Goal: Information Seeking & Learning: Learn about a topic

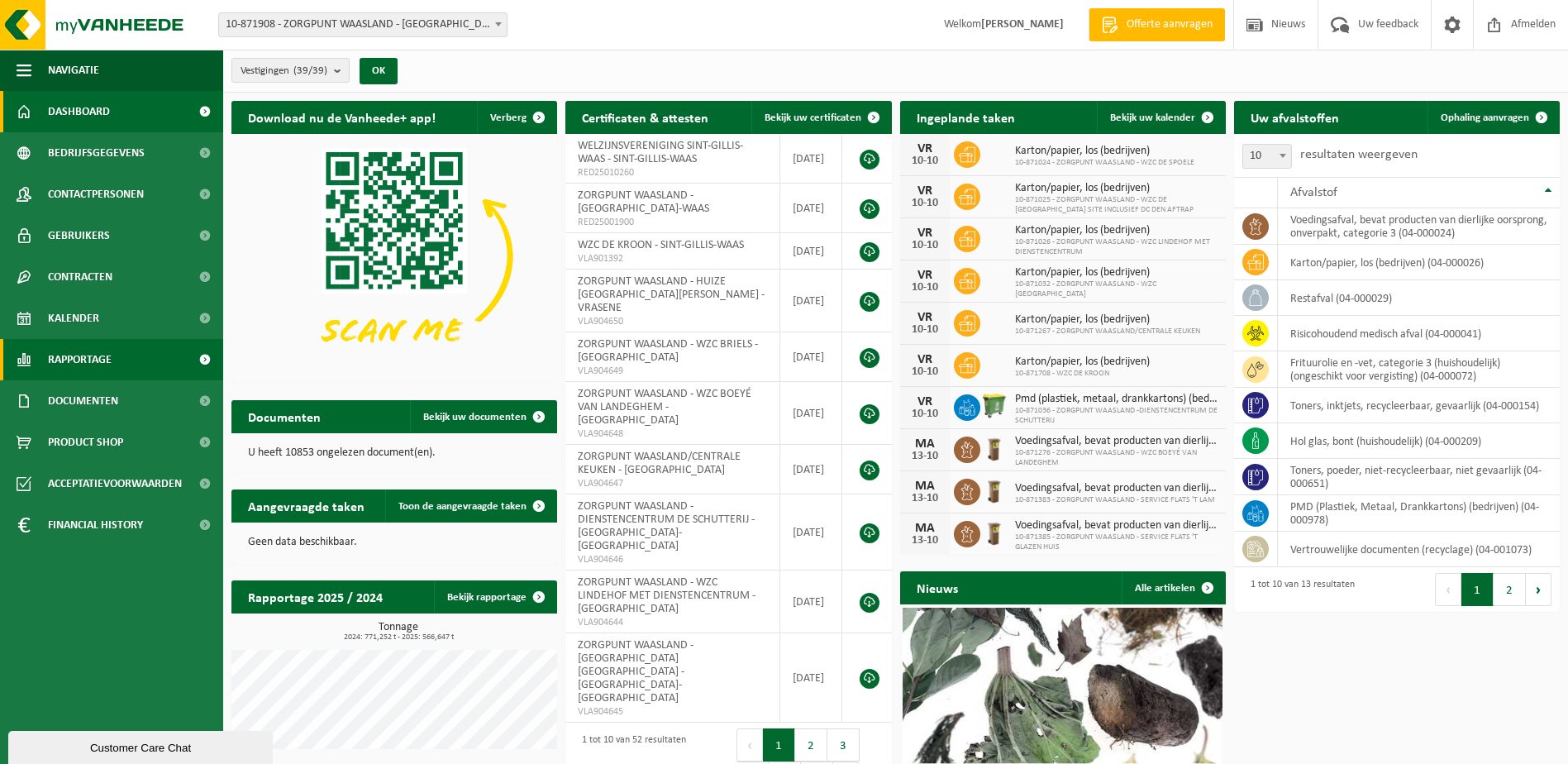
click at [68, 360] on span "Rapportage" at bounding box center [79, 360] width 64 height 42
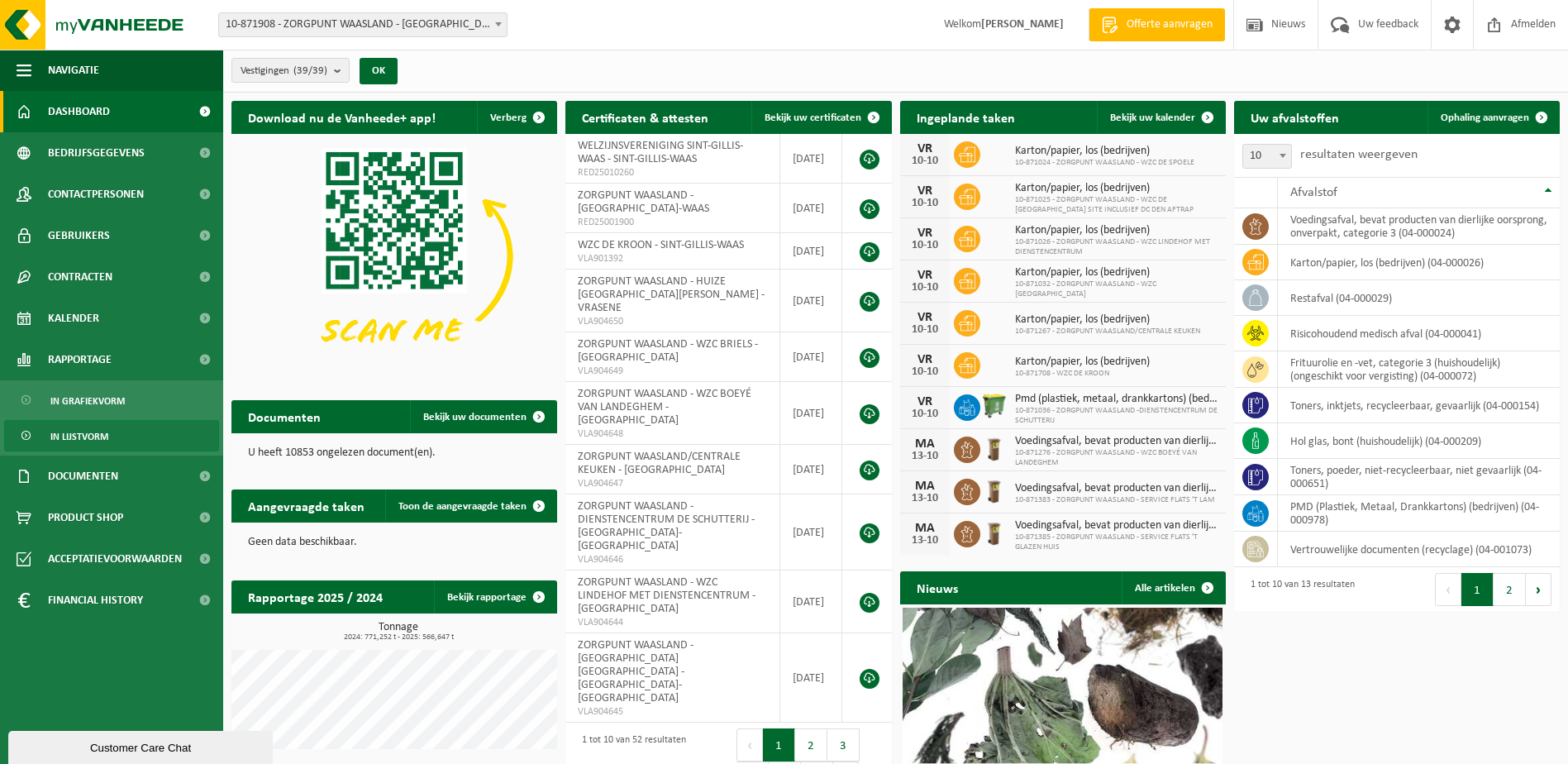
click at [74, 435] on span "In lijstvorm" at bounding box center [79, 436] width 58 height 31
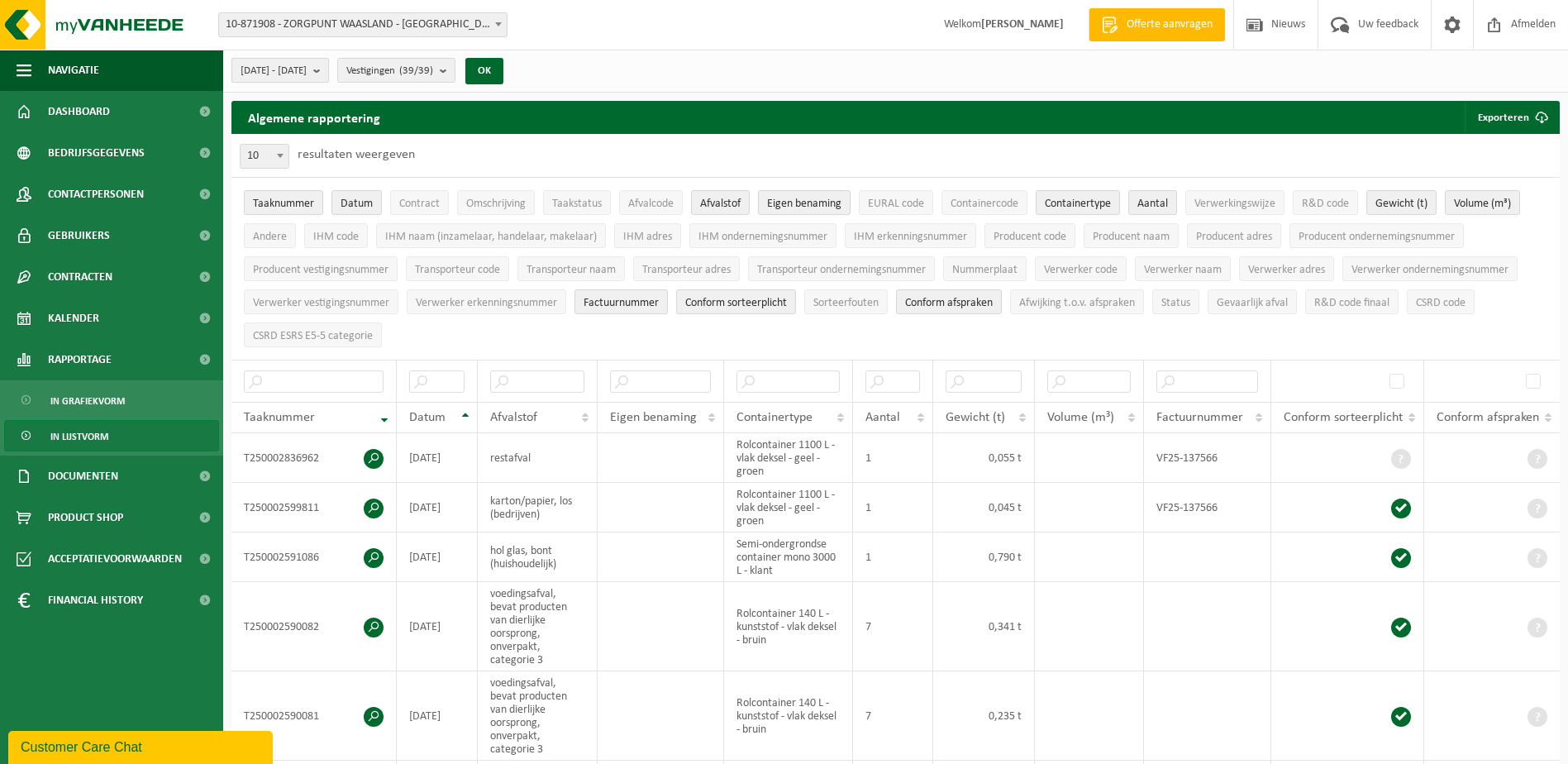
click at [301, 70] on span "[DATE] - [DATE]" at bounding box center [273, 72] width 66 height 25
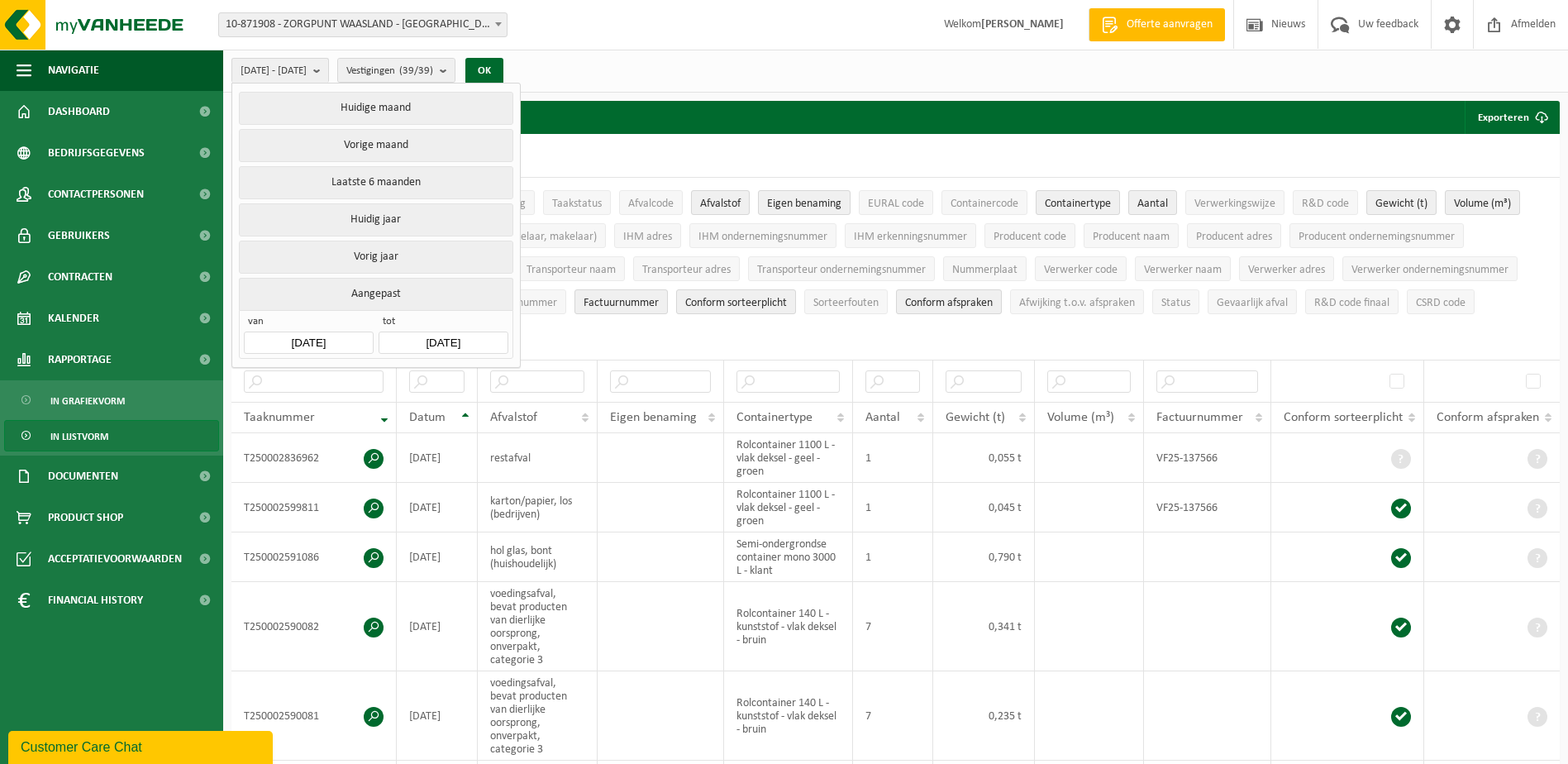
click at [306, 335] on input "[DATE]" at bounding box center [308, 342] width 129 height 22
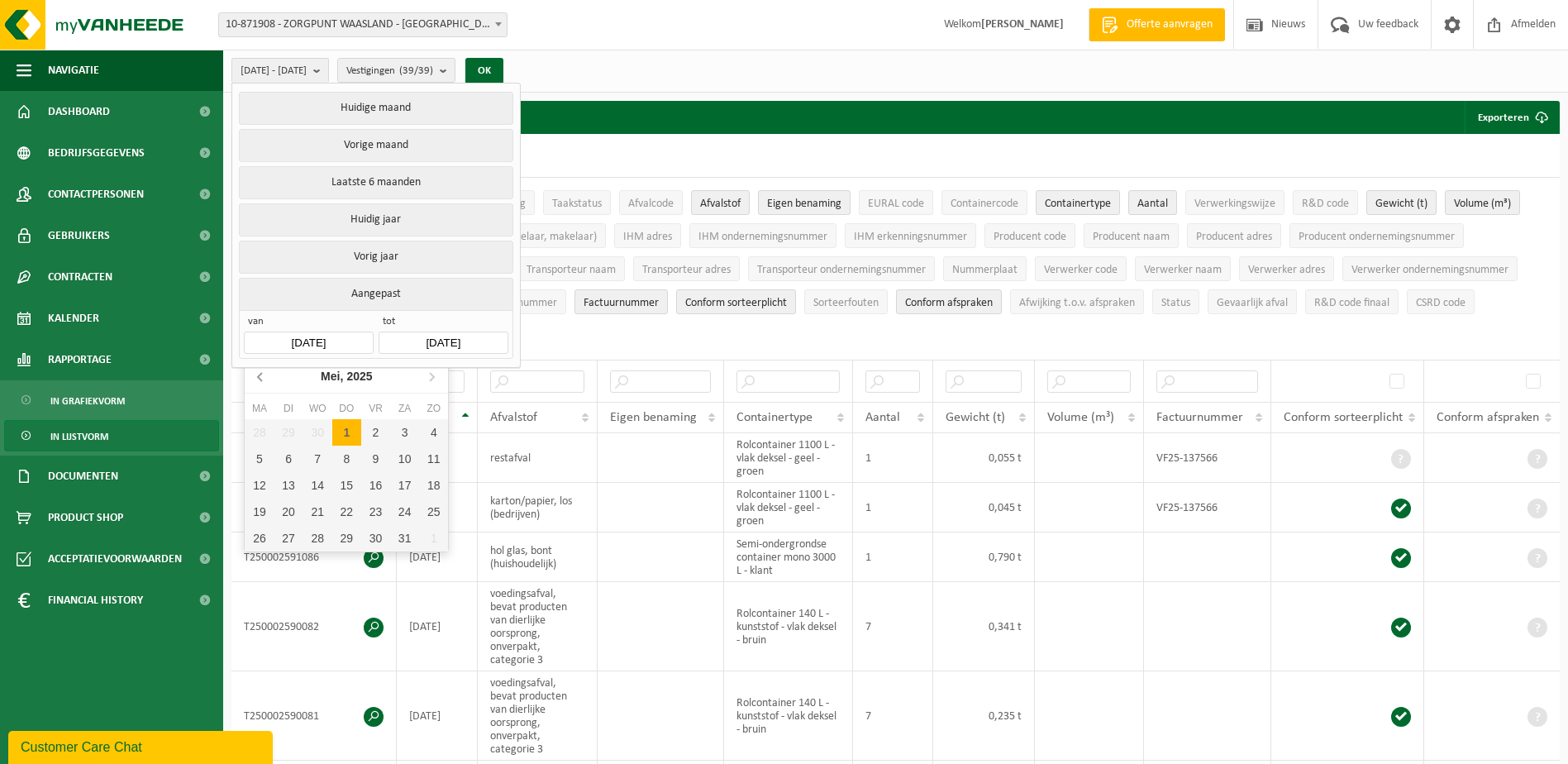
click at [267, 382] on icon at bounding box center [261, 375] width 26 height 26
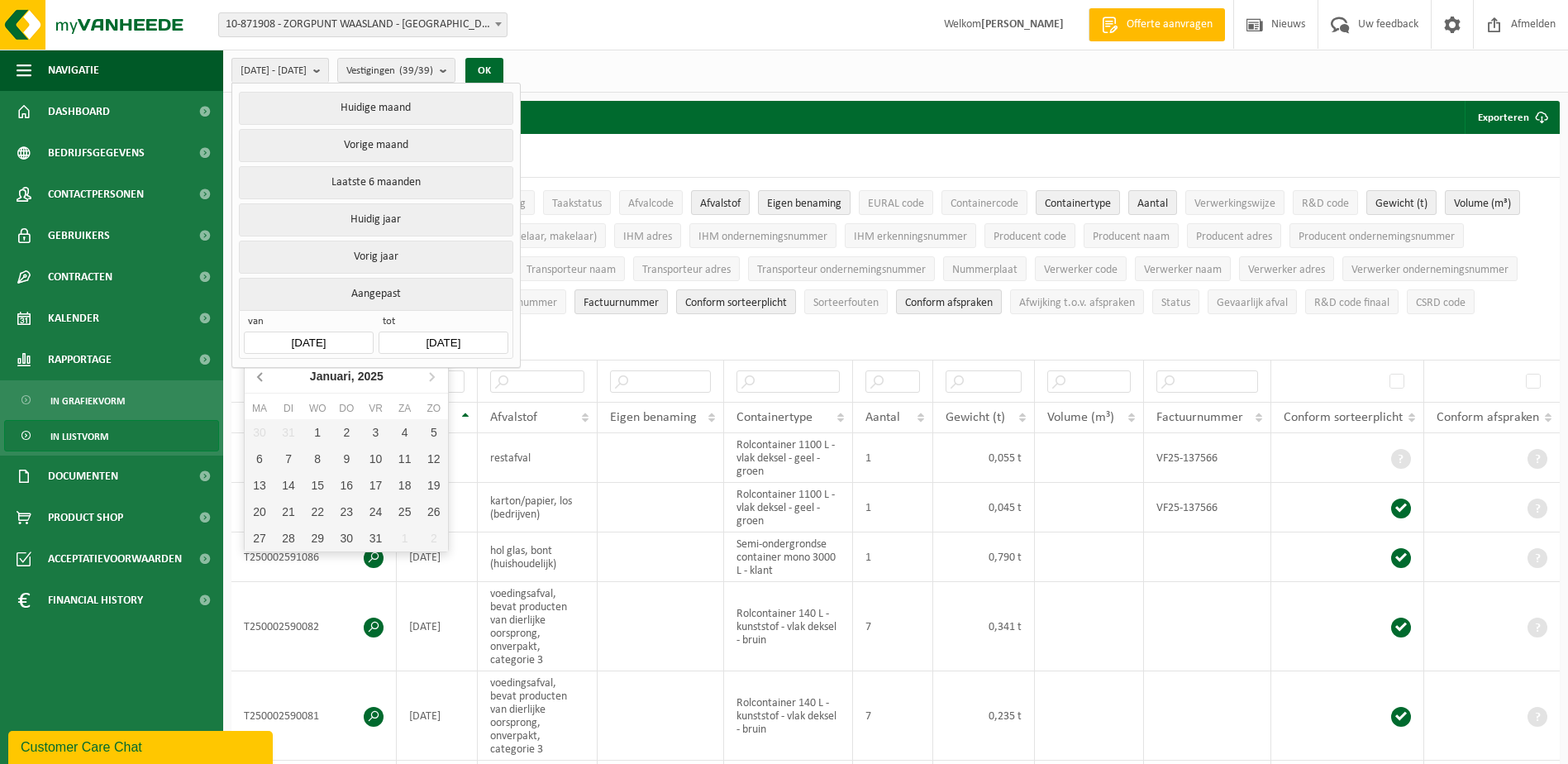
click at [267, 382] on icon at bounding box center [261, 375] width 26 height 26
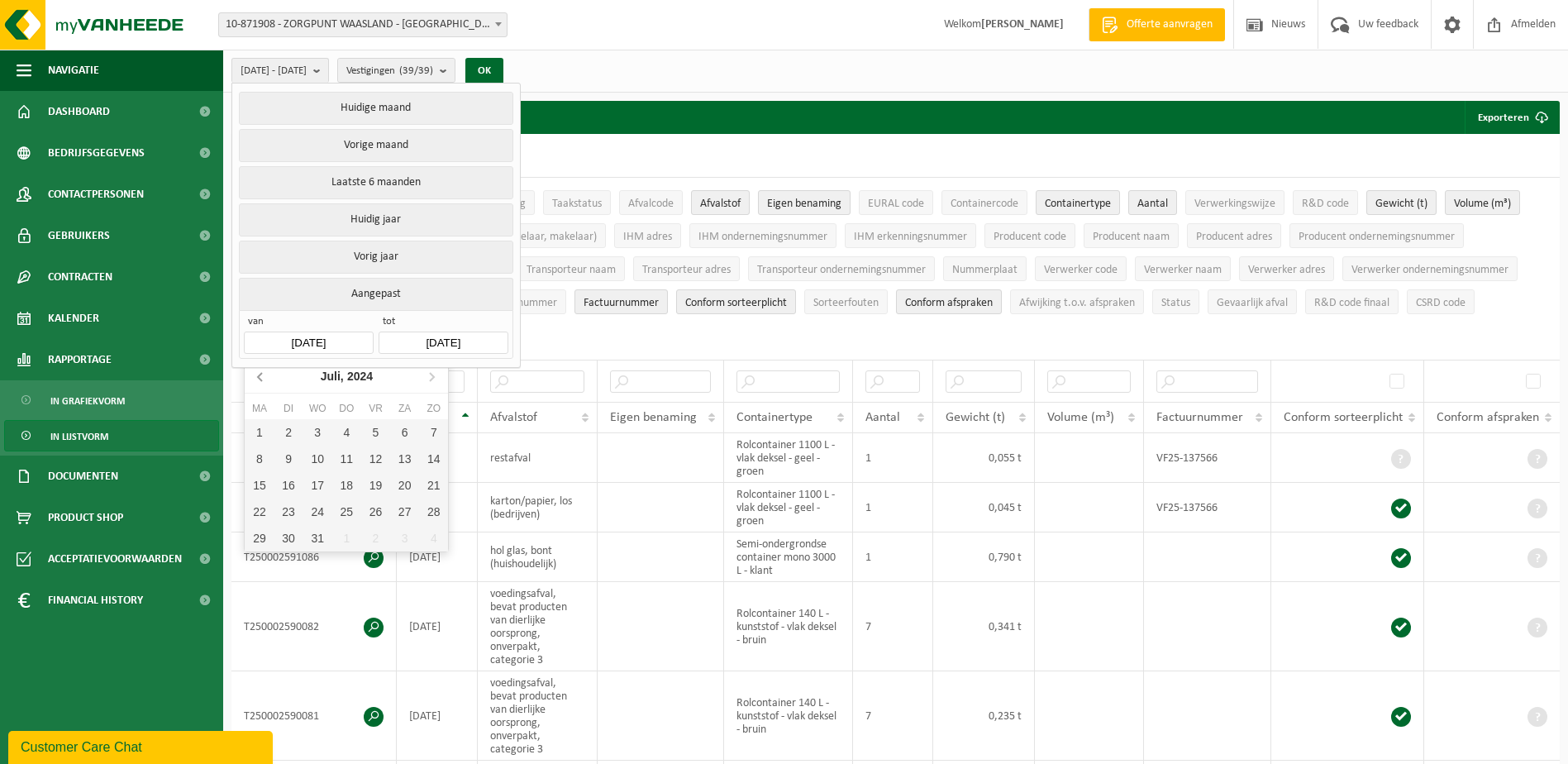
click at [267, 382] on icon at bounding box center [261, 375] width 26 height 26
click at [264, 379] on icon at bounding box center [261, 375] width 26 height 26
click at [375, 424] on div "1" at bounding box center [376, 431] width 29 height 26
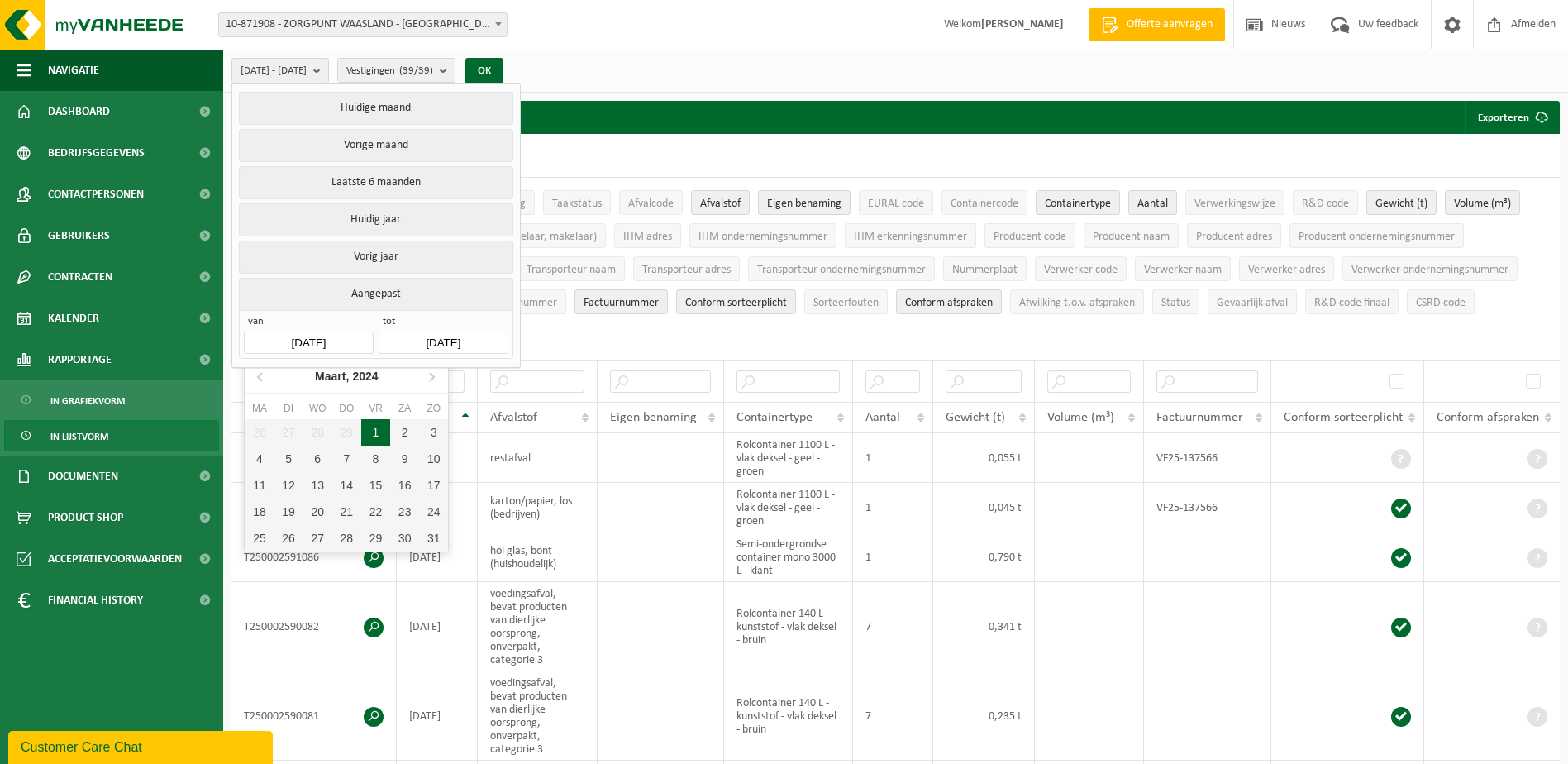
type input "[DATE]"
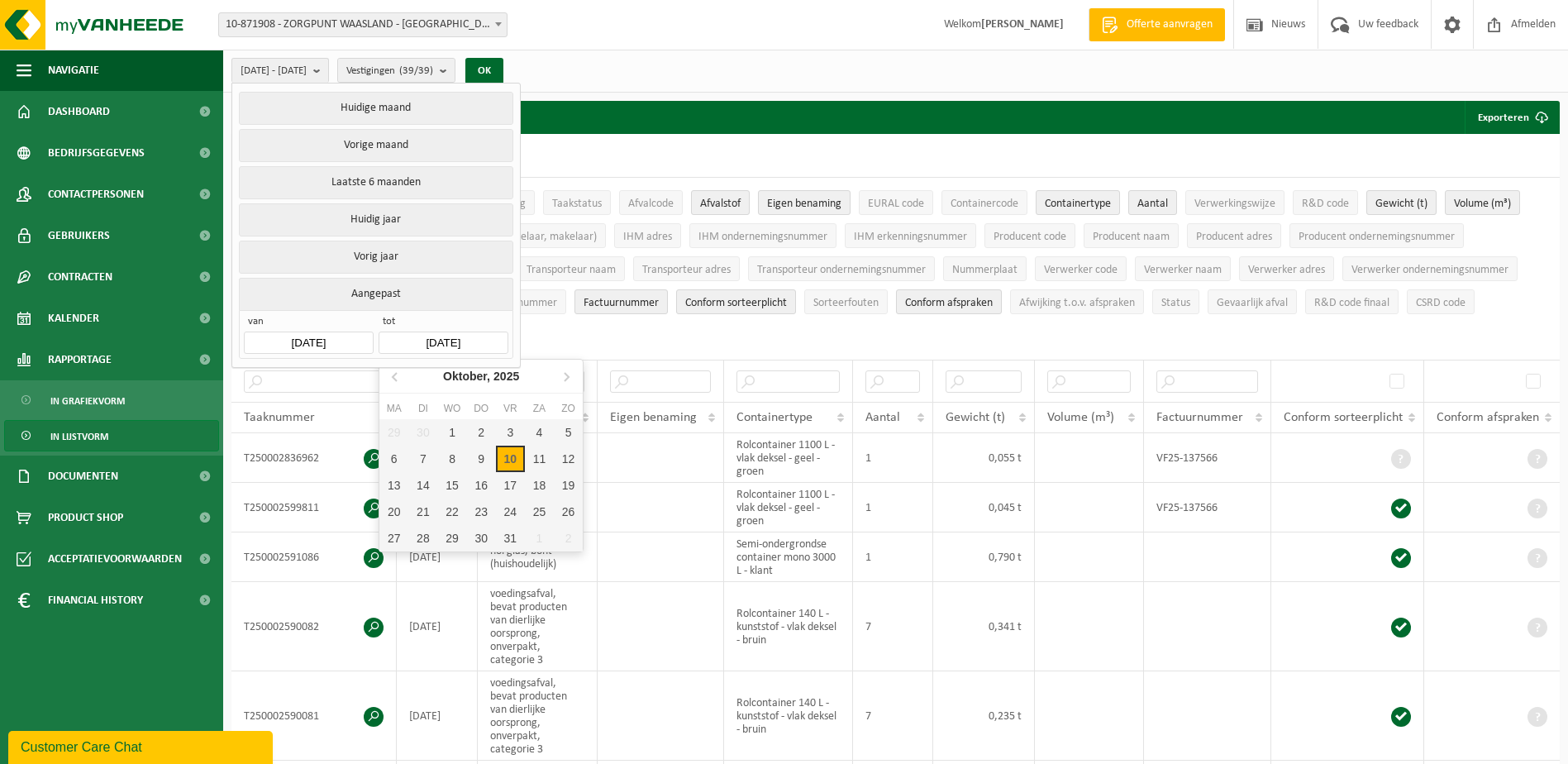
click at [435, 339] on input "[DATE]" at bounding box center [443, 342] width 129 height 22
click at [398, 375] on icon at bounding box center [395, 375] width 26 height 26
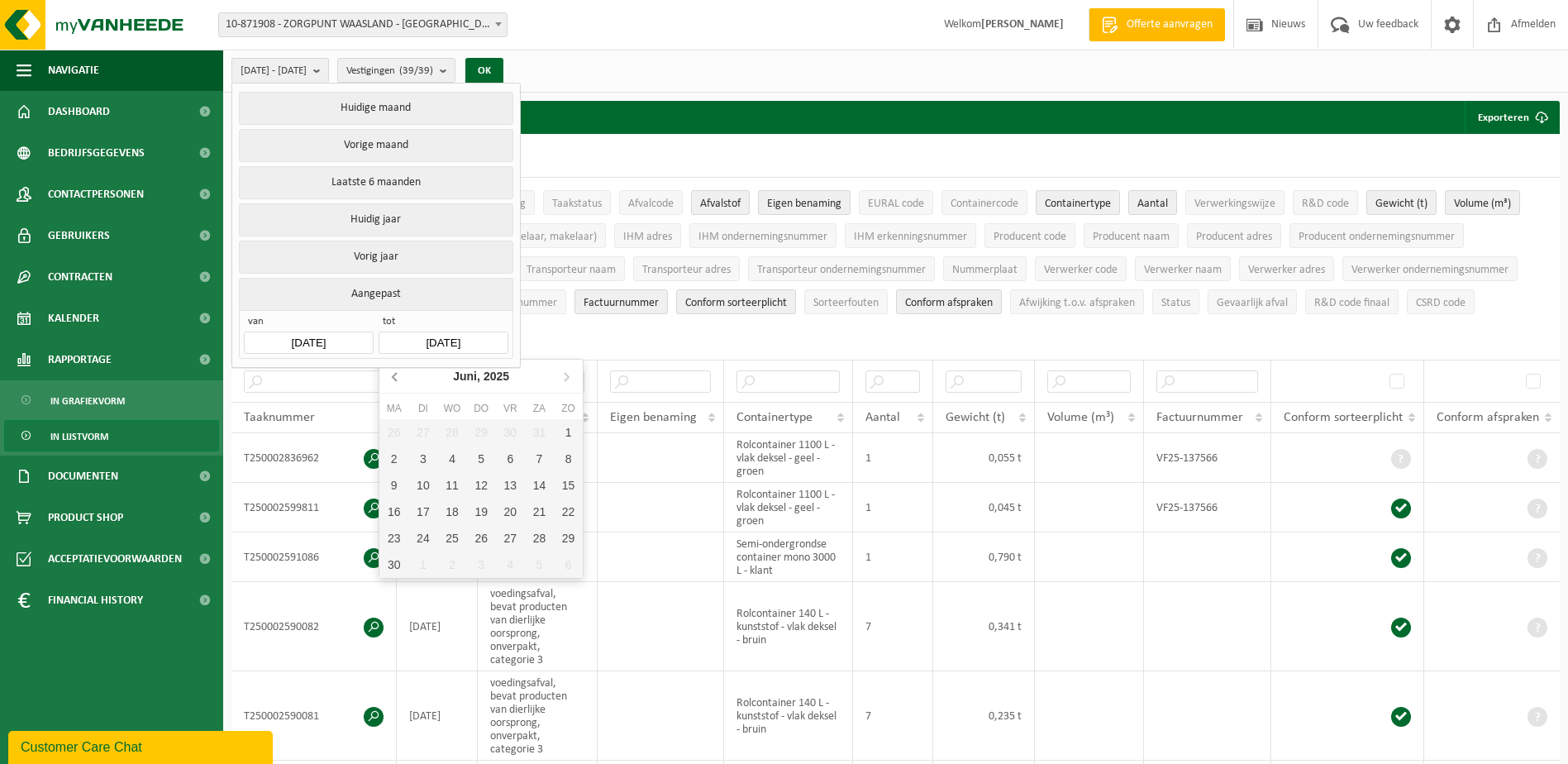
click at [398, 375] on icon at bounding box center [395, 375] width 26 height 26
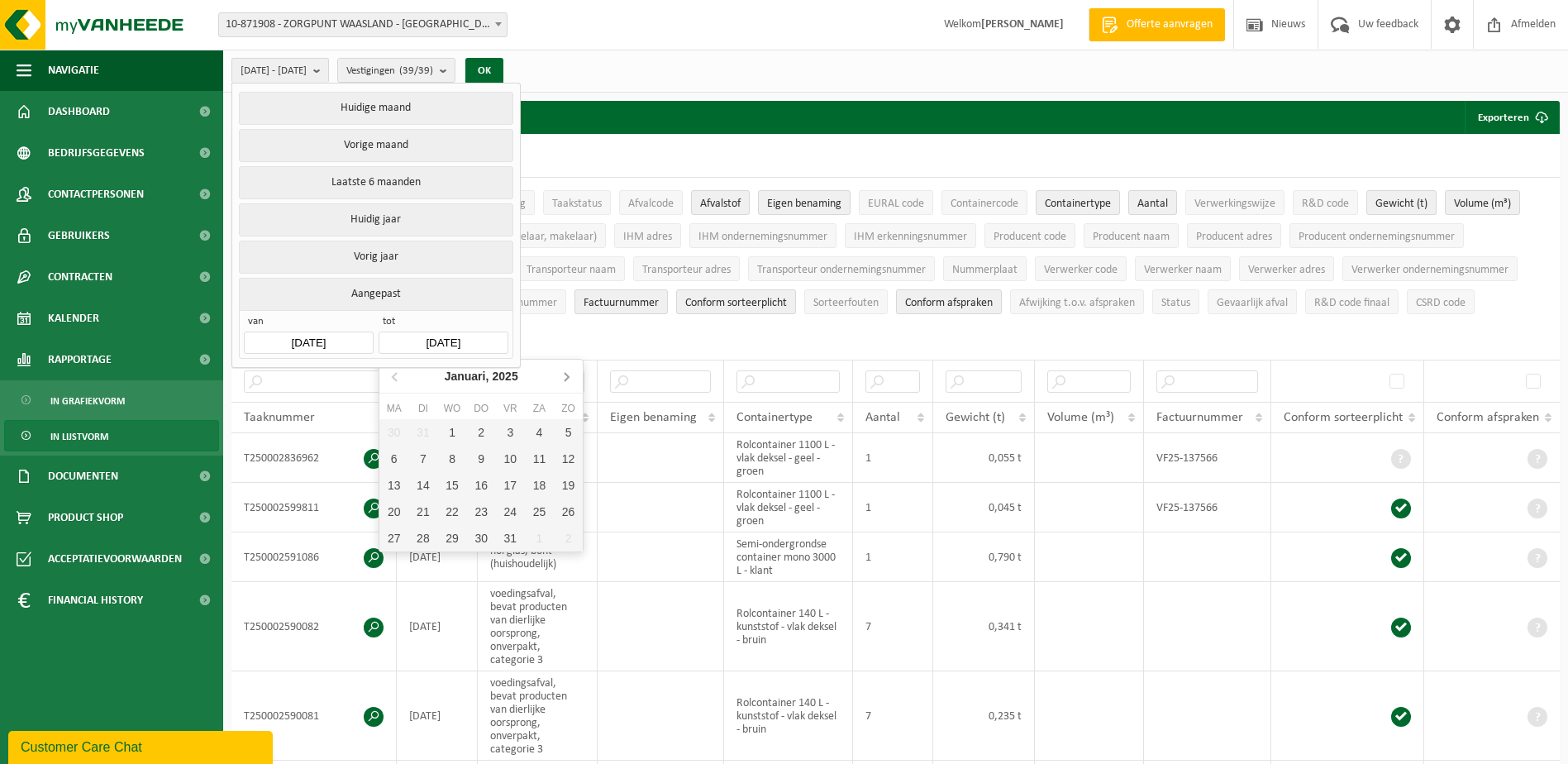
click at [560, 379] on icon at bounding box center [566, 375] width 26 height 26
click at [504, 541] on div "28" at bounding box center [511, 538] width 29 height 26
type input "[DATE]"
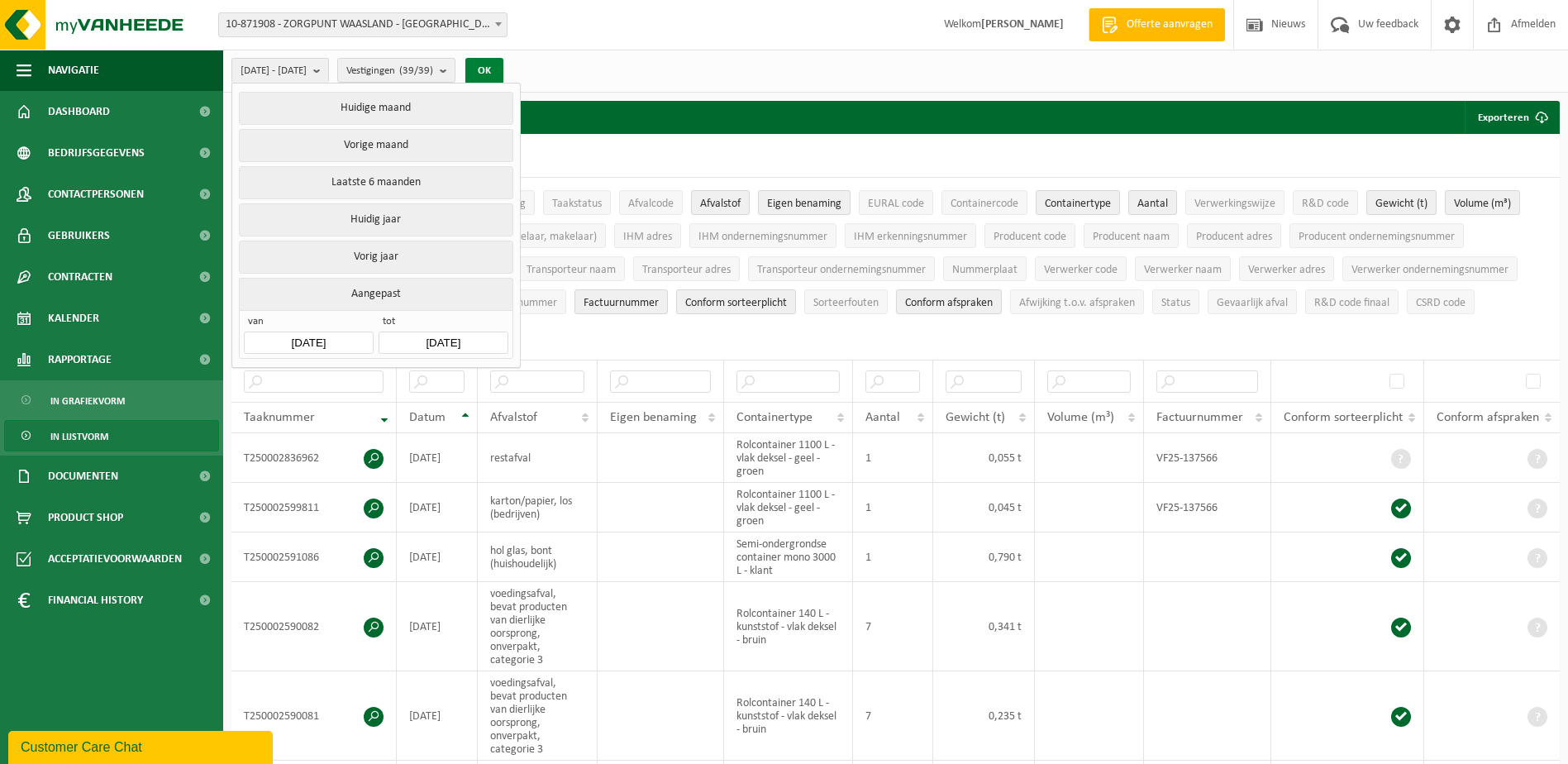
click at [503, 70] on button "OK" at bounding box center [484, 71] width 38 height 26
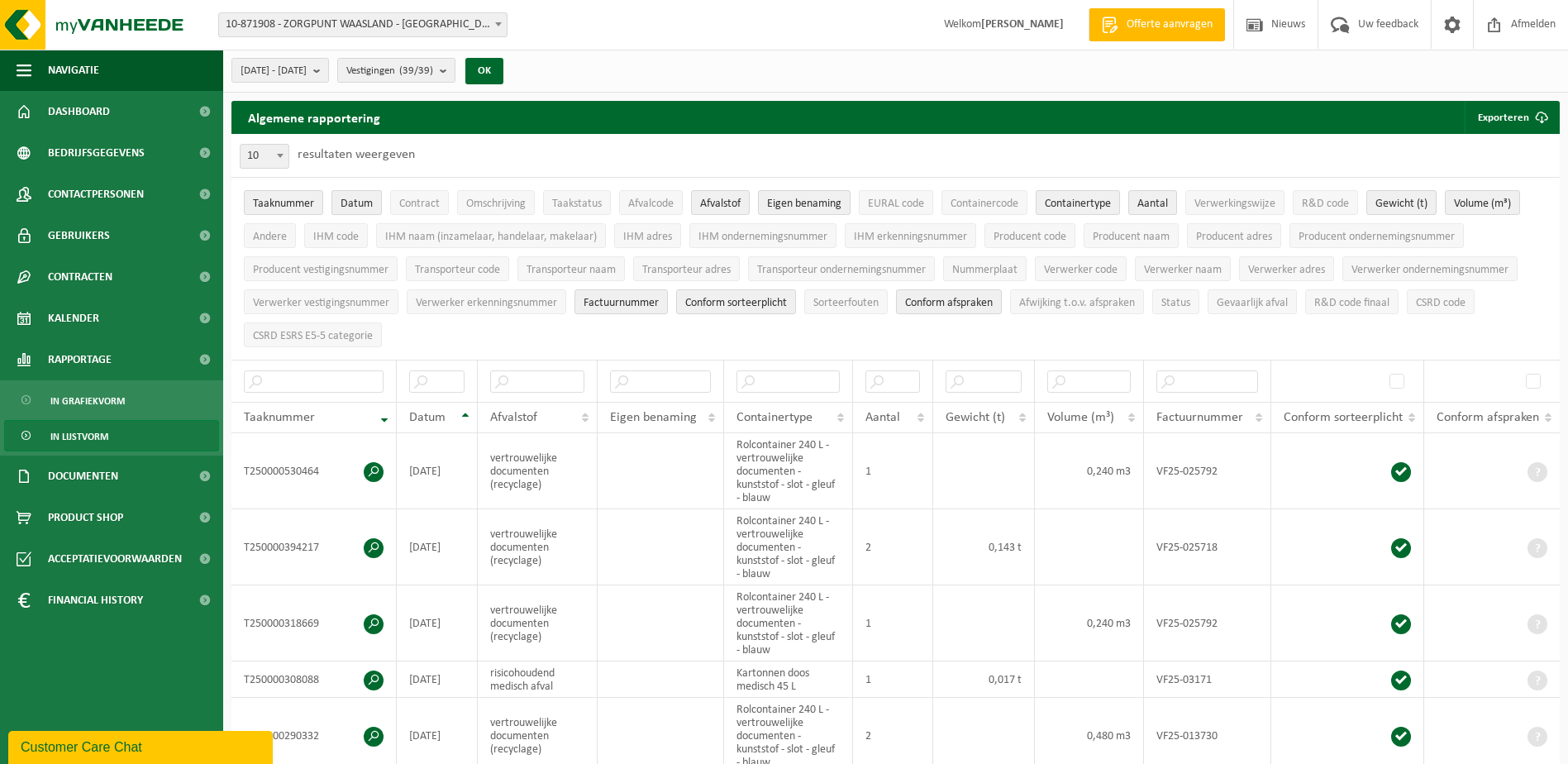
click at [368, 207] on span "Datum" at bounding box center [356, 204] width 32 height 13
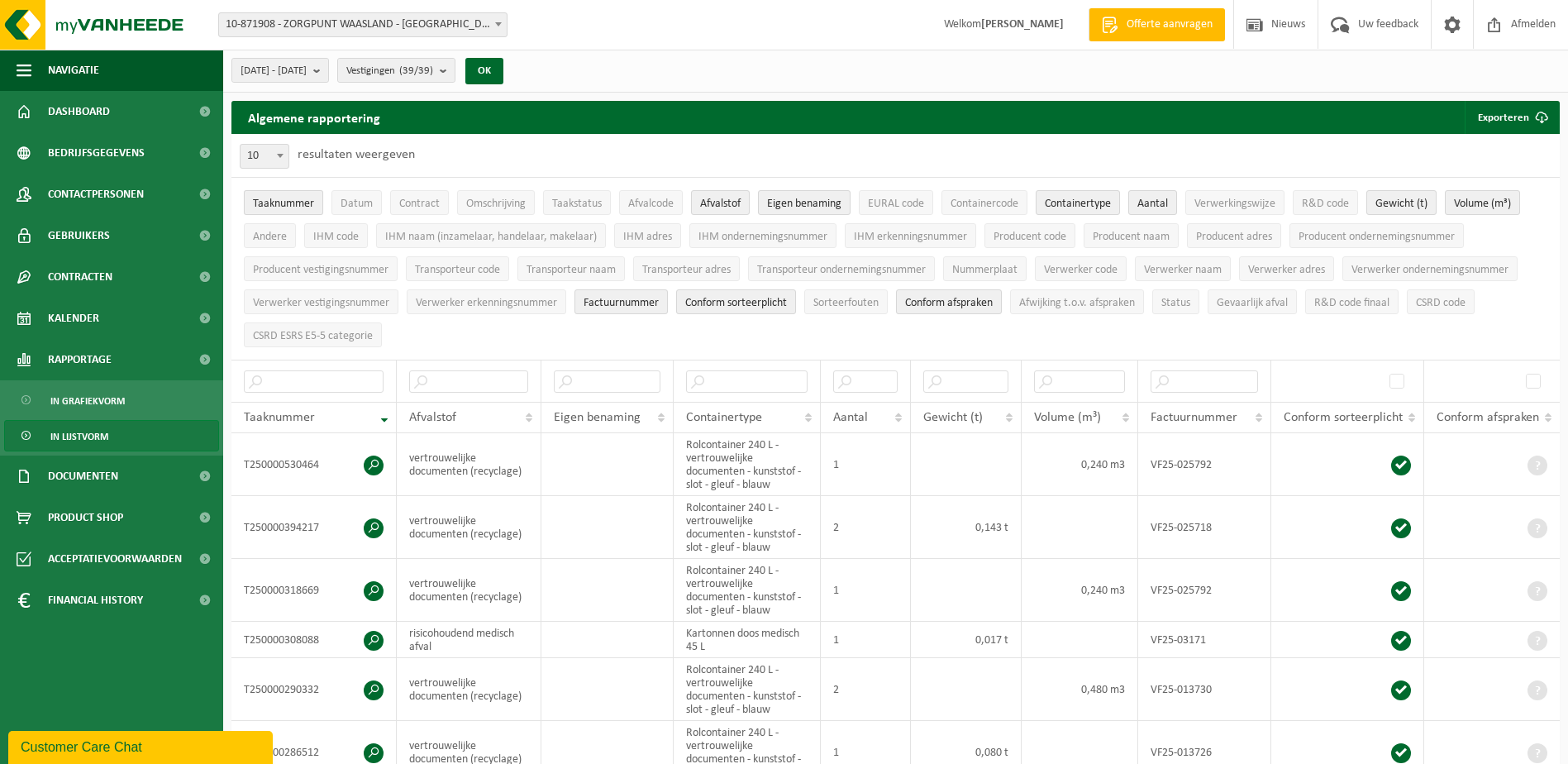
click at [295, 202] on span "Taaknummer" at bounding box center [283, 204] width 61 height 13
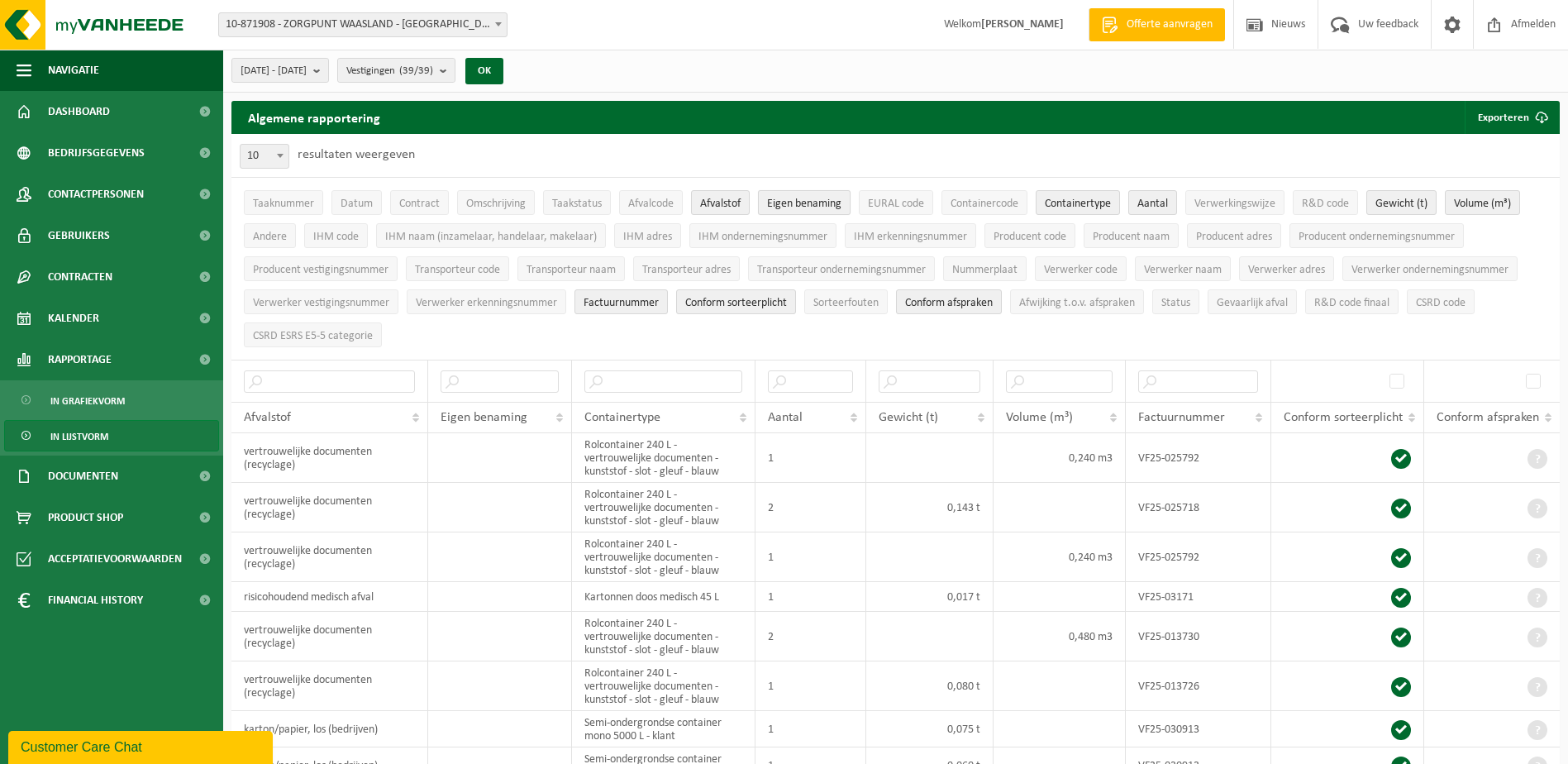
click at [774, 199] on span "Eigen benaming" at bounding box center [803, 204] width 75 height 13
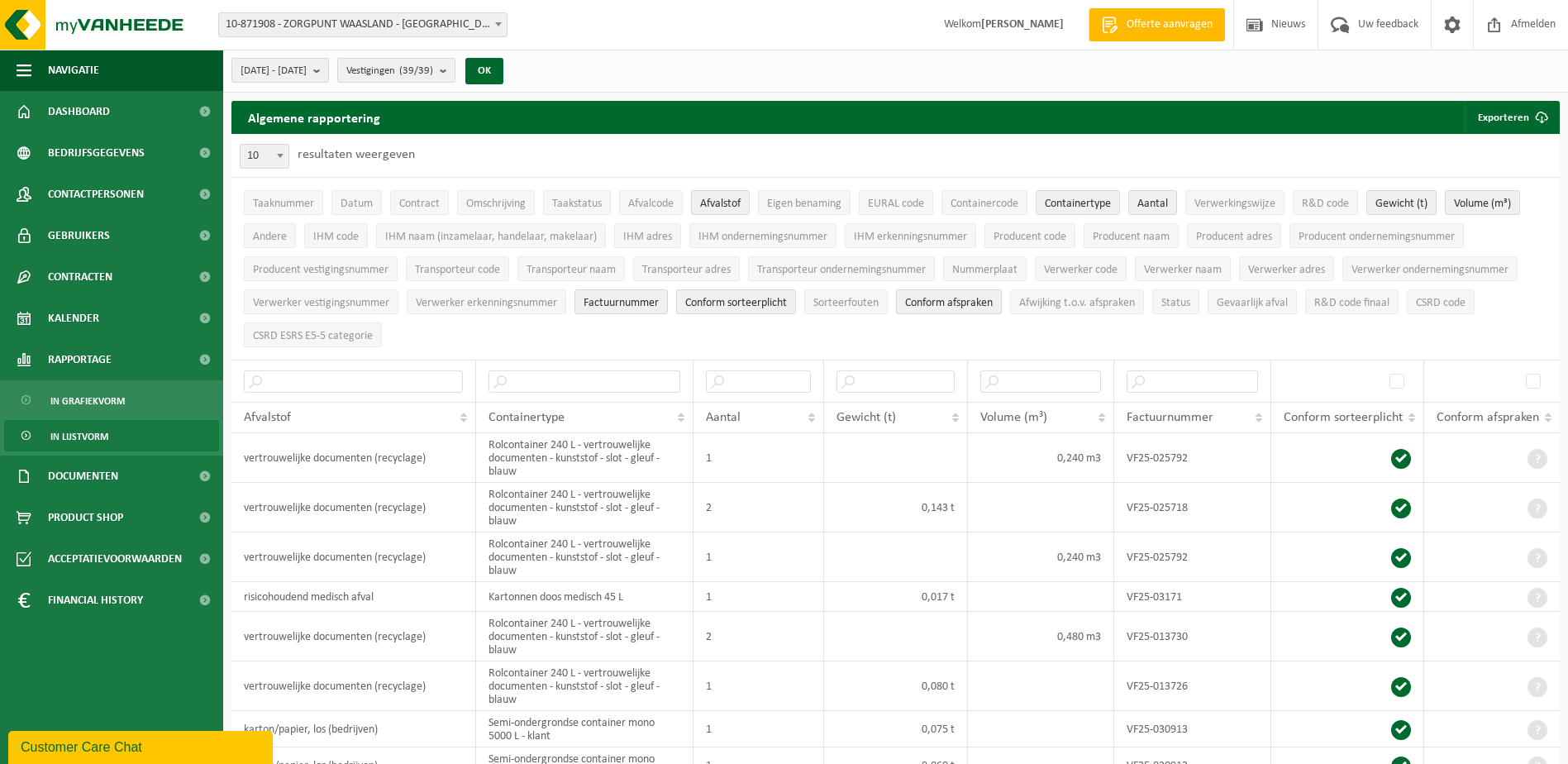
click at [956, 300] on span "Conform afspraken" at bounding box center [949, 302] width 87 height 13
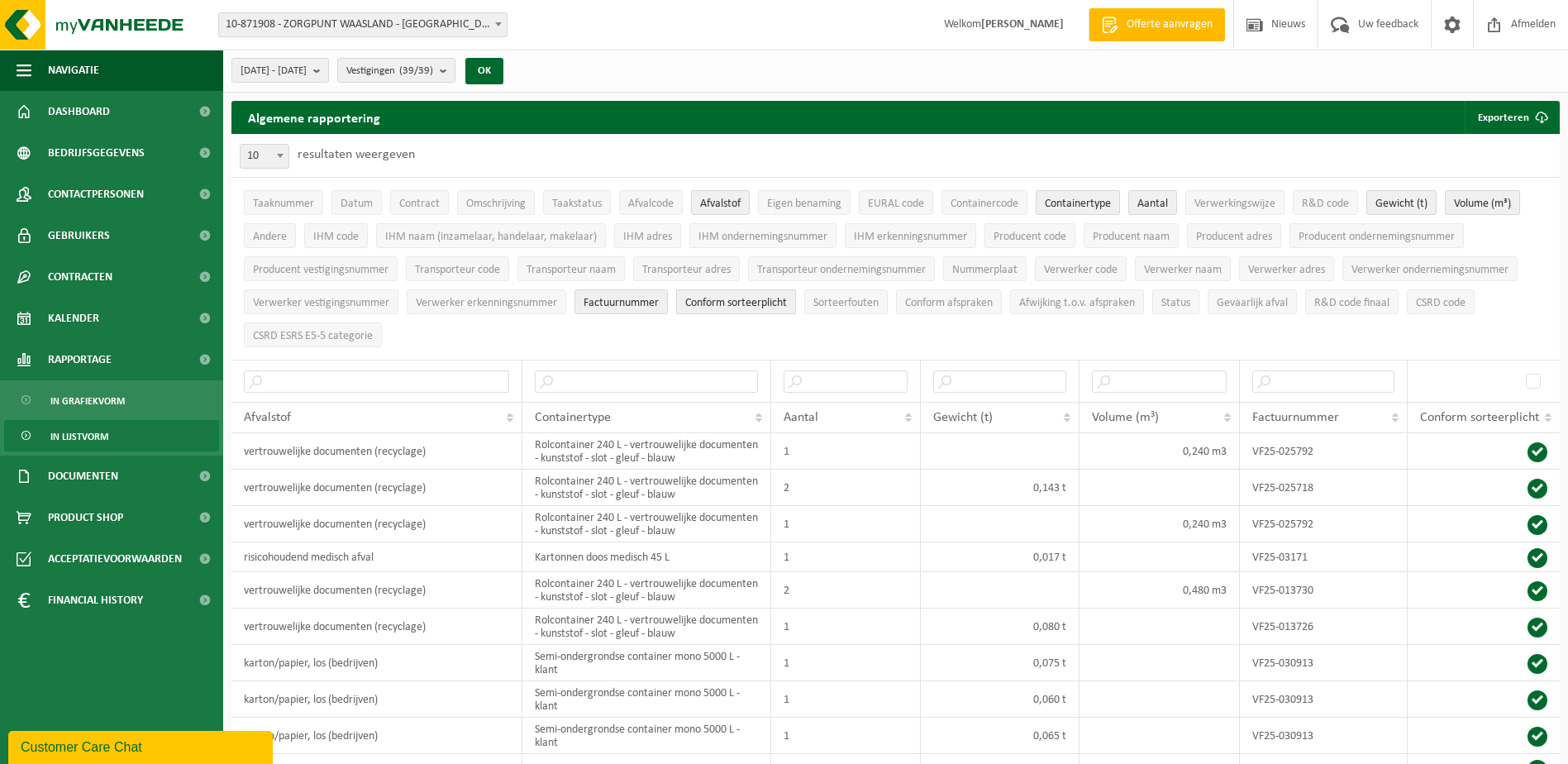
click at [742, 298] on span "Conform sorteerplicht" at bounding box center [736, 302] width 102 height 13
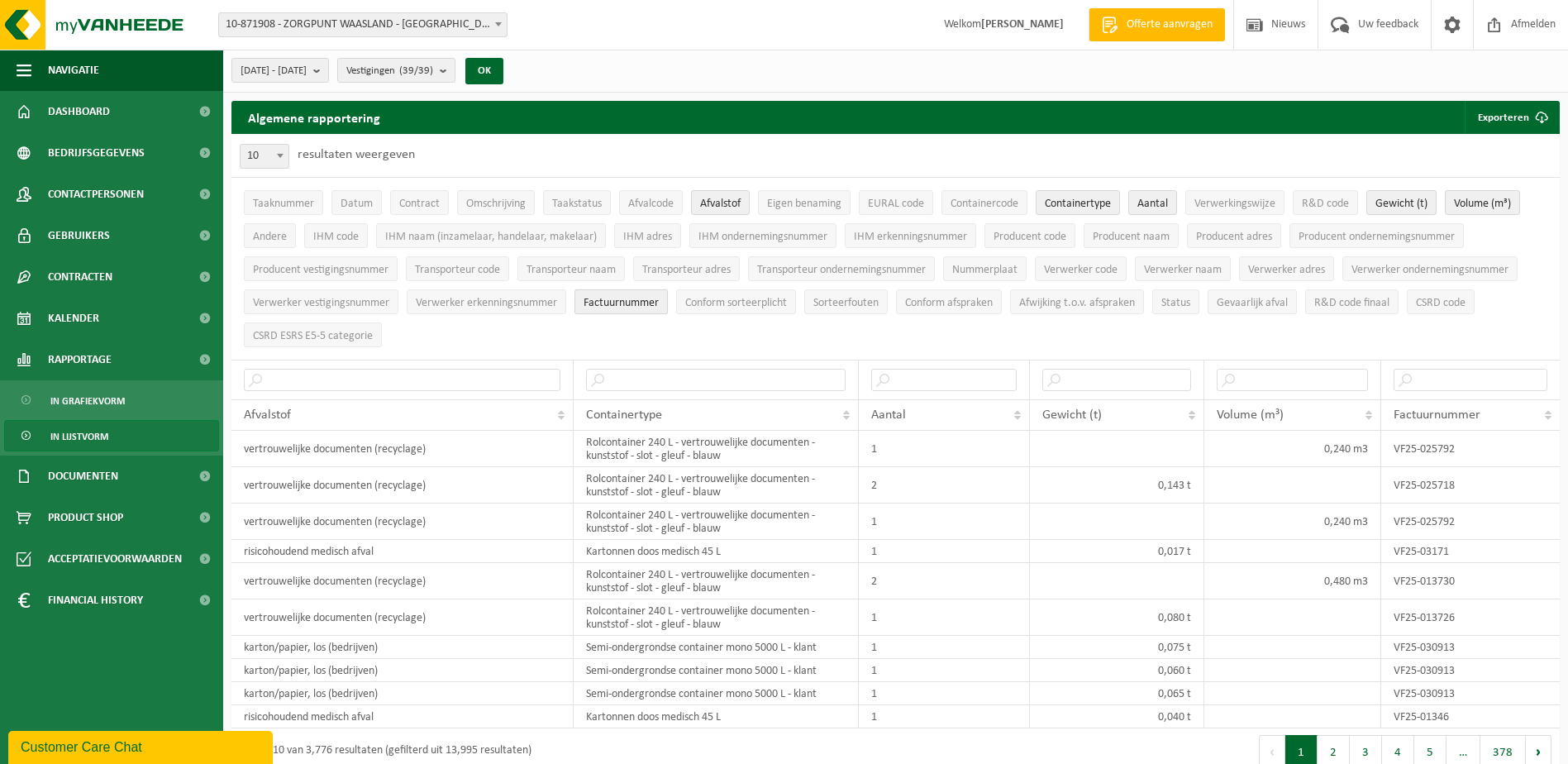
click at [619, 298] on span "Factuurnummer" at bounding box center [621, 302] width 76 height 13
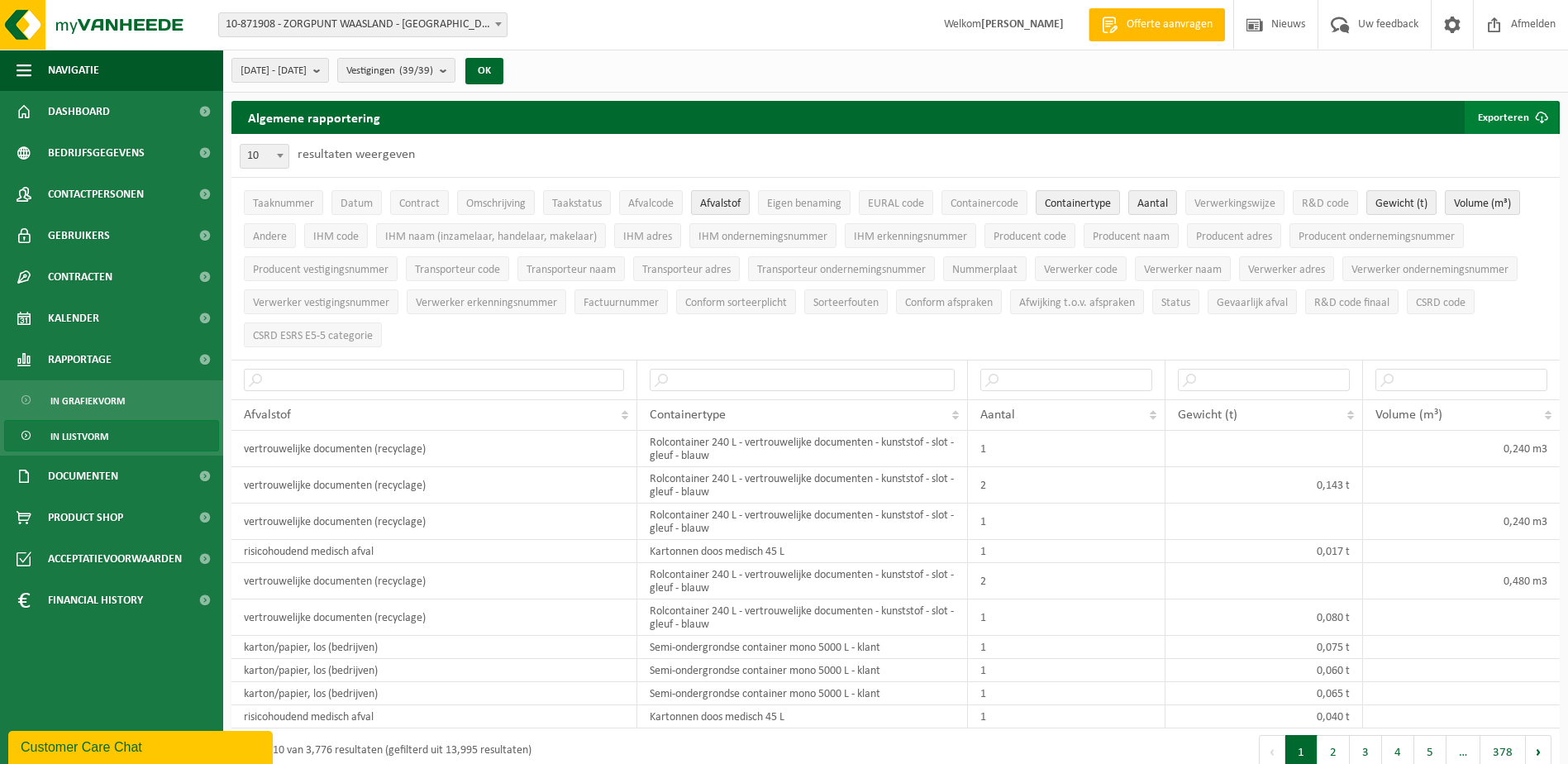
click at [1499, 115] on button "Exporteren" at bounding box center [1511, 117] width 93 height 33
click at [1530, 149] on link "Enkel mijn selectie" at bounding box center [1482, 150] width 149 height 33
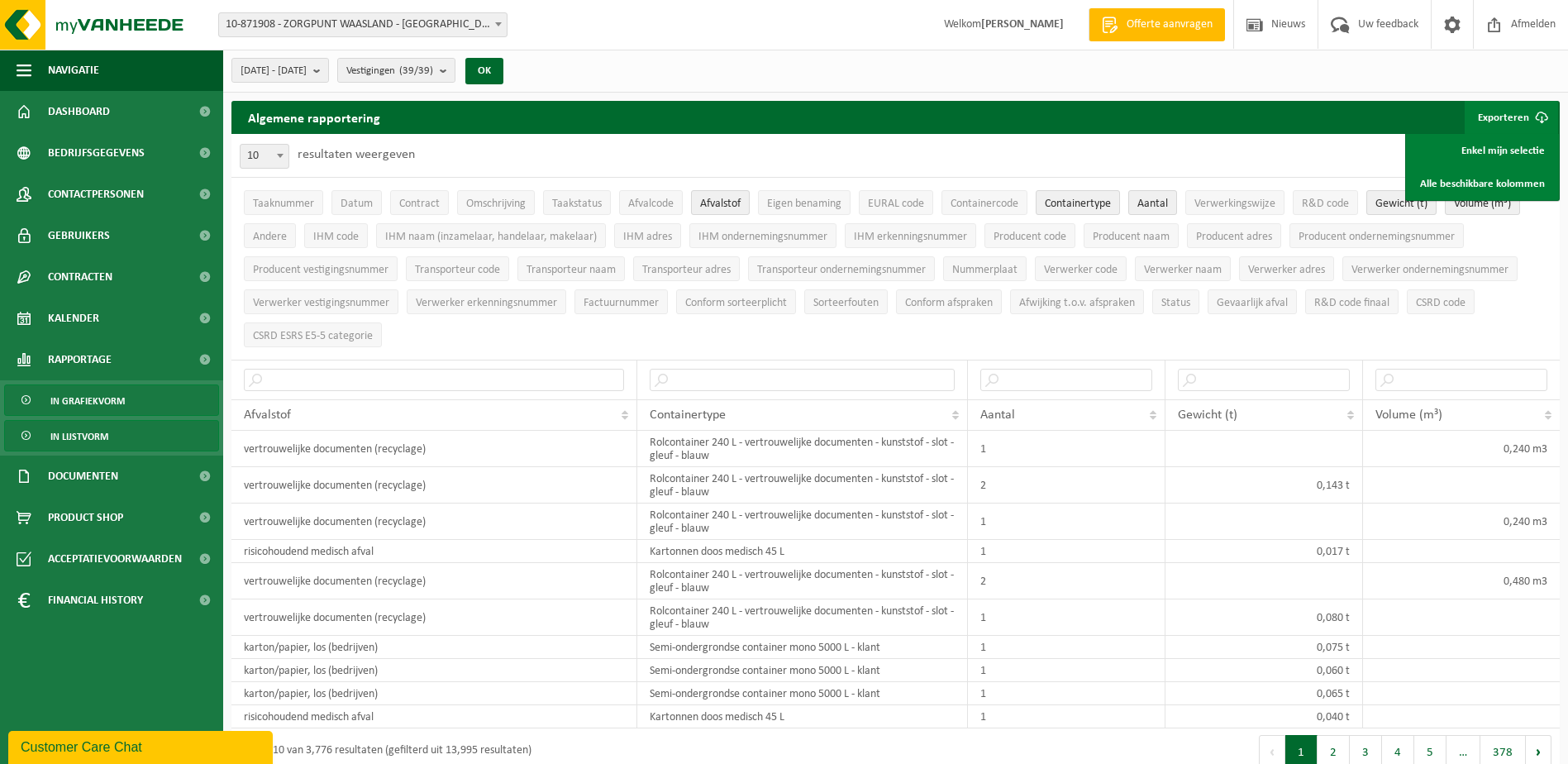
click at [73, 401] on span "In grafiekvorm" at bounding box center [87, 400] width 75 height 31
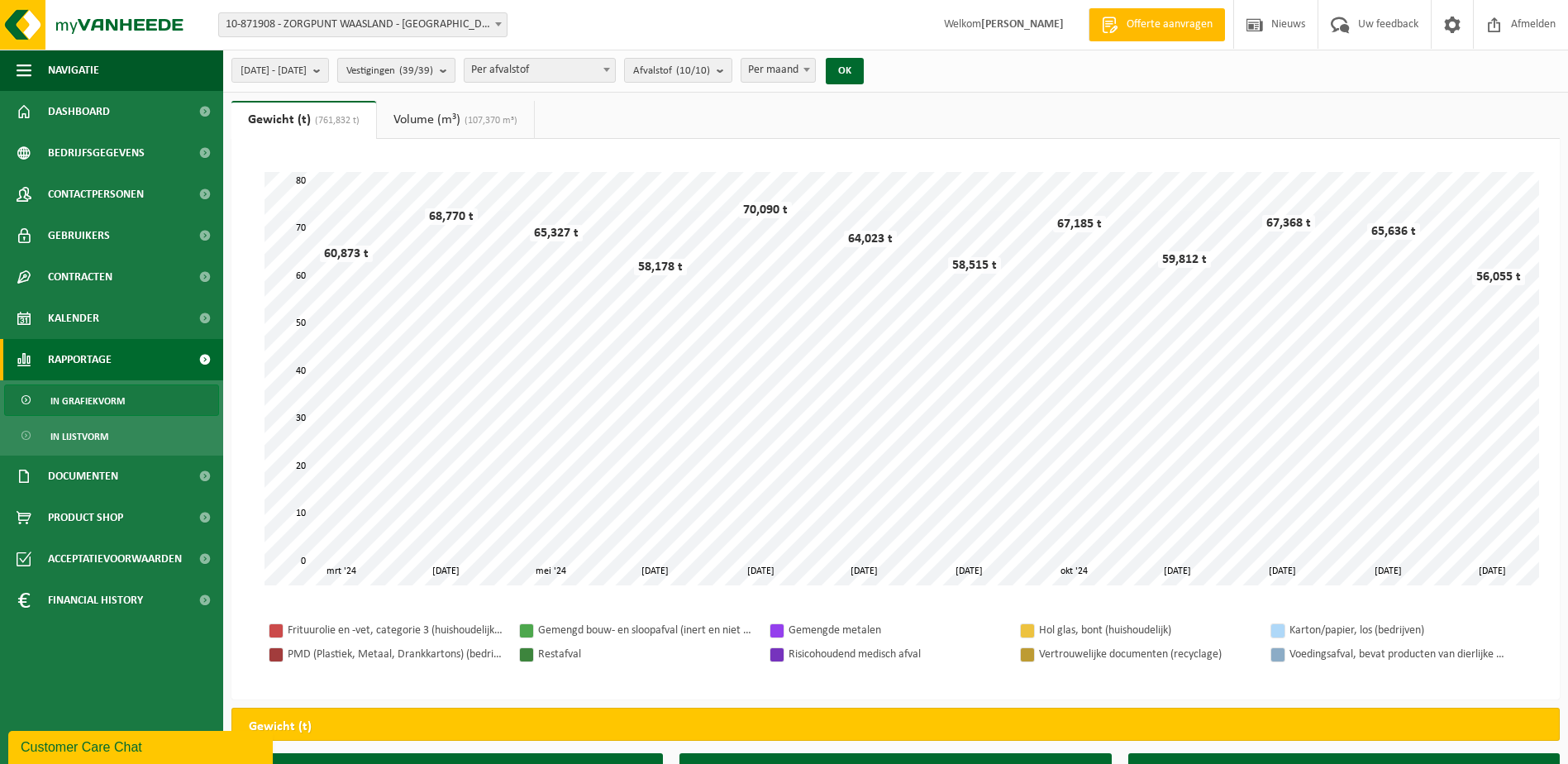
click at [455, 70] on b "submit" at bounding box center [447, 71] width 15 height 23
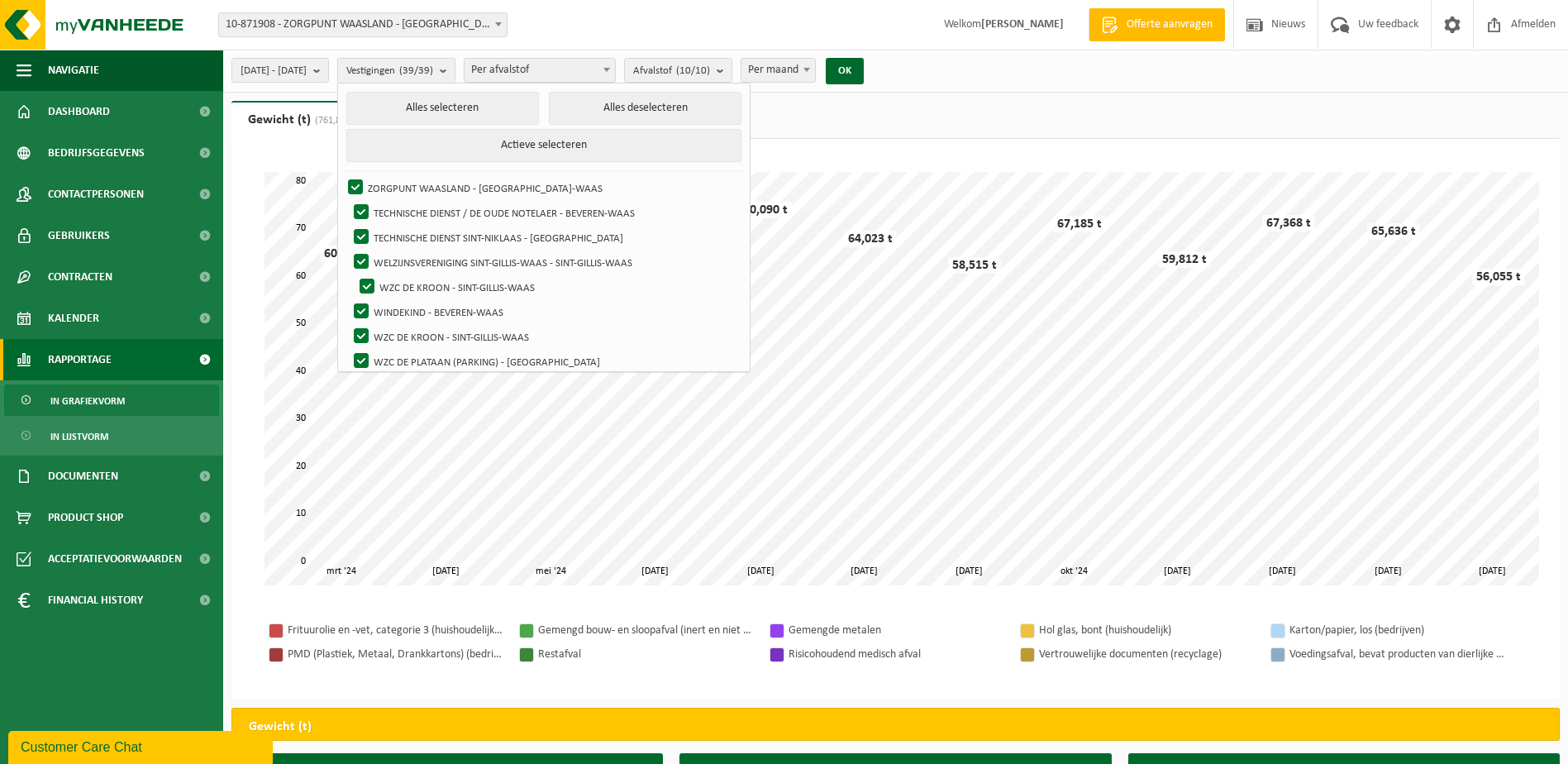
click at [455, 70] on b "submit" at bounding box center [447, 71] width 15 height 24
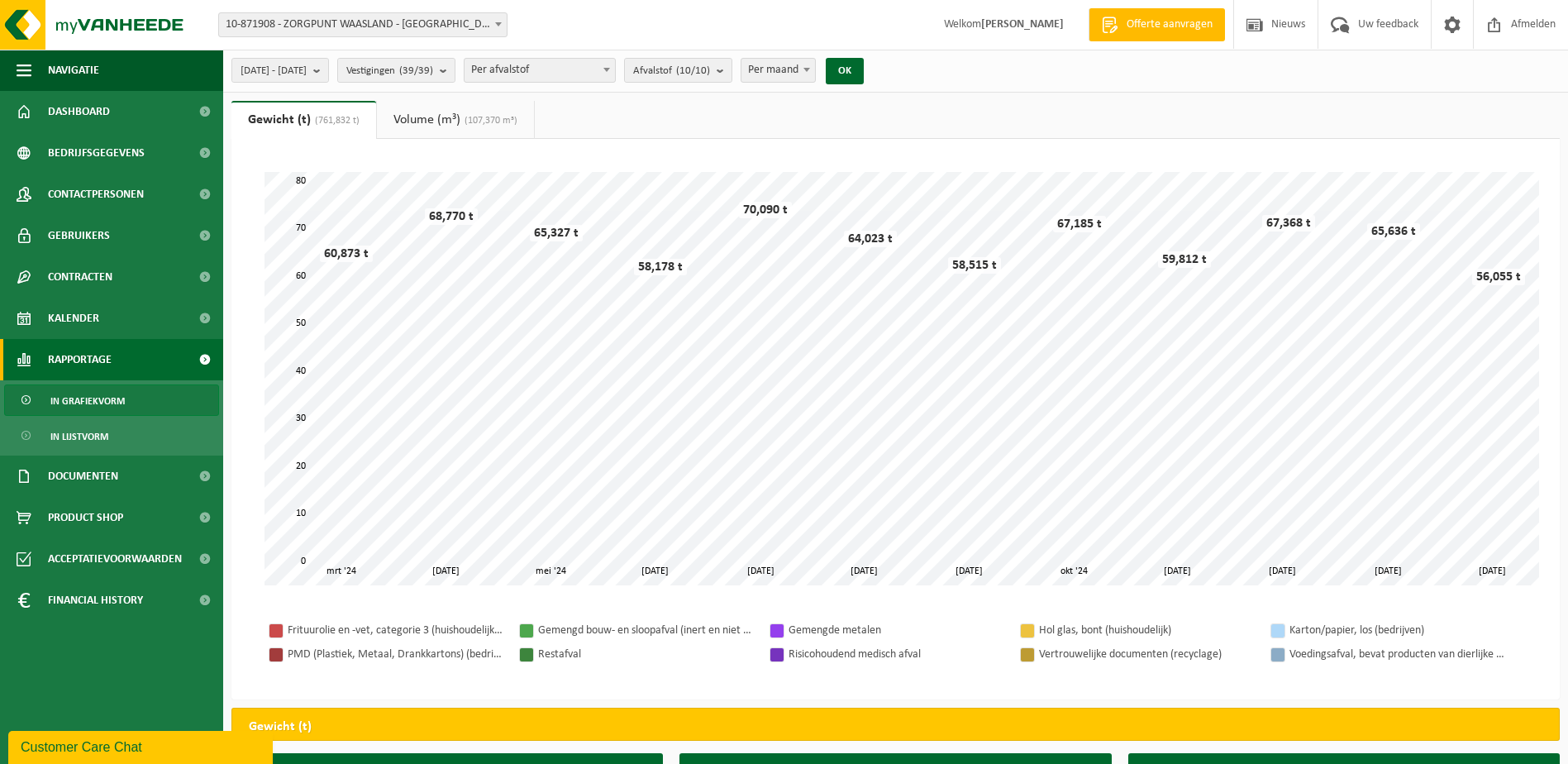
click at [566, 65] on span "Per afvalstof" at bounding box center [539, 71] width 150 height 23
select select "2"
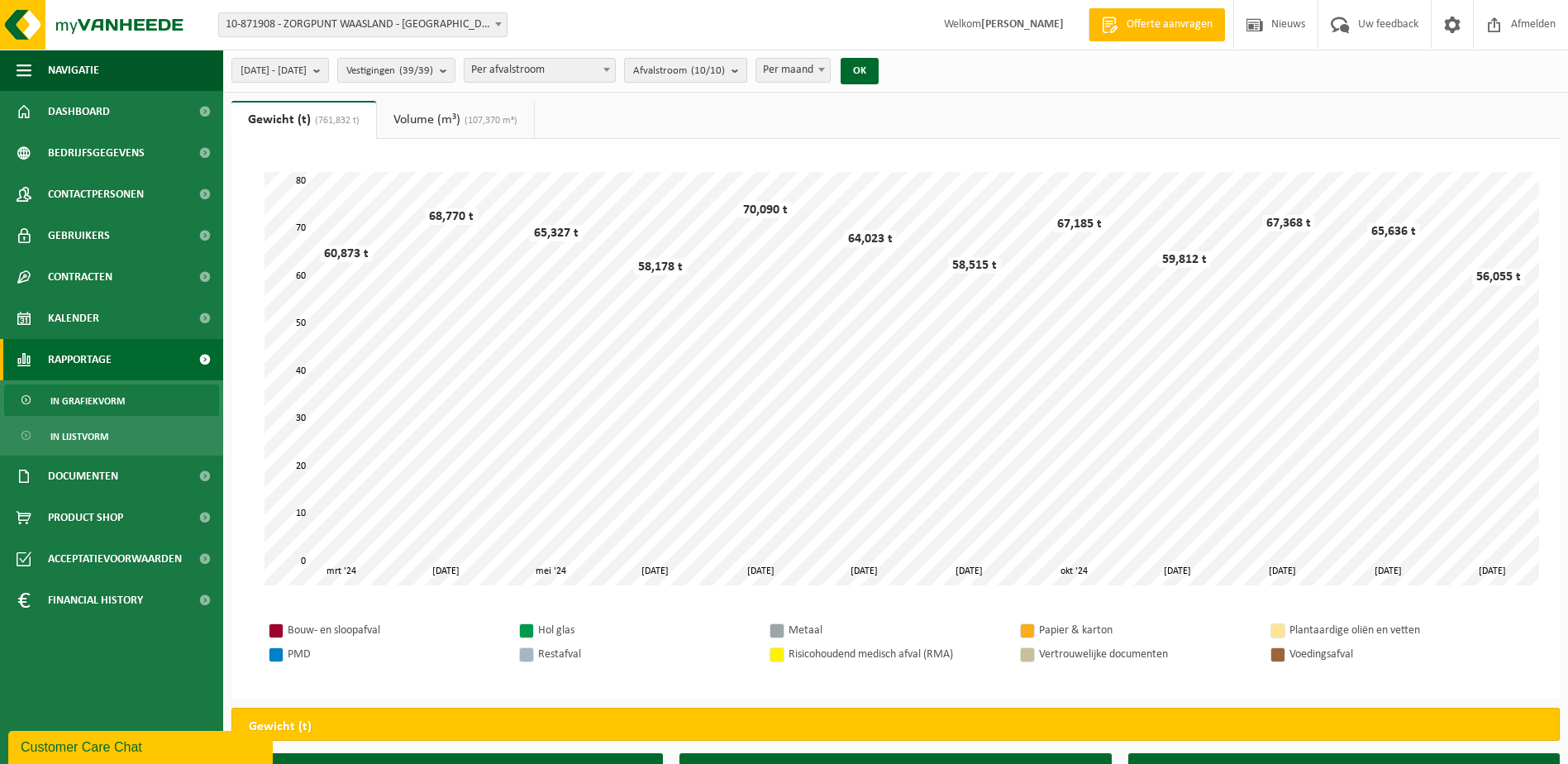
click at [725, 70] on span "Afvalstroom (10/10)" at bounding box center [678, 72] width 92 height 25
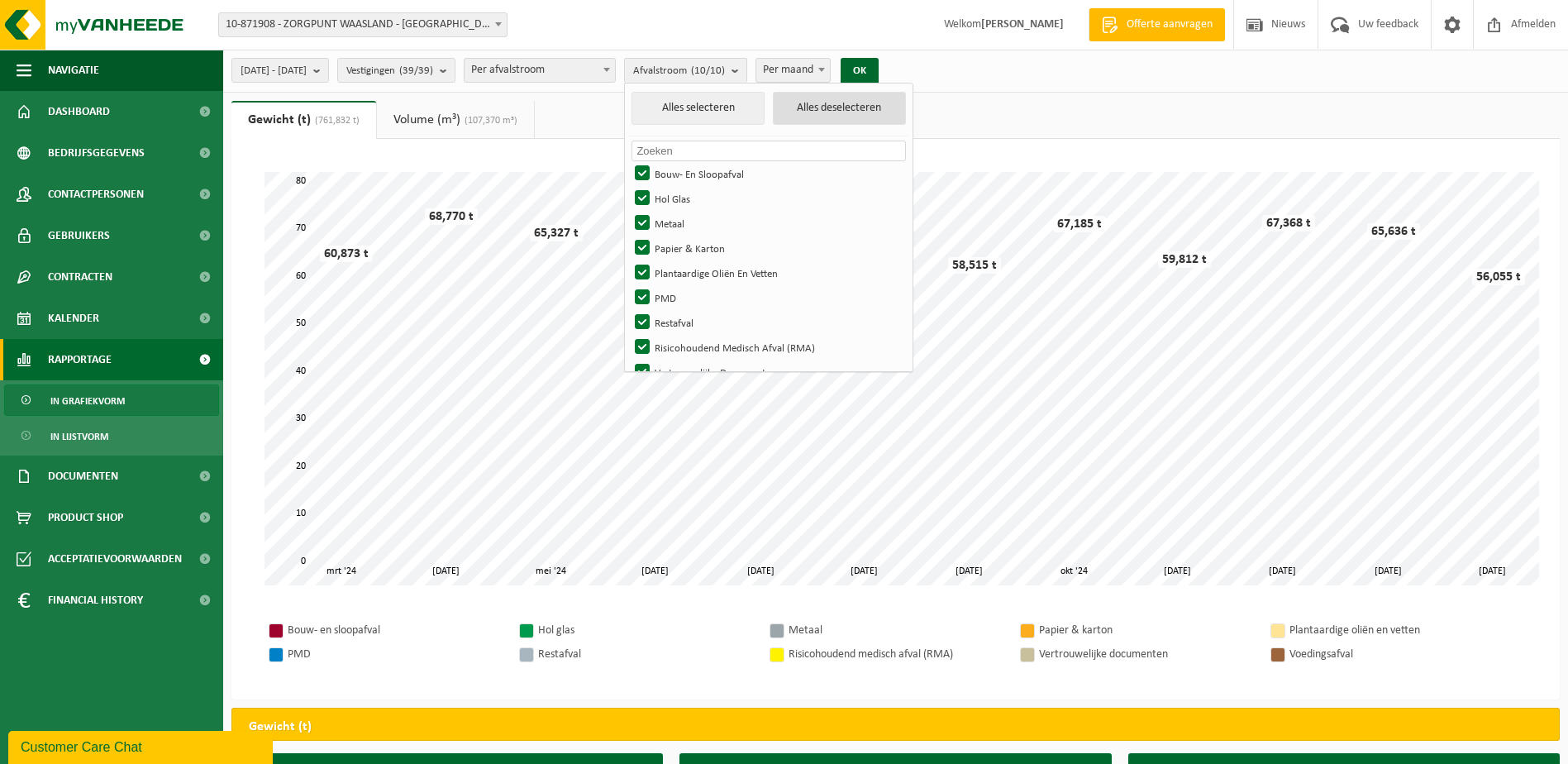
click at [869, 116] on button "Alles deselecteren" at bounding box center [838, 109] width 133 height 33
checkbox input "false"
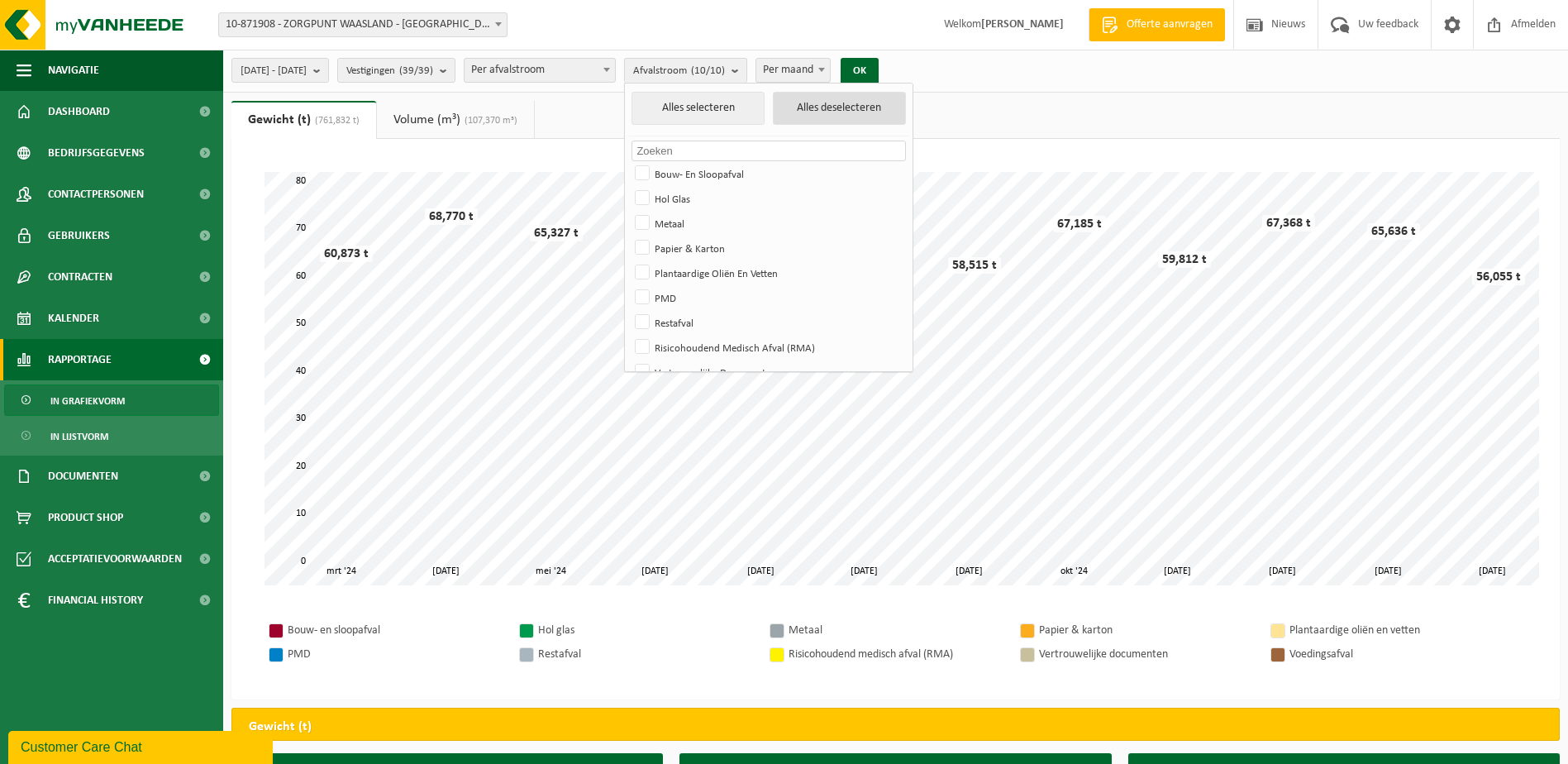
checkbox input "false"
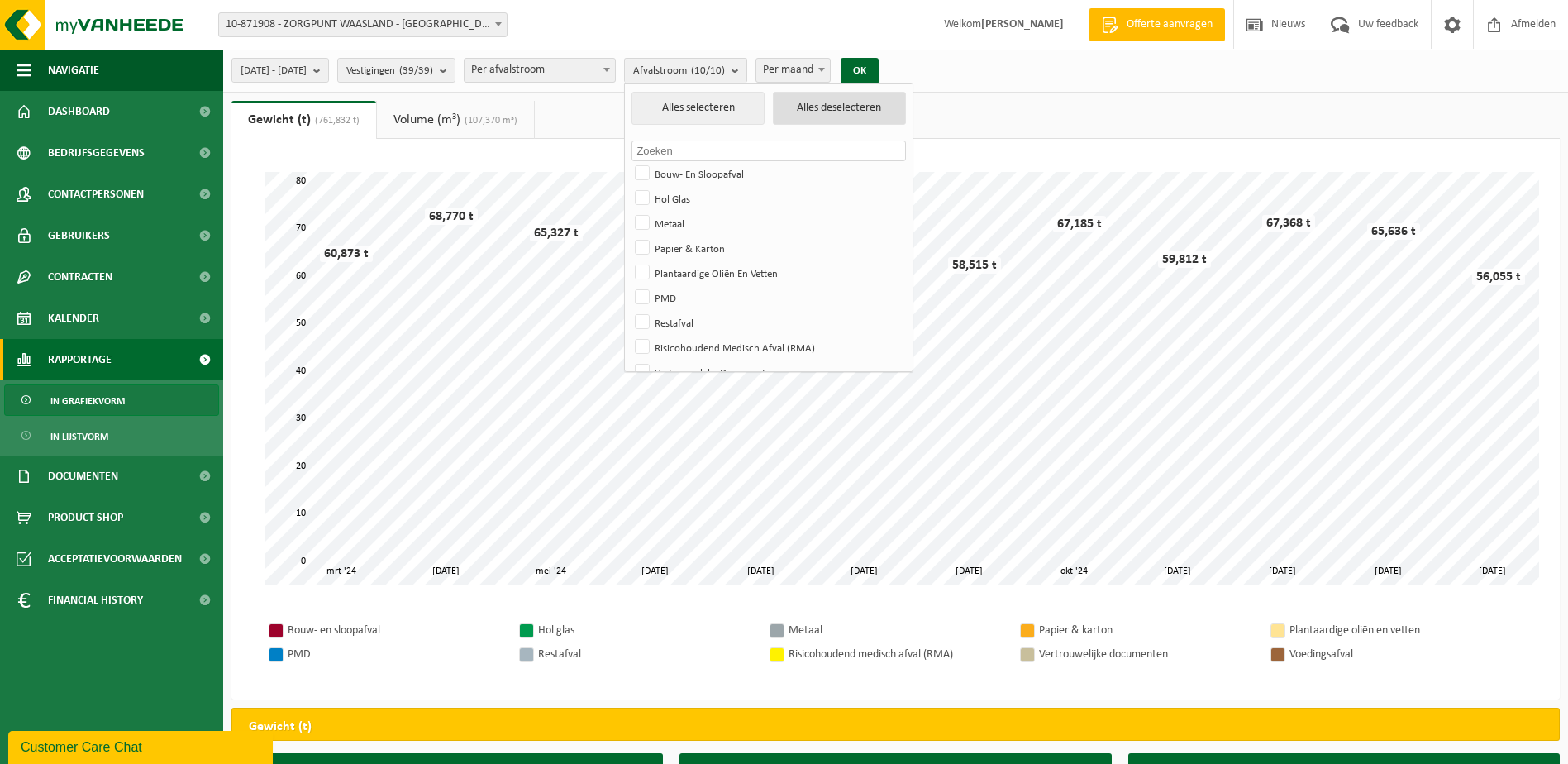
checkbox input "false"
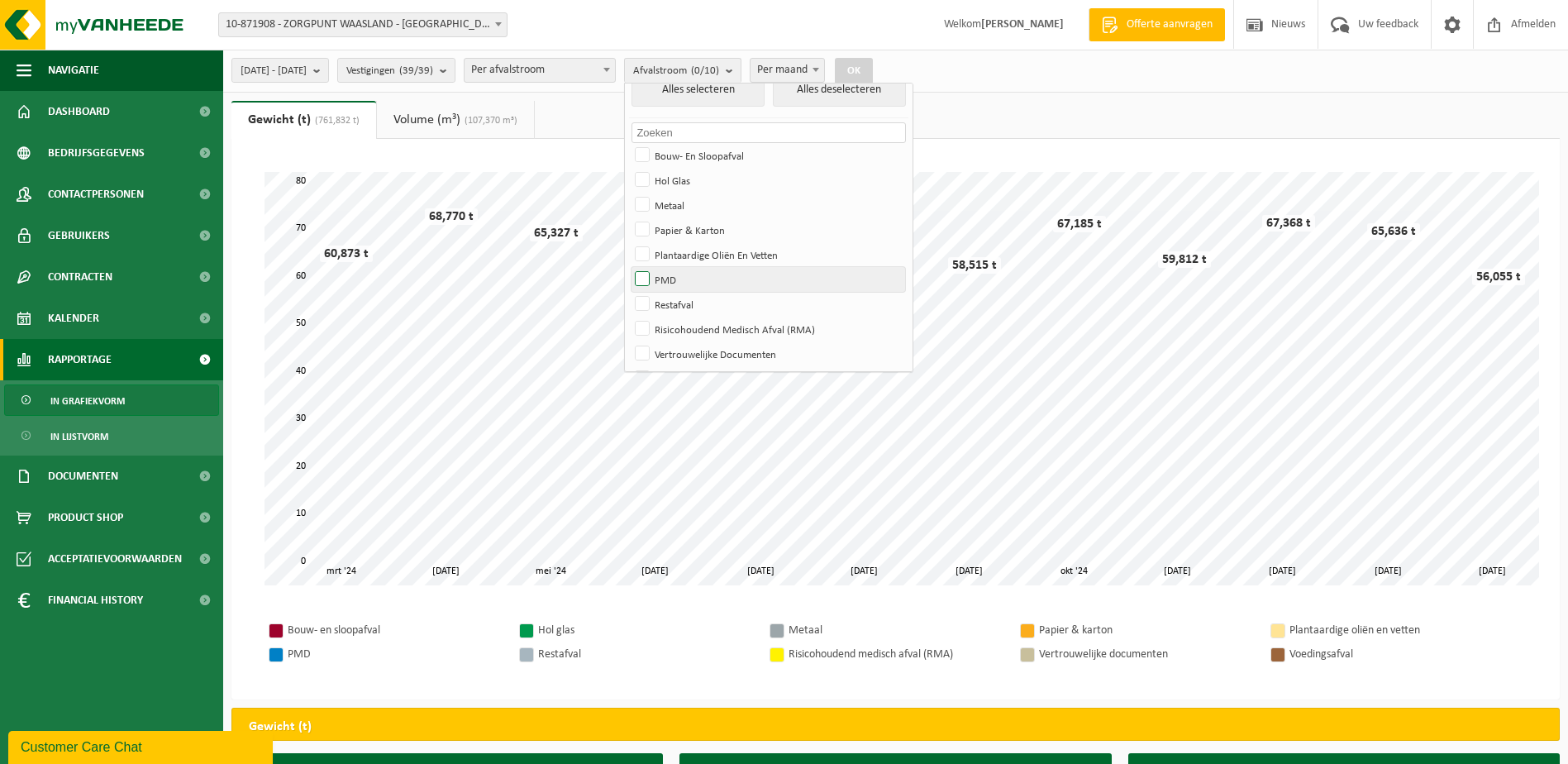
scroll to position [46, 0]
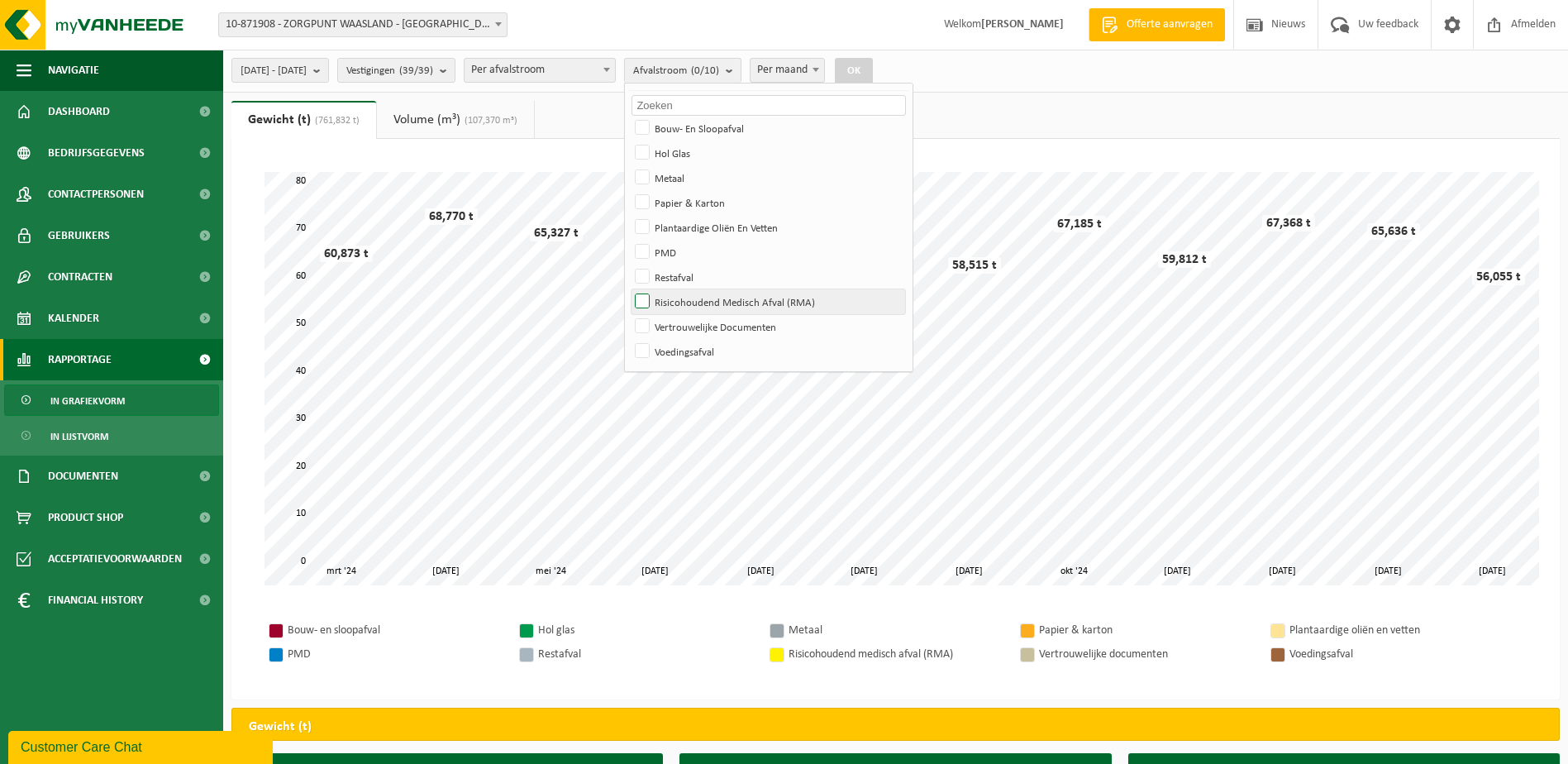
click at [690, 303] on label "Risicohoudend Medisch Afval (RMA)" at bounding box center [768, 302] width 273 height 25
click at [629, 289] on input "Risicohoudend Medisch Afval (RMA)" at bounding box center [628, 289] width 1 height 1
click at [873, 69] on button "OK" at bounding box center [853, 71] width 38 height 26
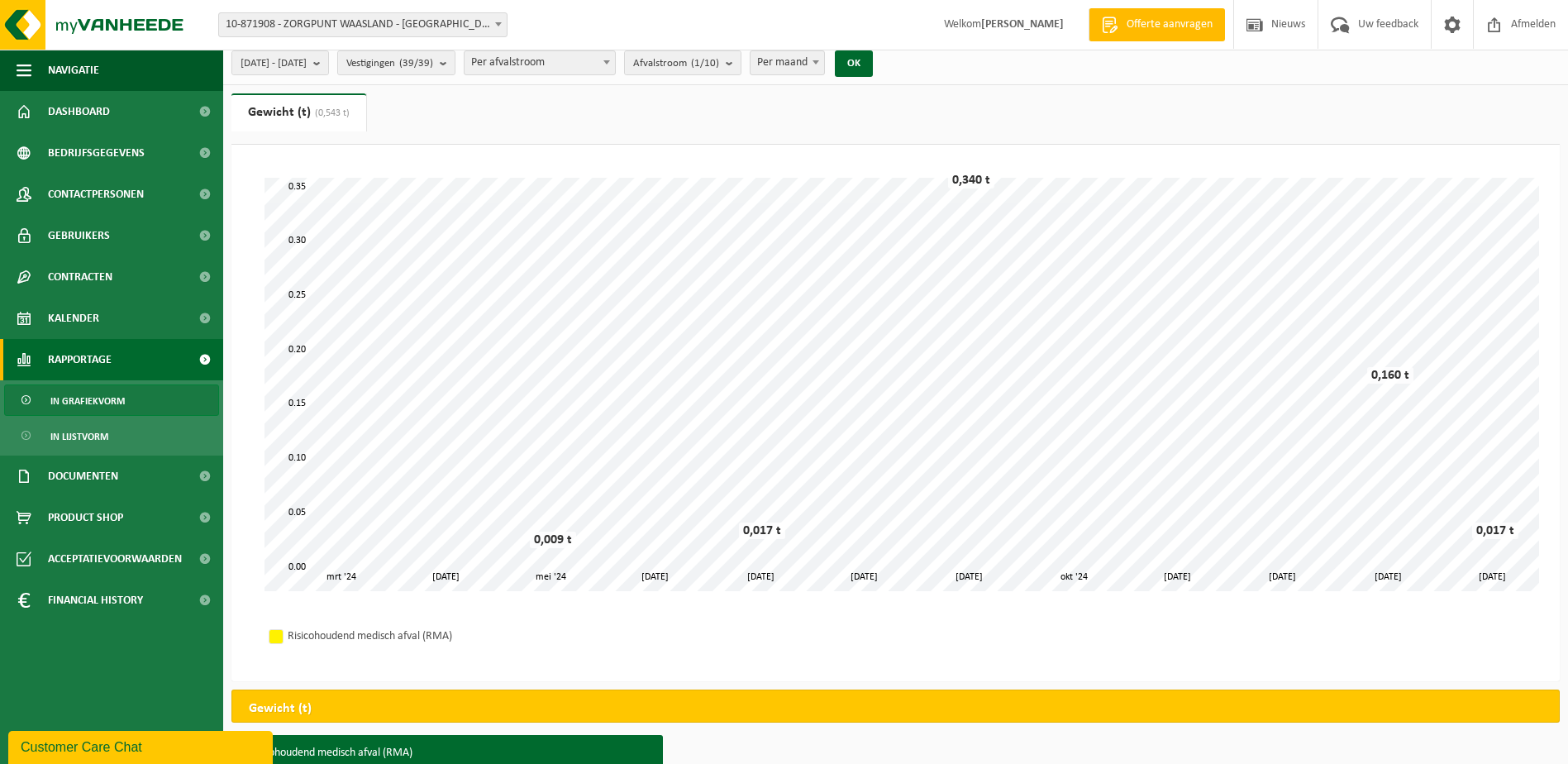
scroll to position [0, 0]
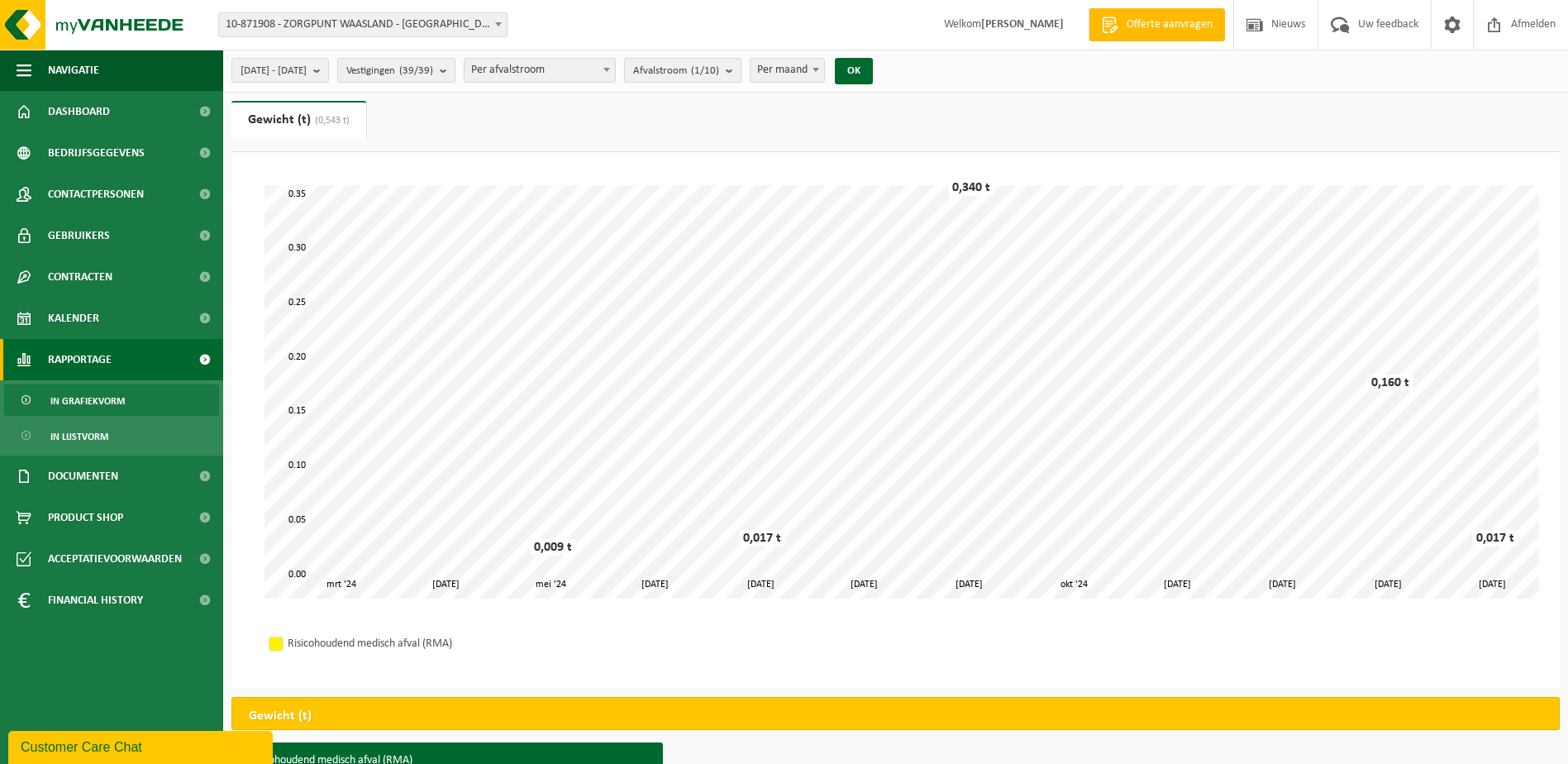
click at [740, 68] on b "submit" at bounding box center [733, 71] width 15 height 23
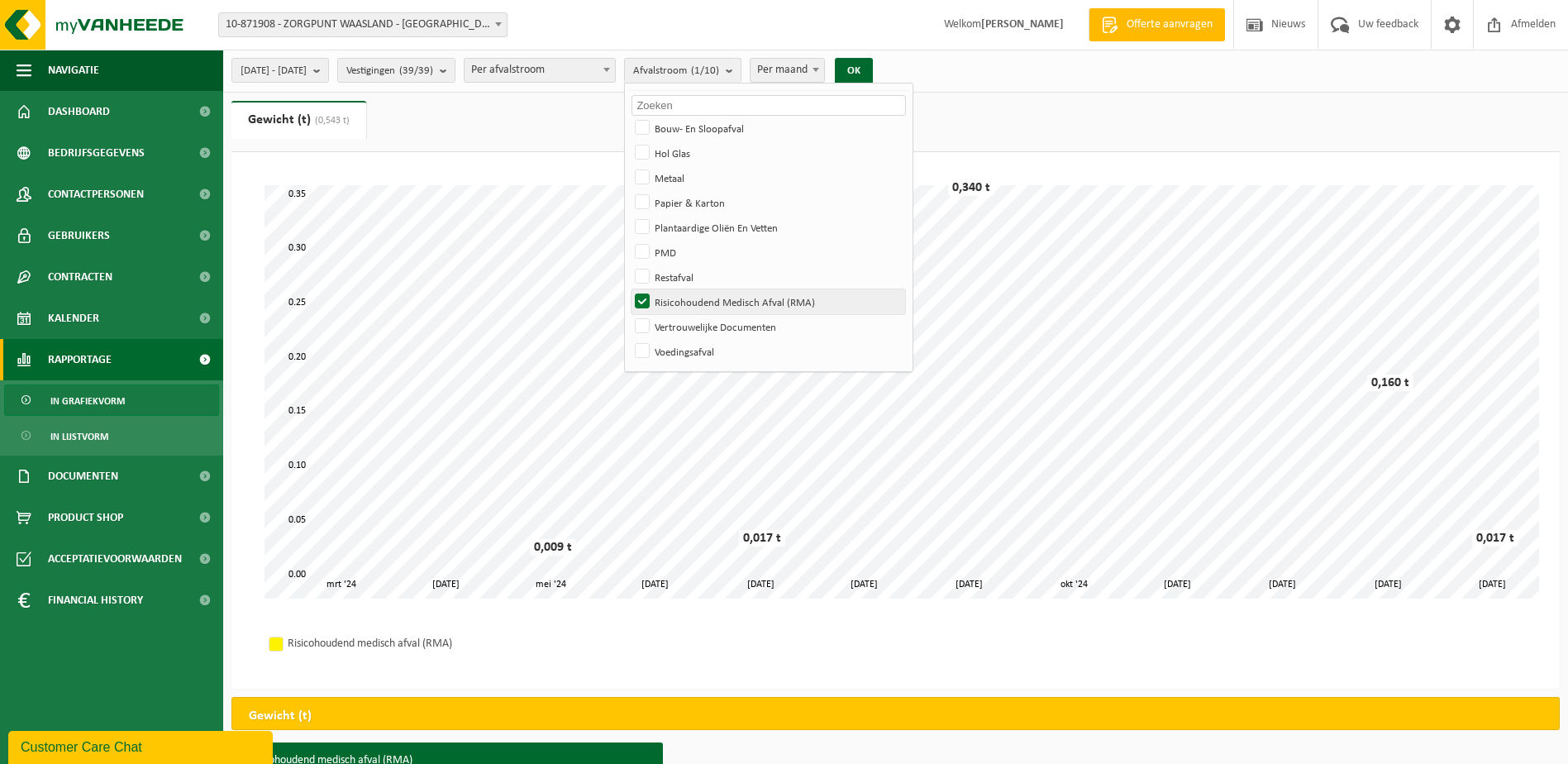
click at [688, 300] on label "Risicohoudend Medisch Afval (RMA)" at bounding box center [768, 302] width 273 height 25
click at [629, 289] on input "Risicohoudend Medisch Afval (RMA)" at bounding box center [628, 289] width 1 height 1
checkbox input "false"
click at [688, 202] on label "Papier & Karton" at bounding box center [768, 203] width 273 height 25
click at [629, 190] on input "Papier & Karton" at bounding box center [628, 189] width 1 height 1
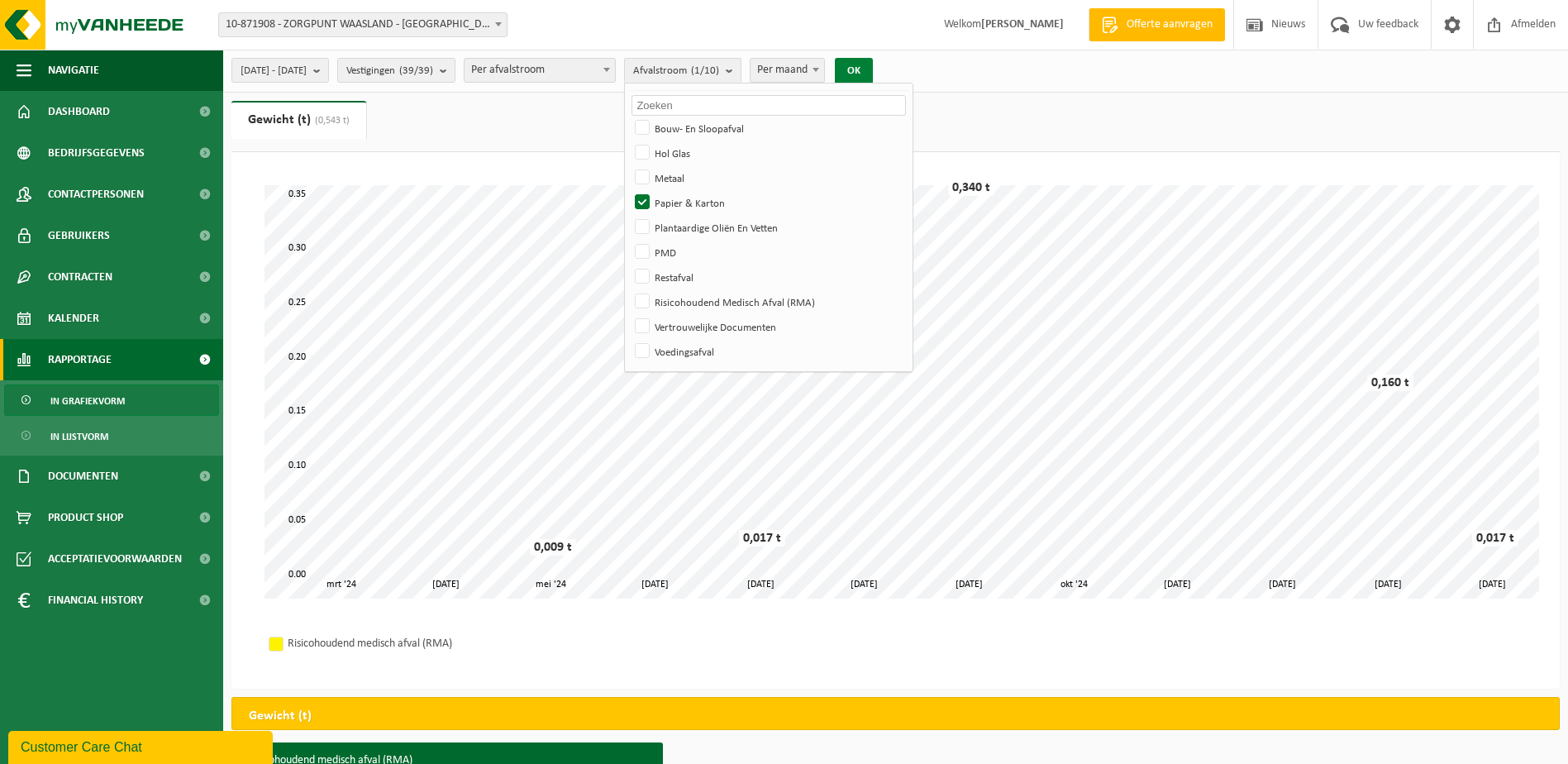
click at [873, 67] on button "OK" at bounding box center [853, 71] width 38 height 26
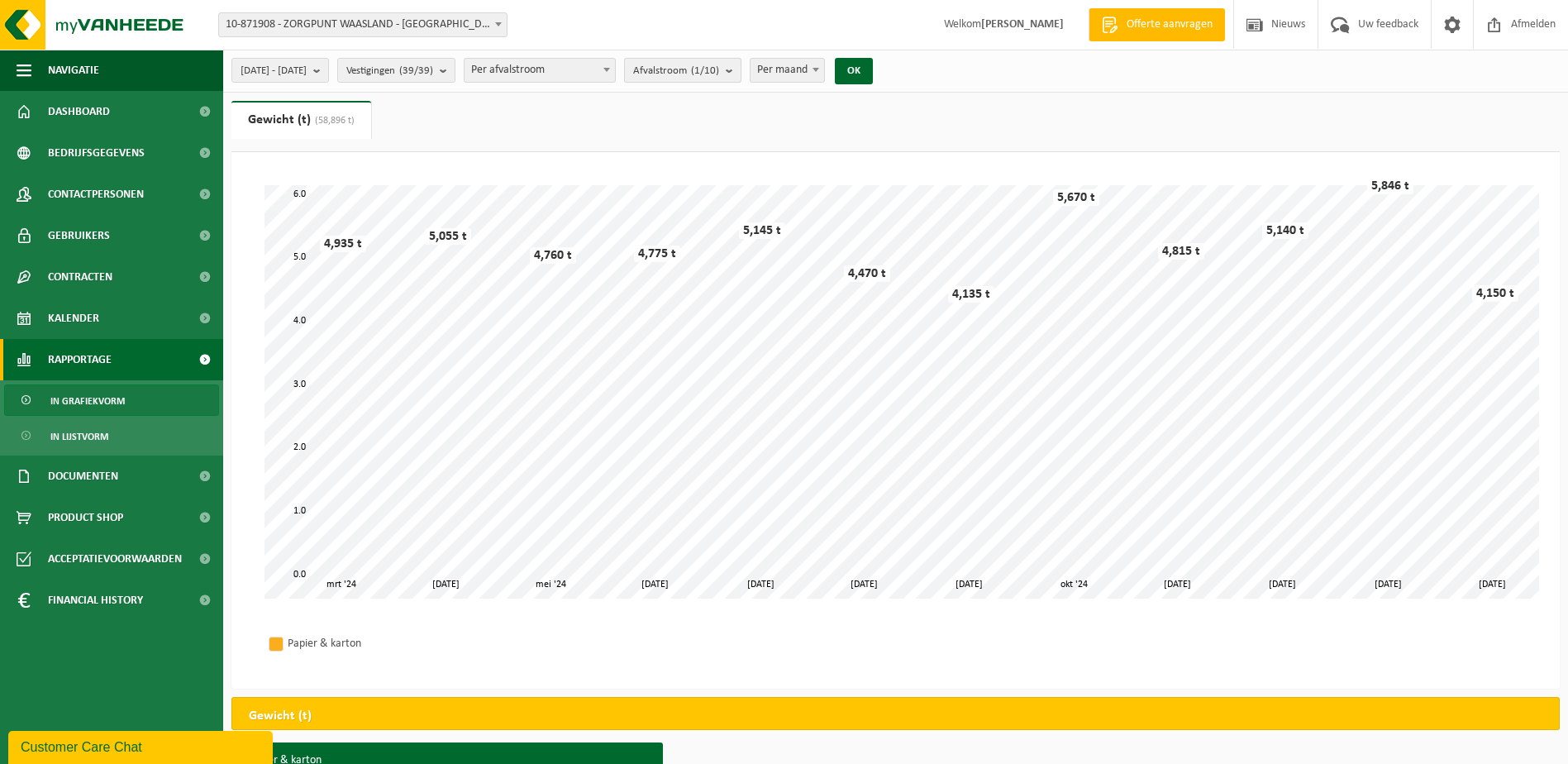
click at [741, 70] on button "Afvalstroom (1/10)" at bounding box center [682, 71] width 117 height 25
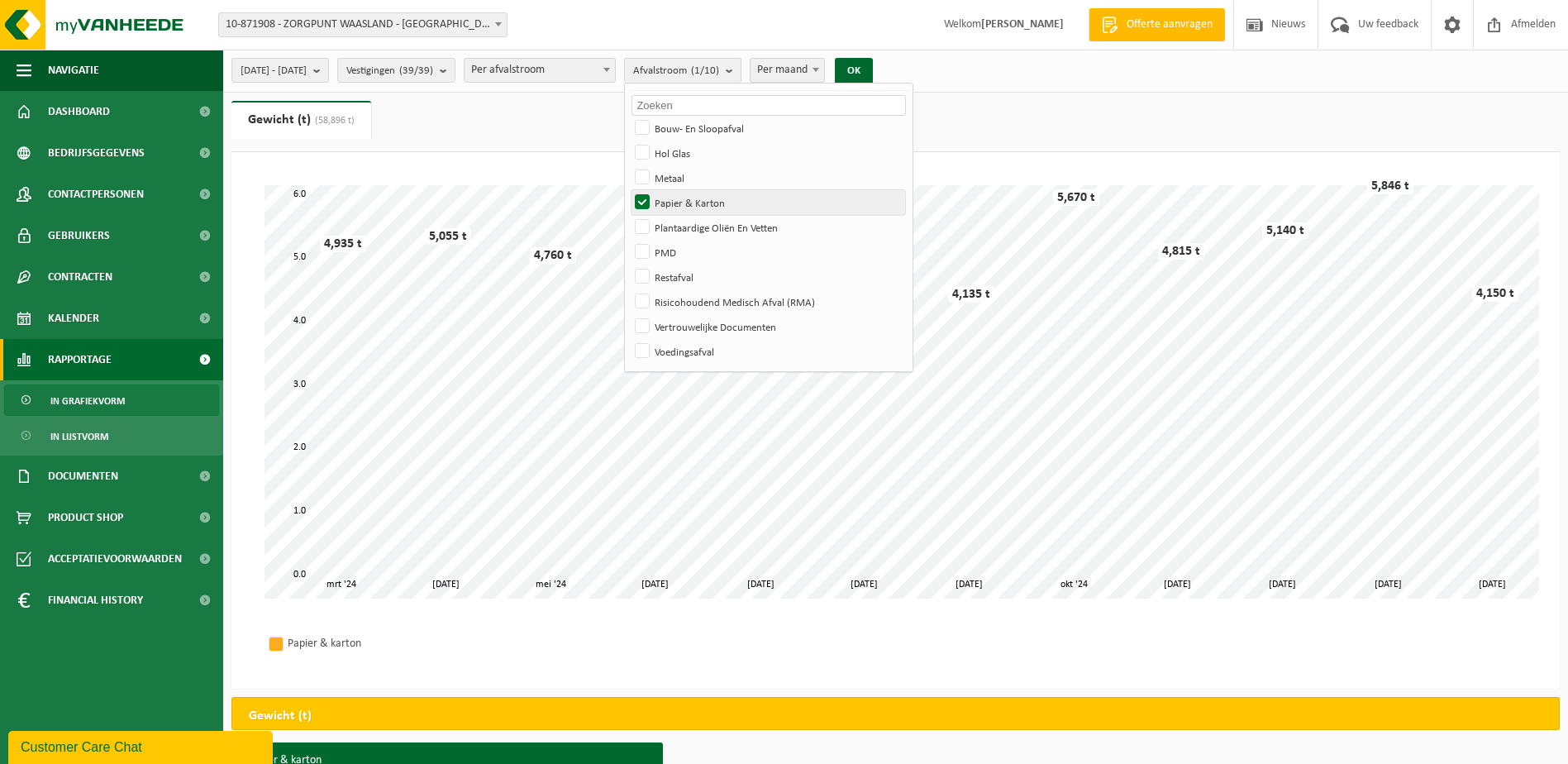
click at [676, 204] on label "Papier & Karton" at bounding box center [768, 203] width 273 height 25
click at [629, 190] on input "Papier & Karton" at bounding box center [628, 189] width 1 height 1
checkbox input "false"
click at [696, 276] on label "Restafval" at bounding box center [768, 277] width 273 height 25
click at [629, 265] on input "Restafval" at bounding box center [628, 264] width 1 height 1
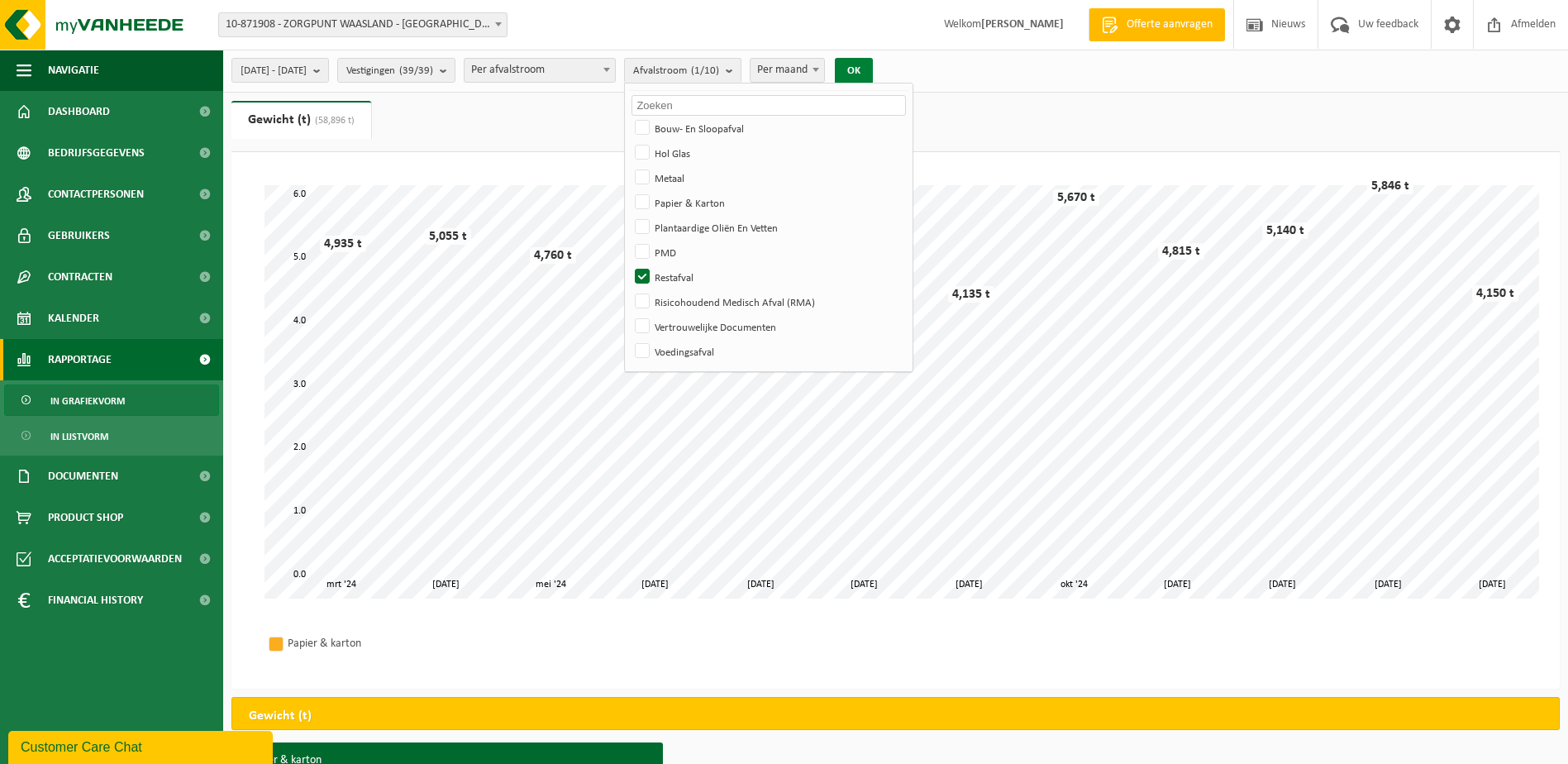
click at [873, 62] on button "OK" at bounding box center [853, 71] width 38 height 26
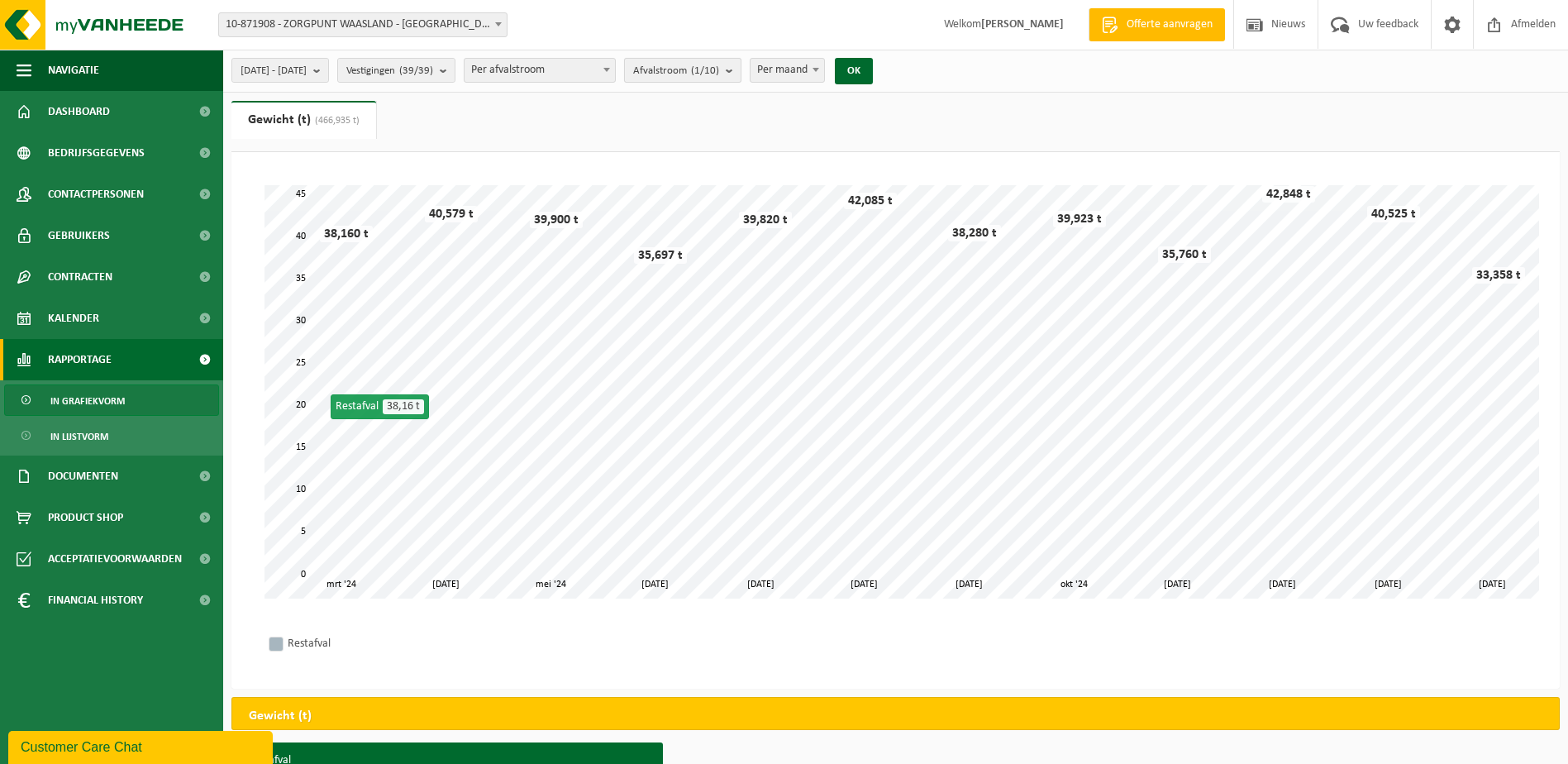
click at [719, 66] on count "(1/10)" at bounding box center [705, 70] width 28 height 11
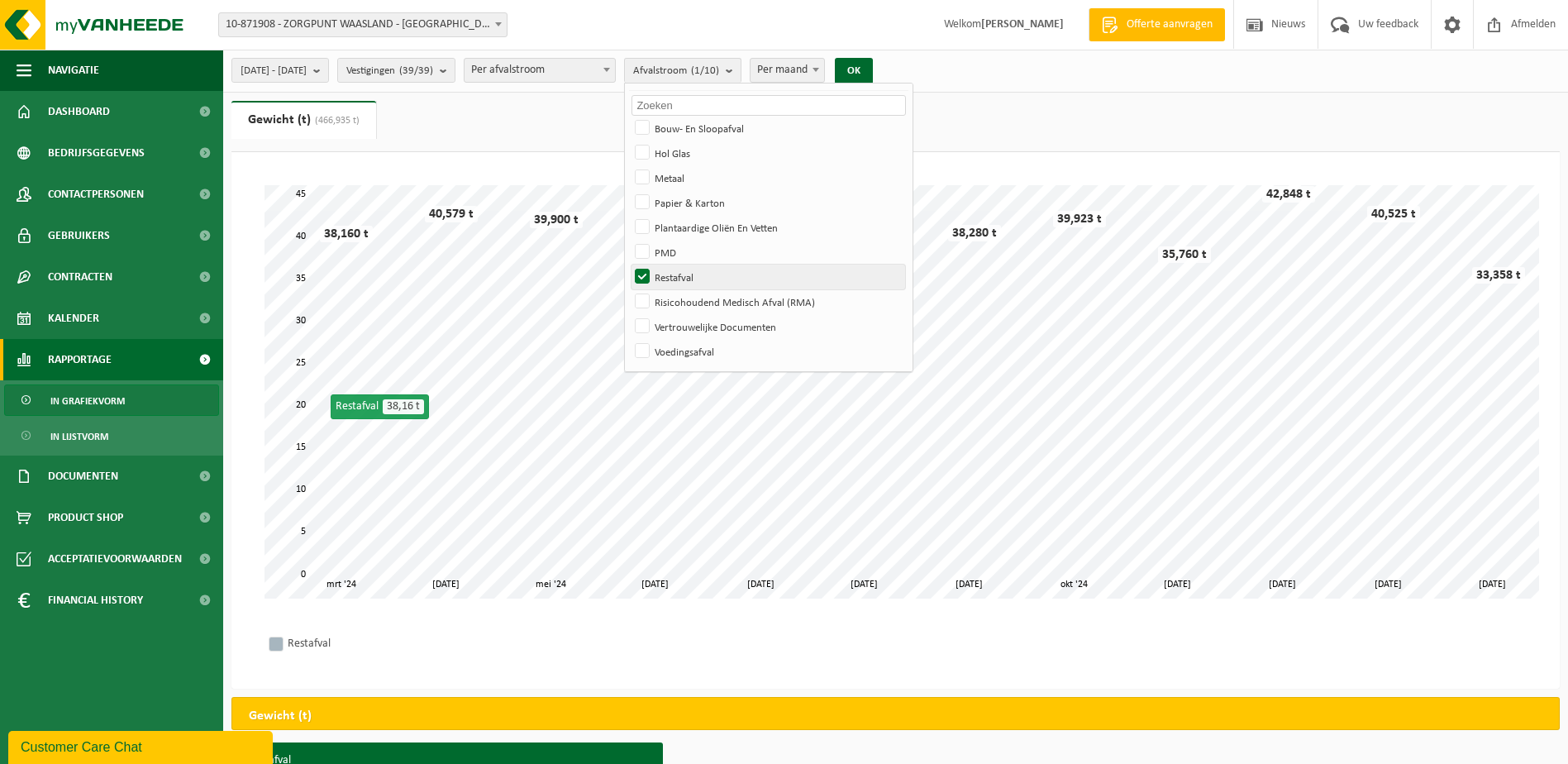
click at [691, 275] on label "Restafval" at bounding box center [768, 277] width 273 height 25
click at [629, 265] on input "Restafval" at bounding box center [628, 264] width 1 height 1
checkbox input "false"
click at [693, 247] on label "PMD" at bounding box center [768, 252] width 273 height 25
click at [629, 239] on input "PMD" at bounding box center [628, 239] width 1 height 1
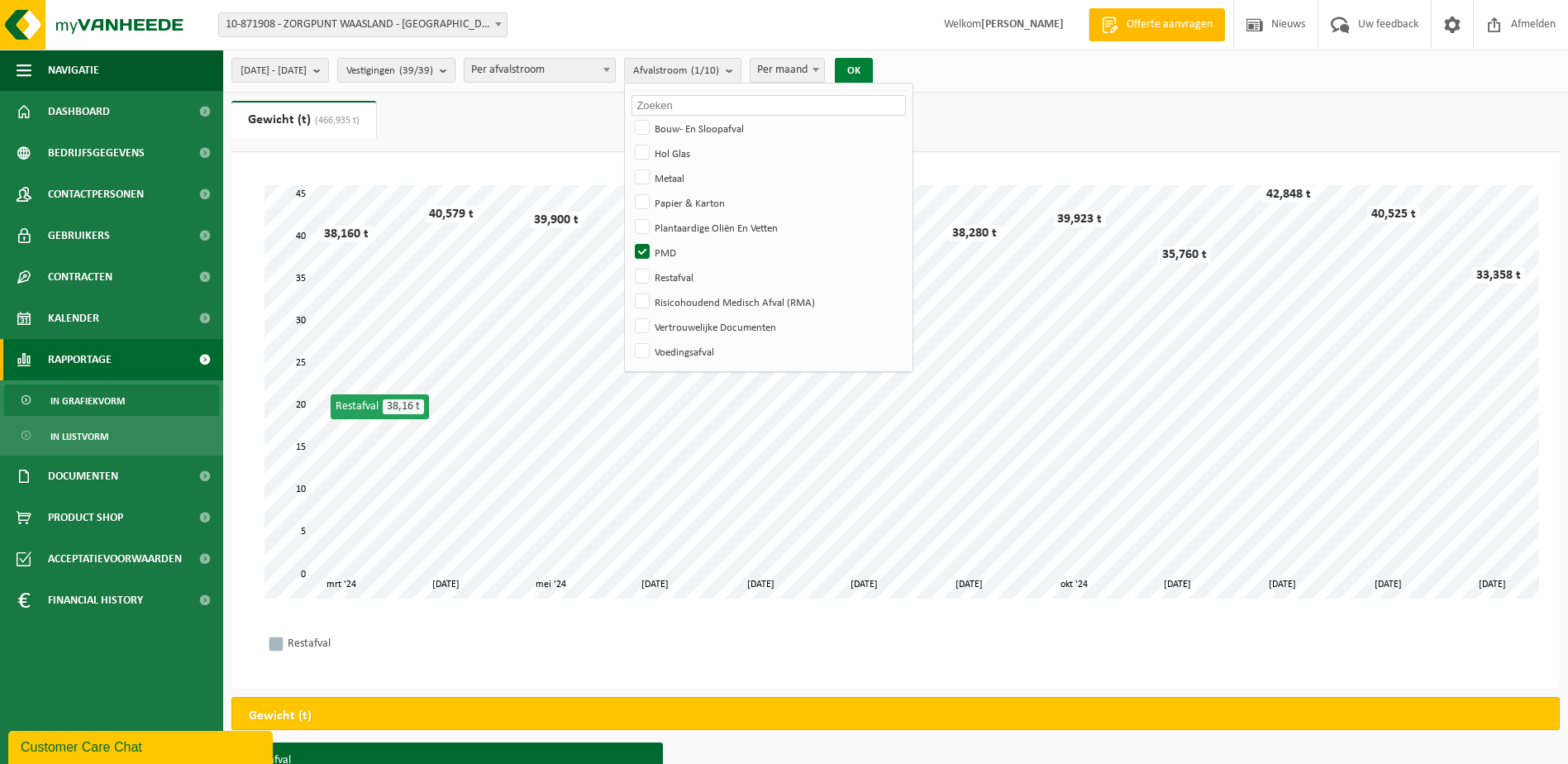
click at [873, 66] on button "OK" at bounding box center [853, 71] width 38 height 26
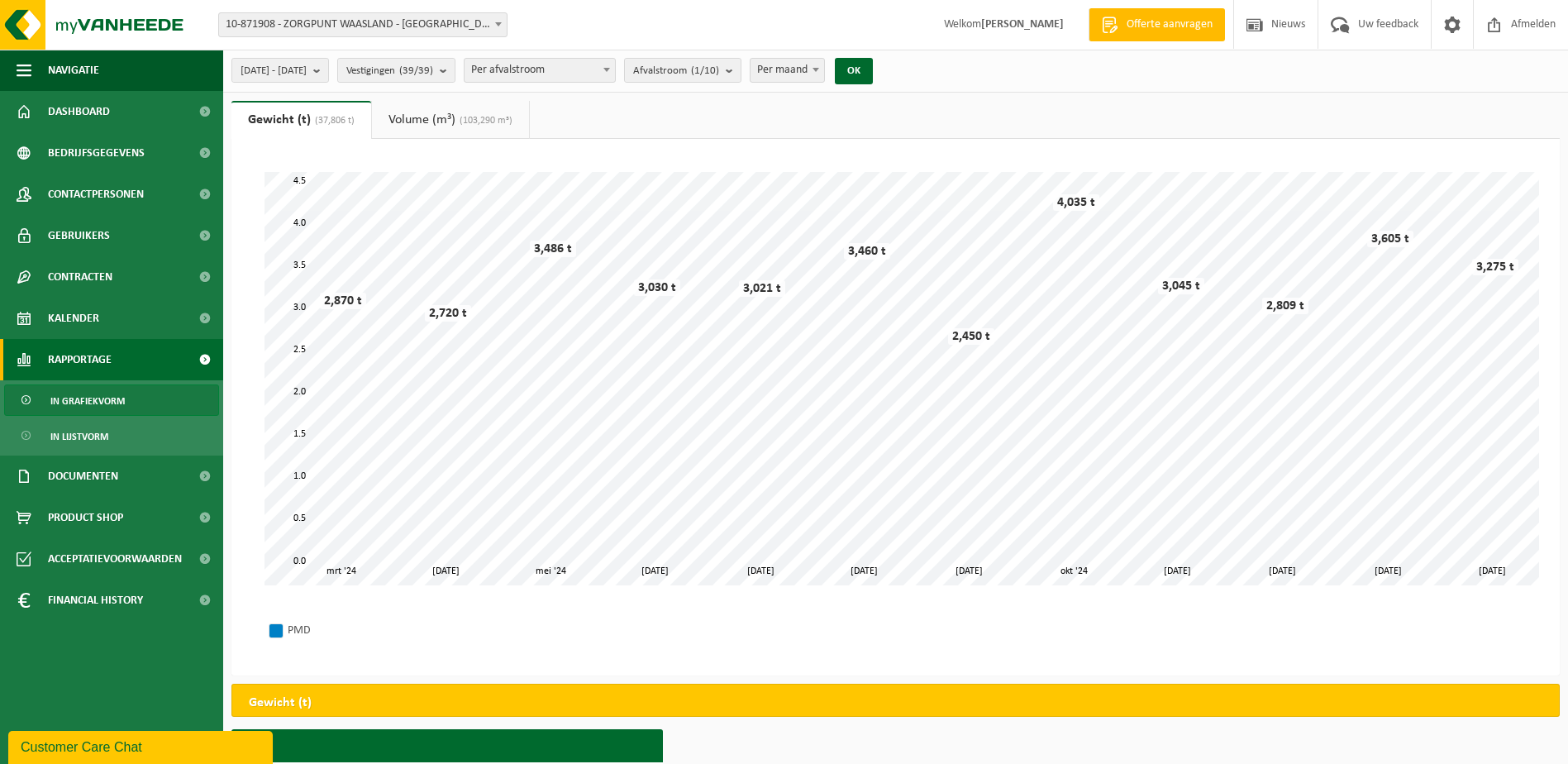
click at [430, 124] on link "Volume (m³) (103,290 m³)" at bounding box center [451, 119] width 157 height 38
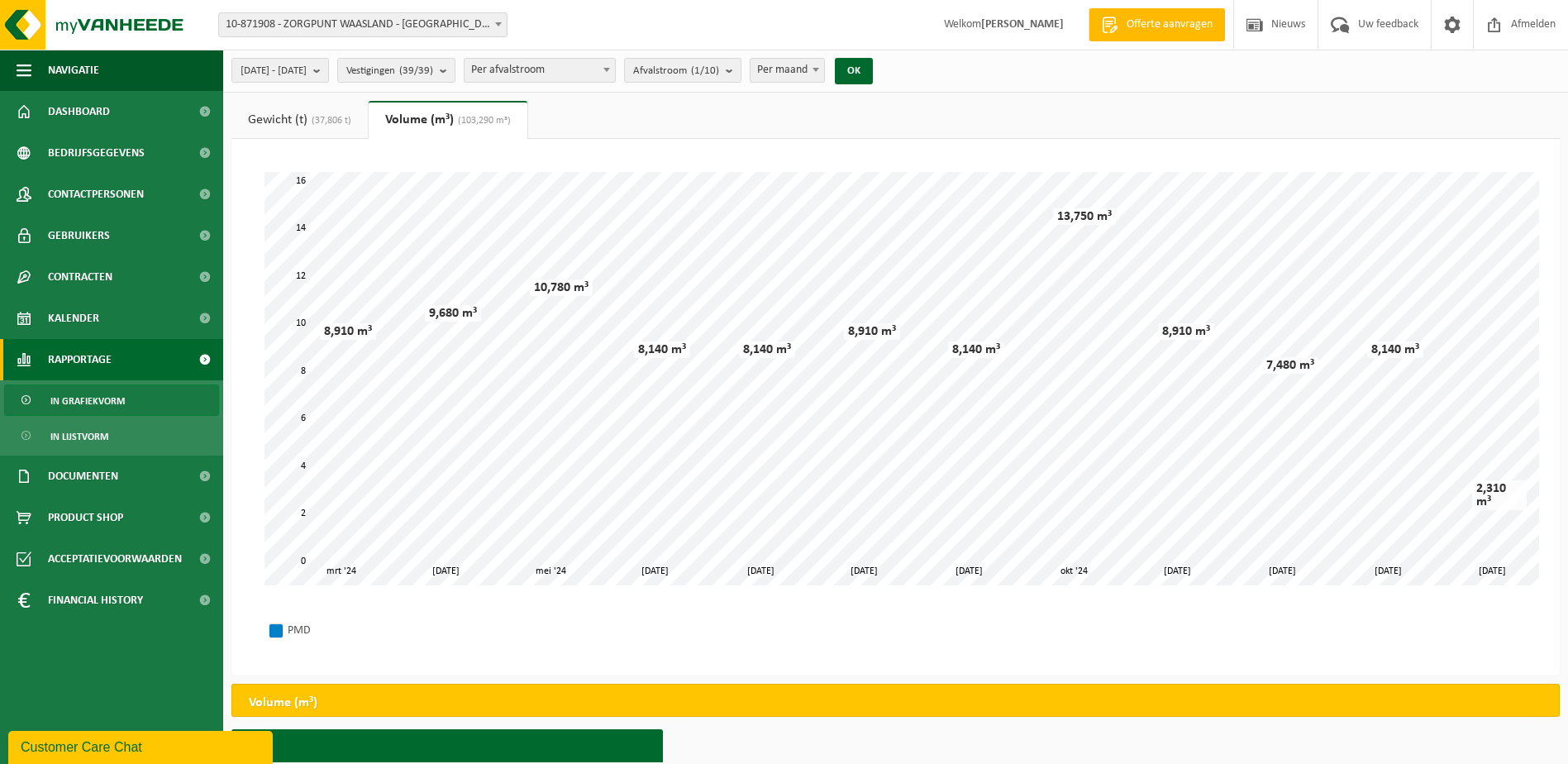
click at [323, 115] on span "(37,806 t)" at bounding box center [329, 120] width 44 height 10
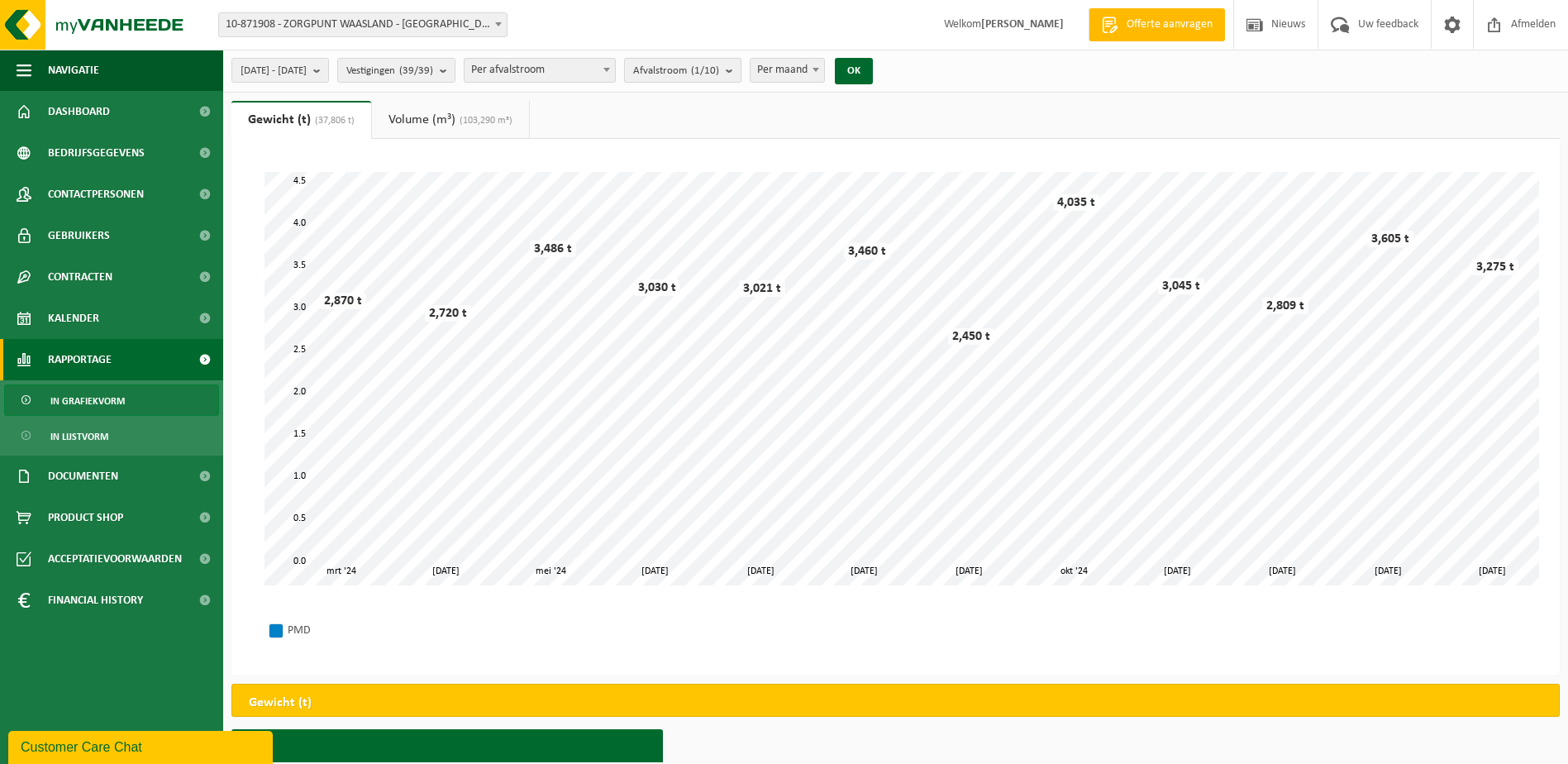
click at [688, 76] on span "Afvalstroom (1/10)" at bounding box center [675, 72] width 86 height 25
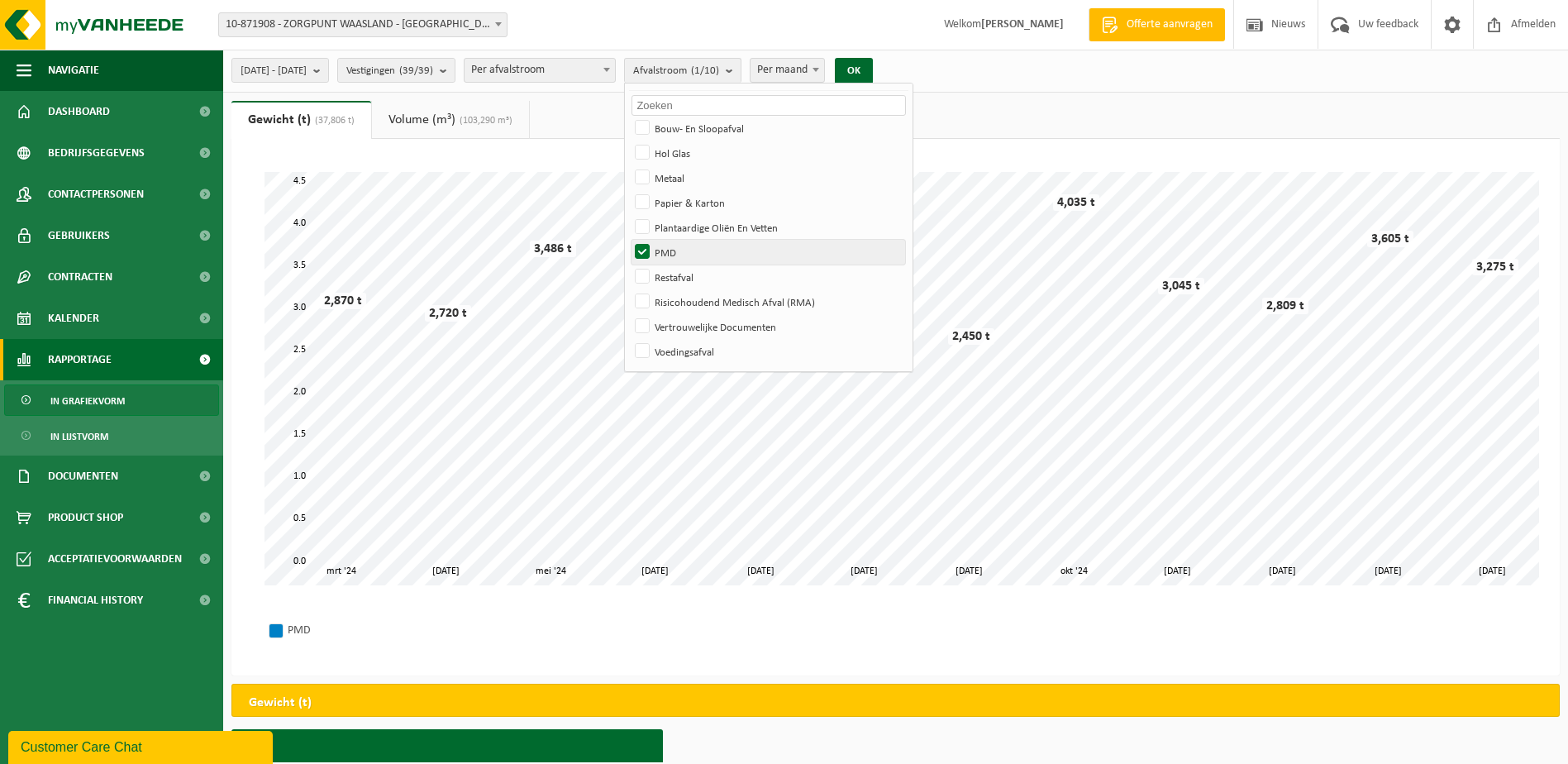
click at [685, 262] on label "PMD" at bounding box center [768, 252] width 273 height 25
click at [629, 239] on input "PMD" at bounding box center [628, 239] width 1 height 1
checkbox input "false"
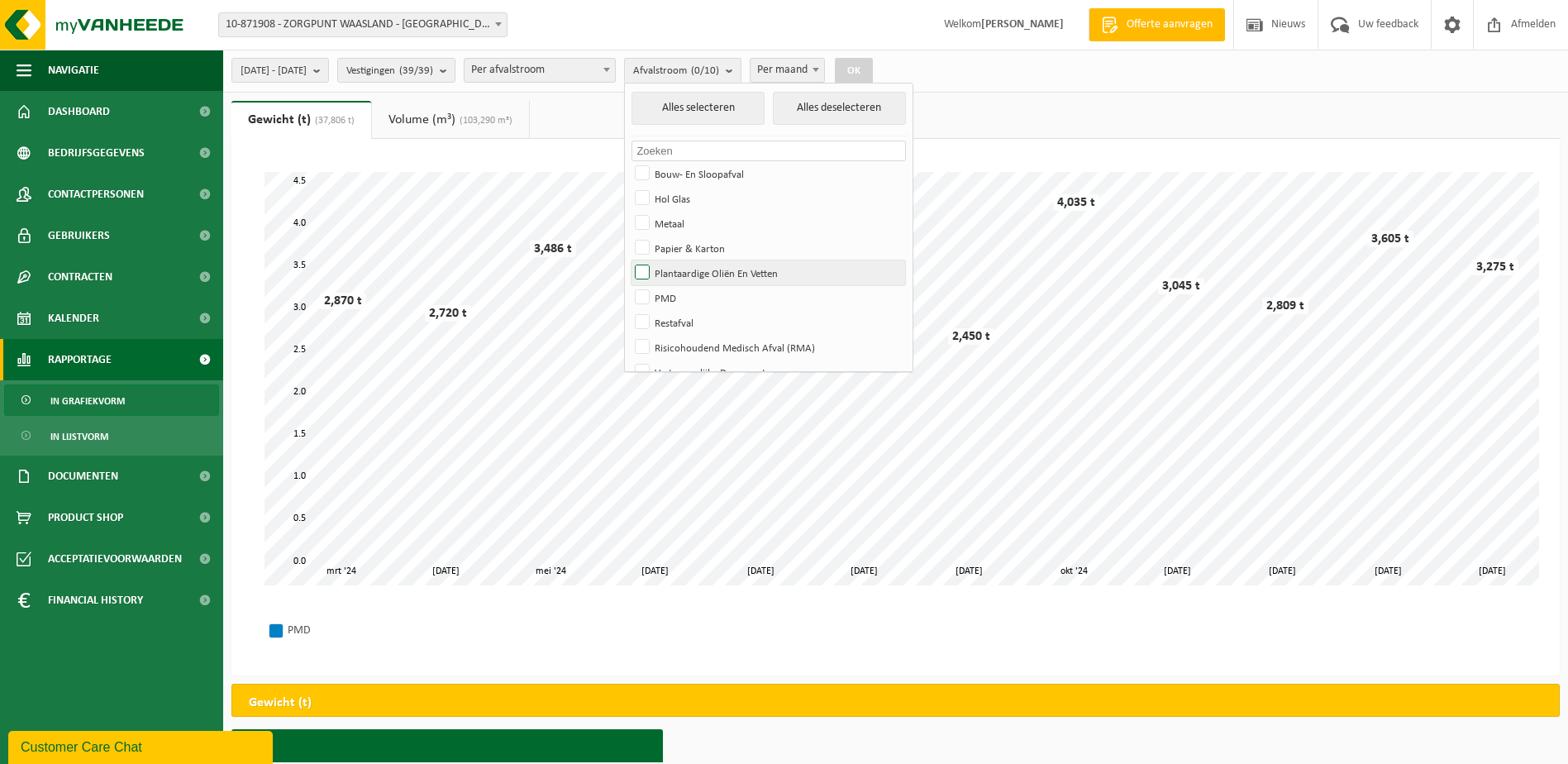
scroll to position [46, 0]
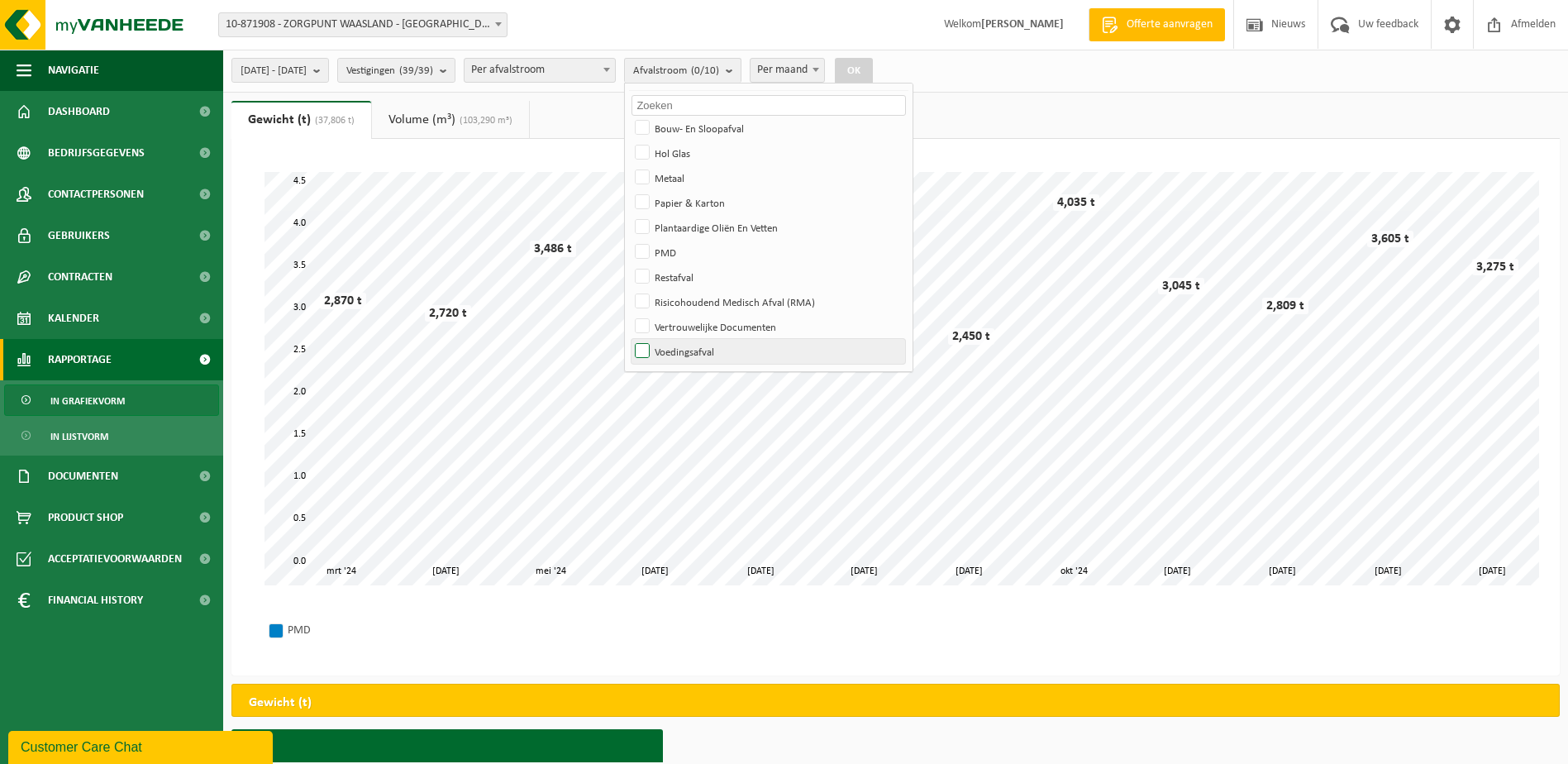
click at [684, 353] on label "Voedingsafval" at bounding box center [768, 352] width 273 height 25
click at [629, 339] on input "Voedingsafval" at bounding box center [628, 338] width 1 height 1
checkbox input "true"
click at [873, 60] on button "OK" at bounding box center [853, 71] width 38 height 26
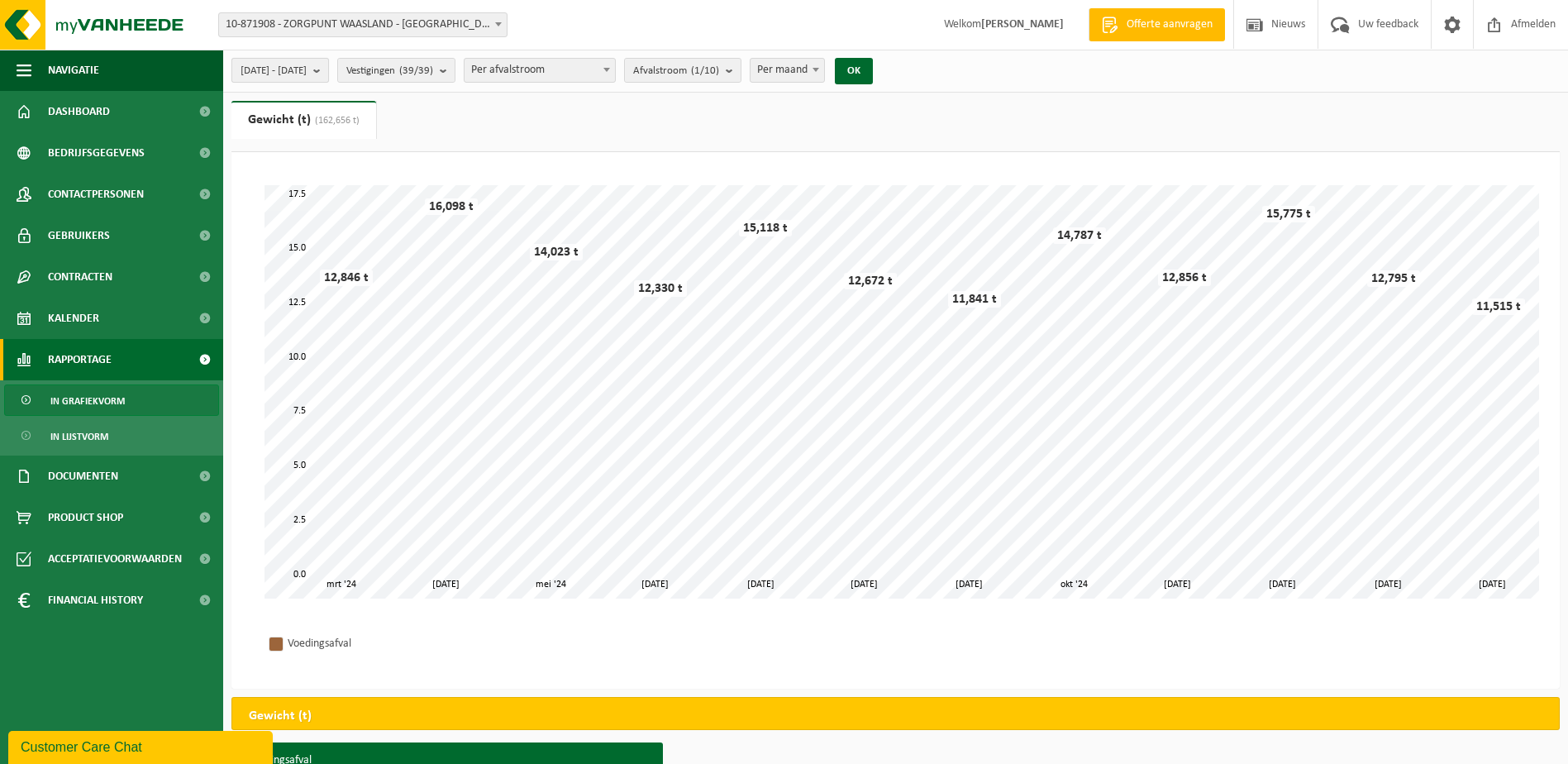
click at [298, 72] on span "[DATE] - [DATE]" at bounding box center [273, 72] width 66 height 25
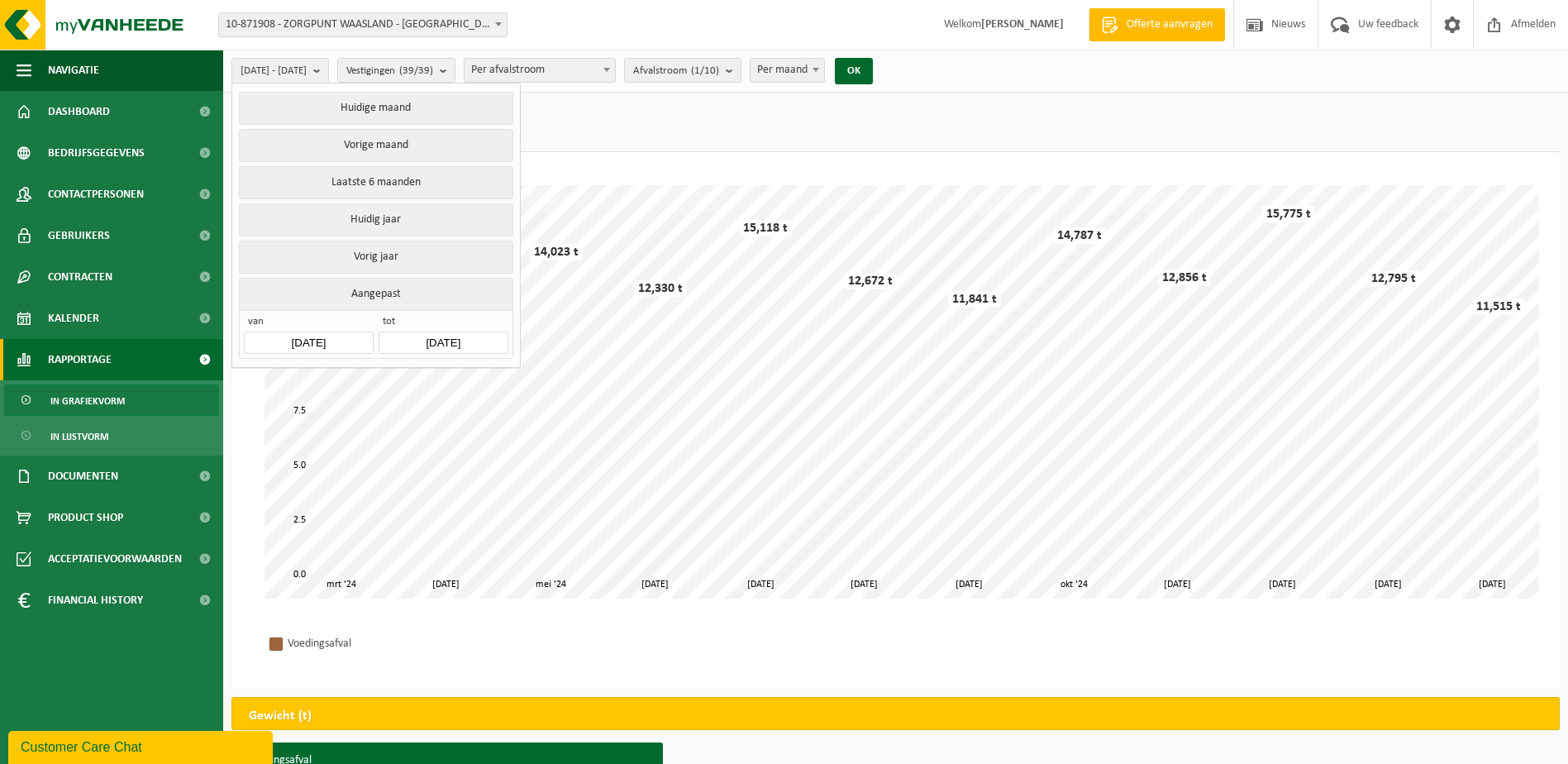
click at [321, 334] on input "[DATE]" at bounding box center [308, 342] width 129 height 22
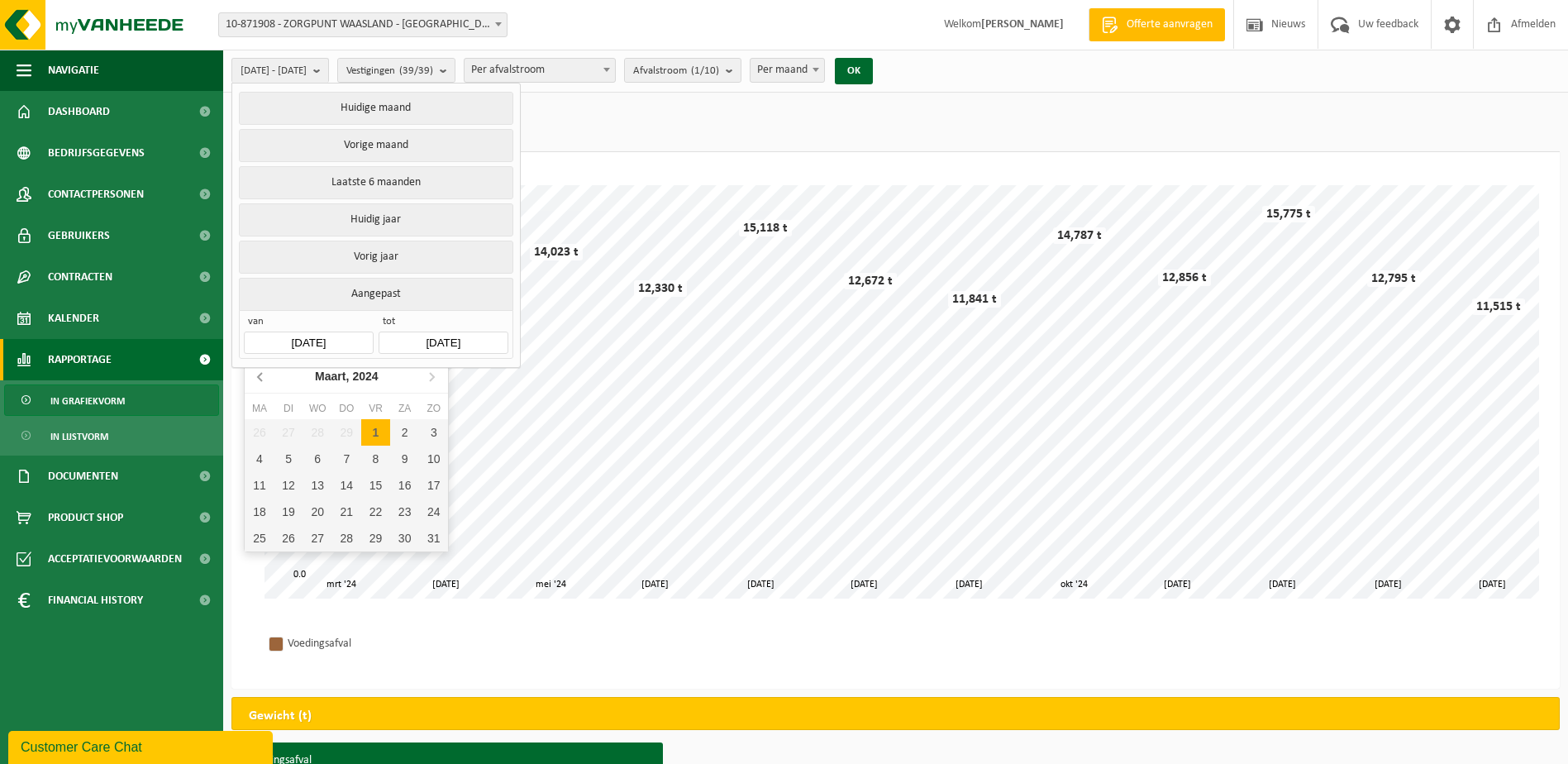
click at [271, 377] on icon at bounding box center [261, 375] width 26 height 26
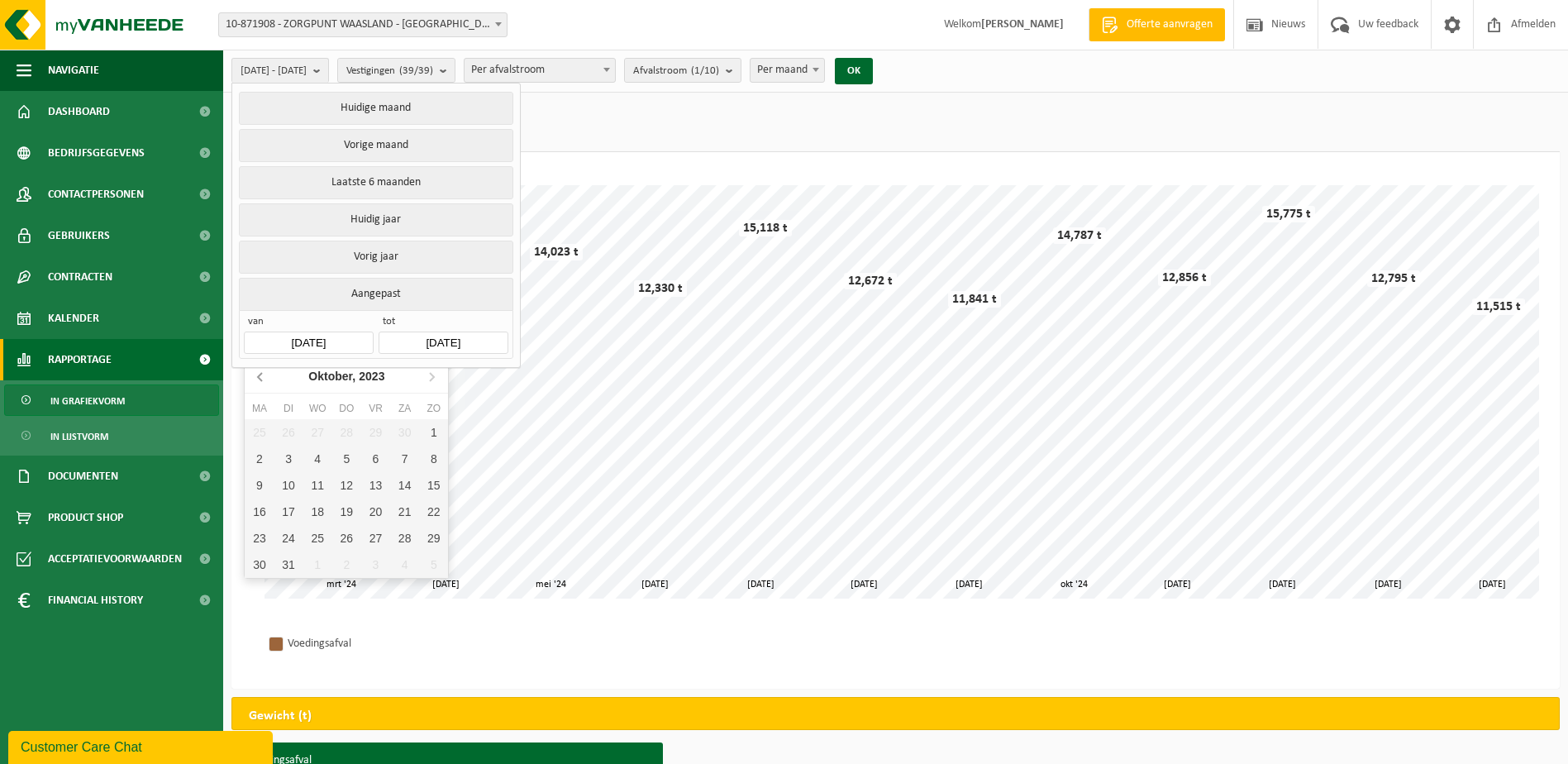
click at [271, 377] on icon at bounding box center [261, 375] width 26 height 26
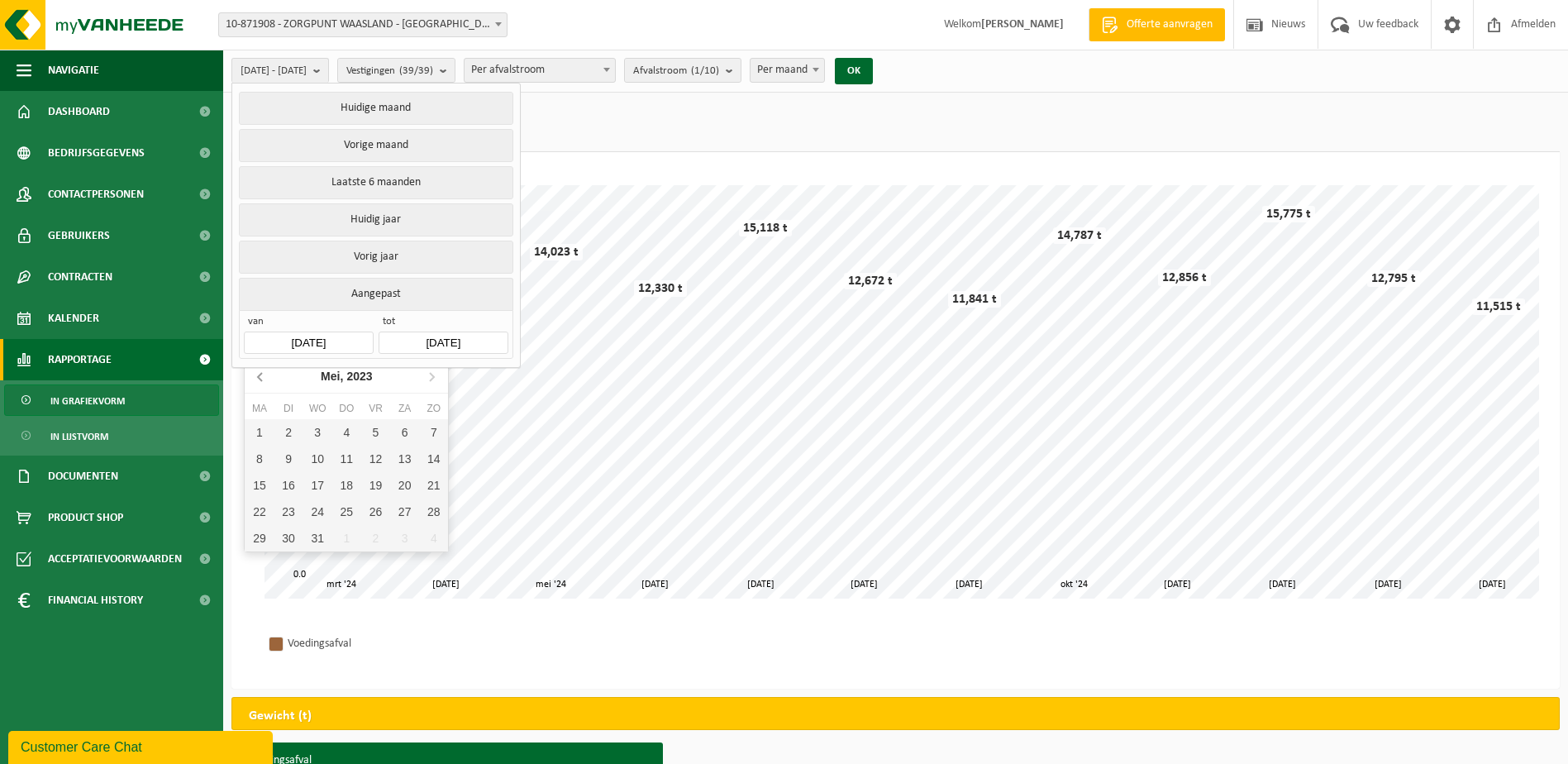
click at [271, 377] on icon at bounding box center [261, 375] width 26 height 26
click at [317, 438] on div "1" at bounding box center [318, 431] width 29 height 26
type input "2023-03-01"
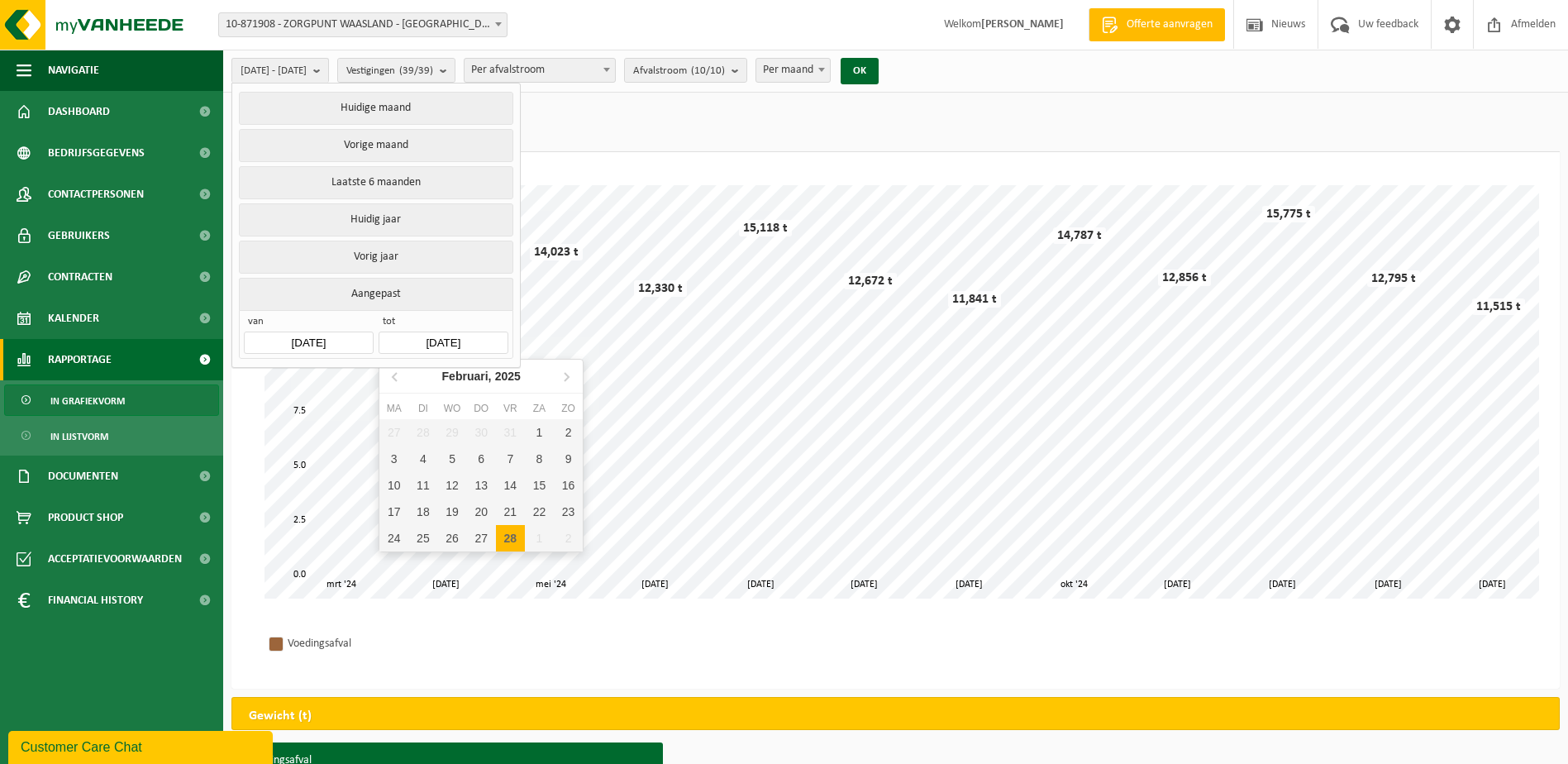
click at [416, 340] on input "[DATE]" at bounding box center [443, 342] width 129 height 22
click at [391, 380] on icon at bounding box center [395, 375] width 26 height 26
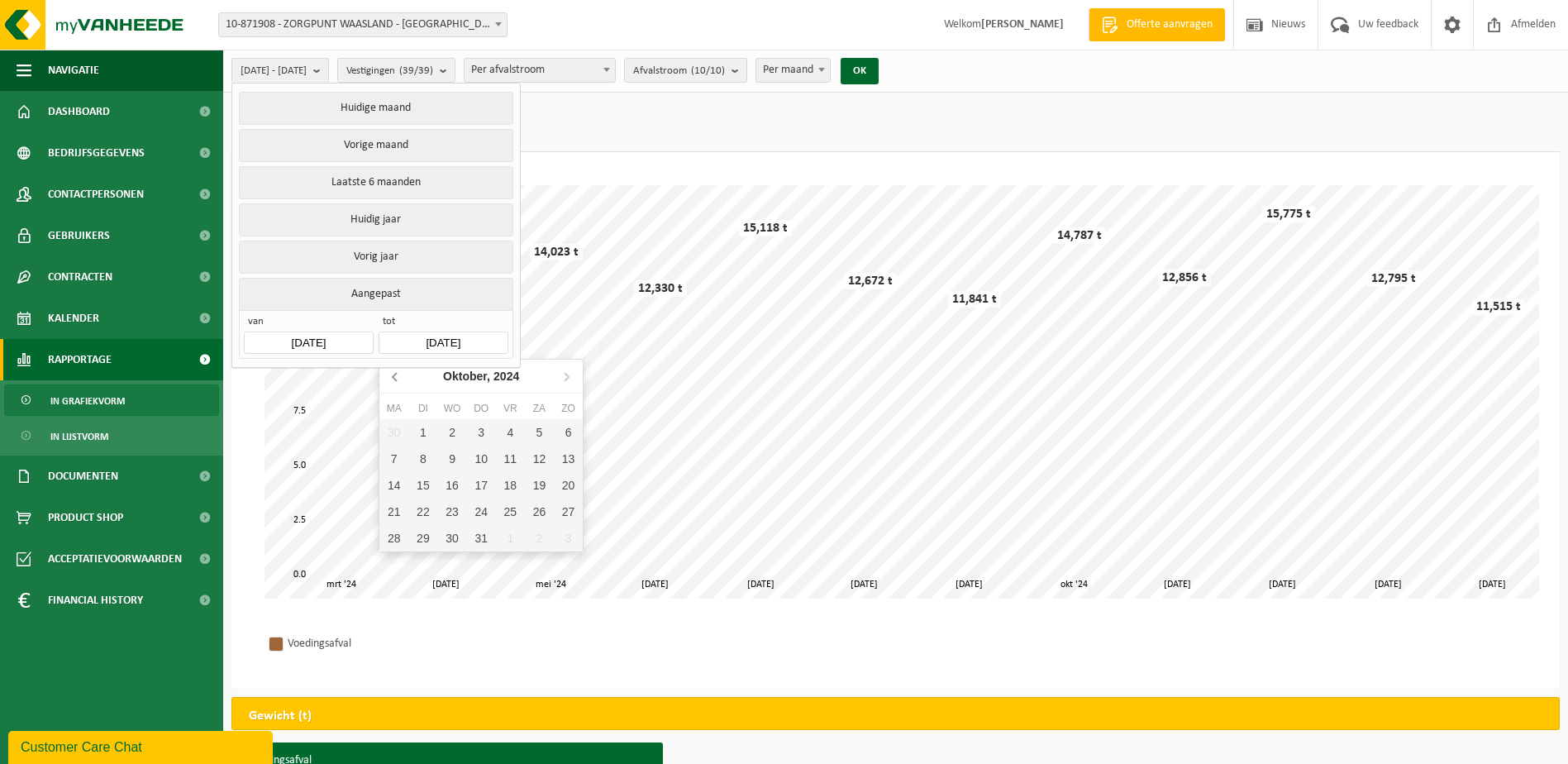
click at [391, 380] on icon at bounding box center [395, 375] width 26 height 26
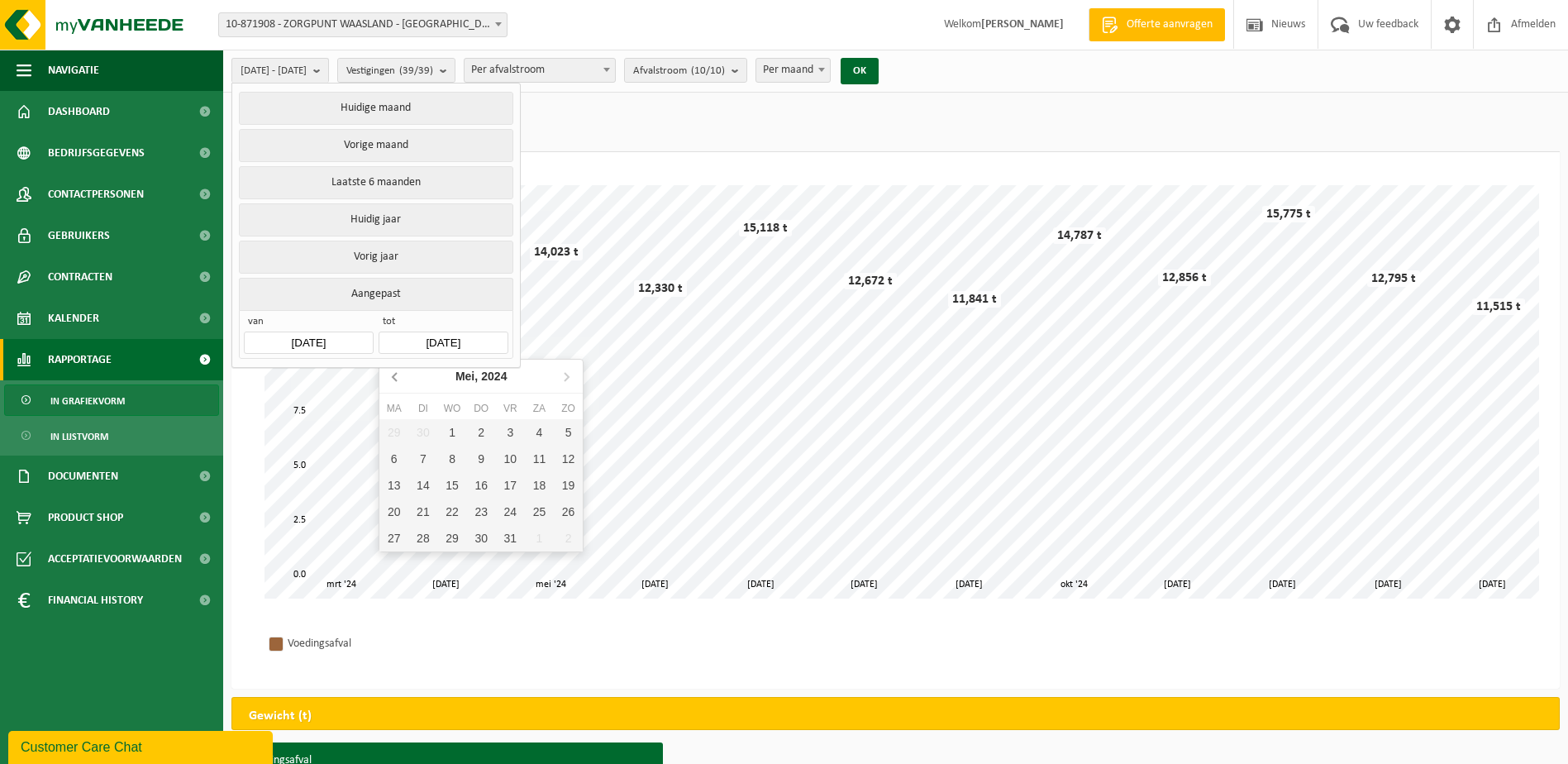
click at [391, 380] on icon at bounding box center [395, 375] width 26 height 26
click at [473, 534] on div "29" at bounding box center [482, 538] width 29 height 26
type input "2024-02-29"
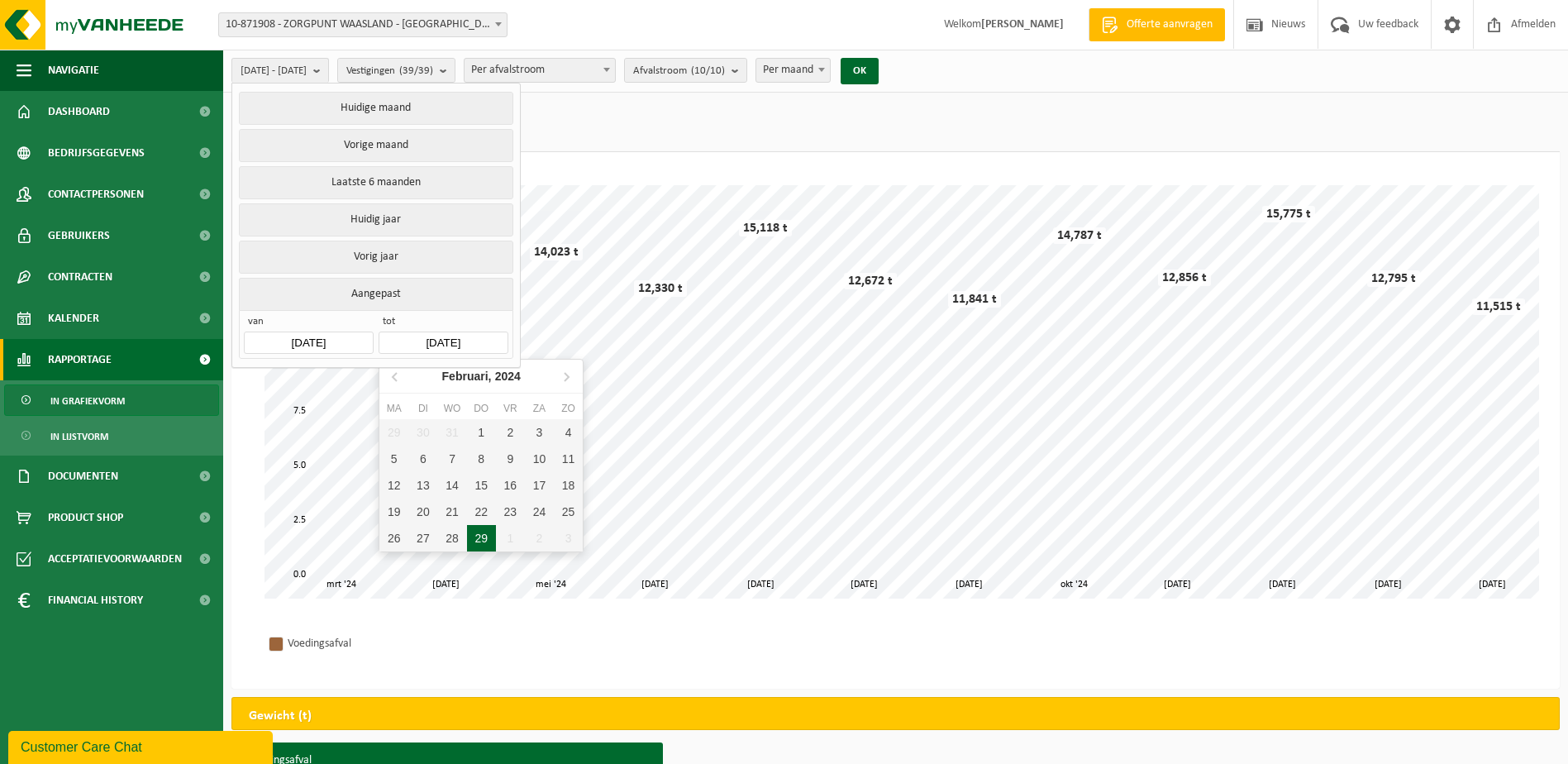
type input "2023-03-01"
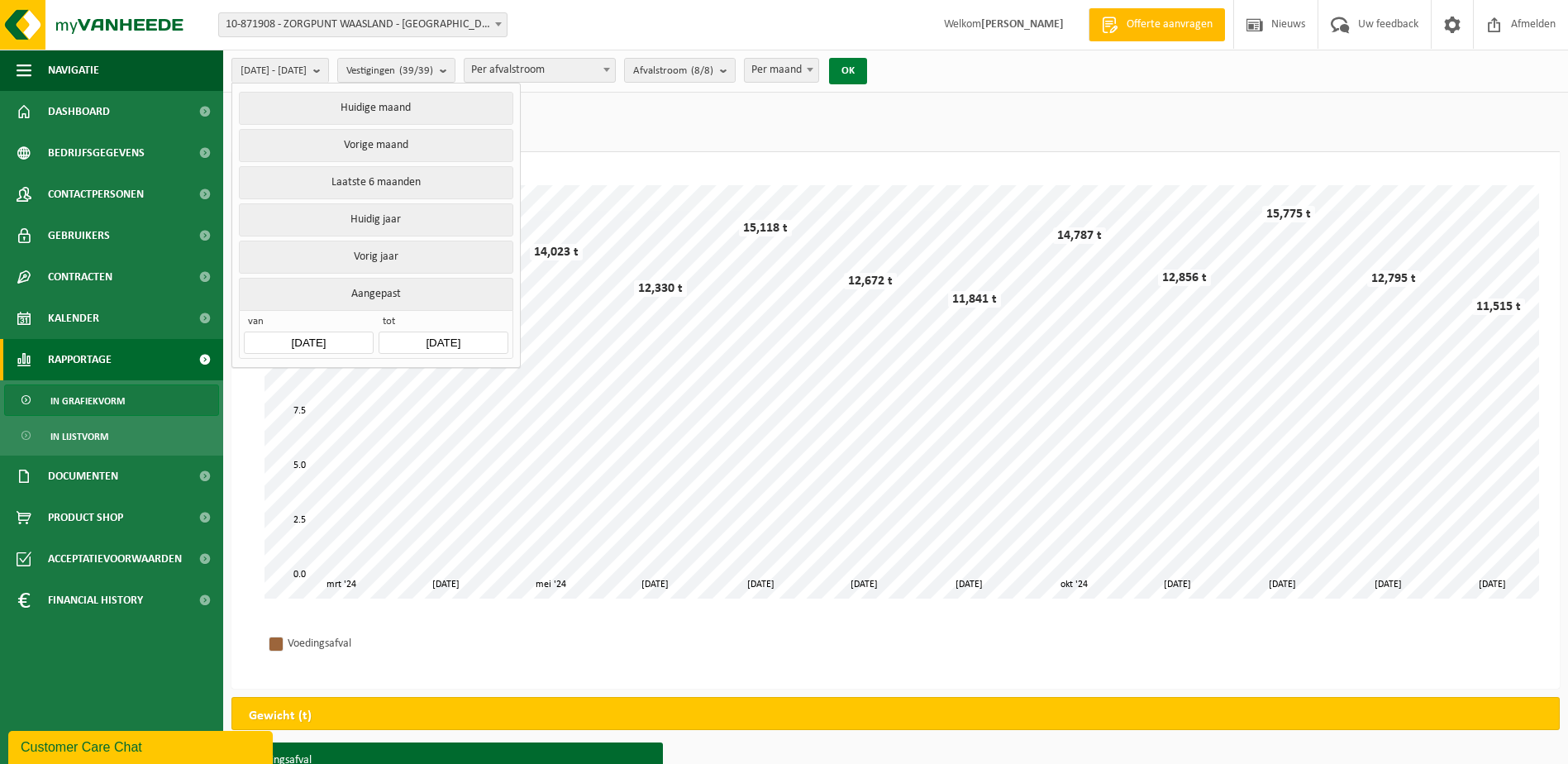
click at [867, 70] on button "OK" at bounding box center [847, 71] width 38 height 26
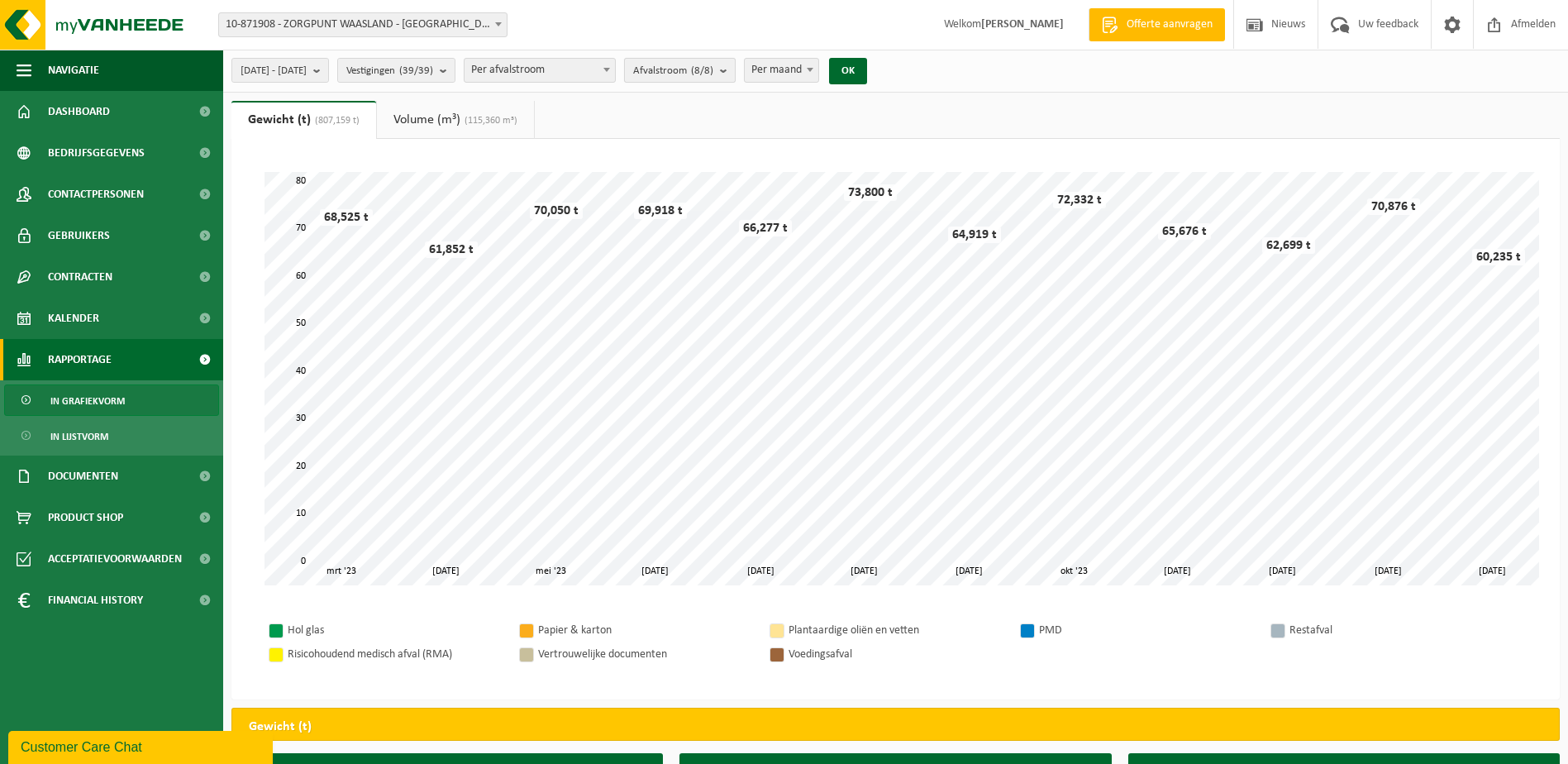
click at [702, 71] on span "Afvalstroom (8/8)" at bounding box center [673, 72] width 80 height 25
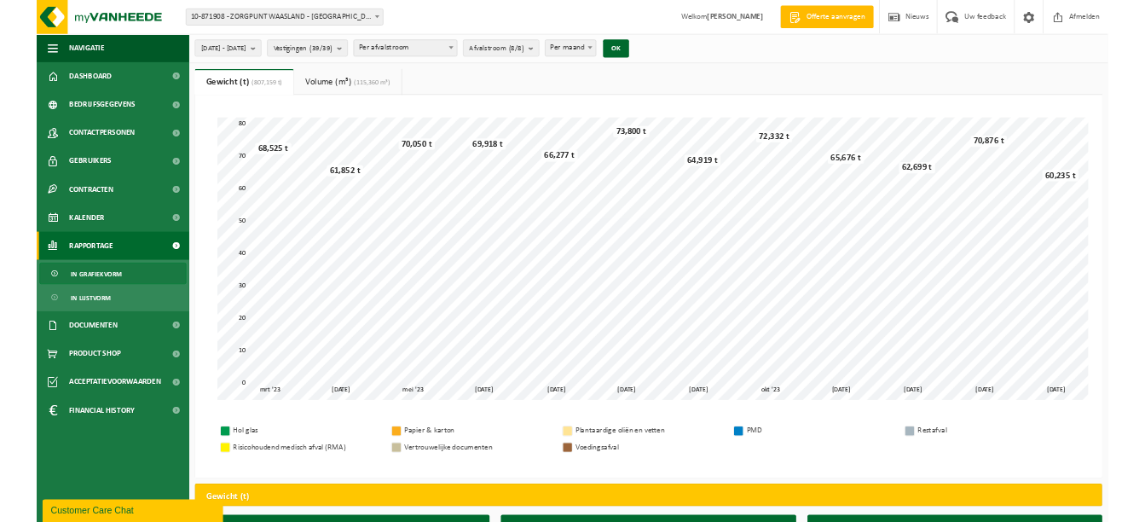
scroll to position [0, 0]
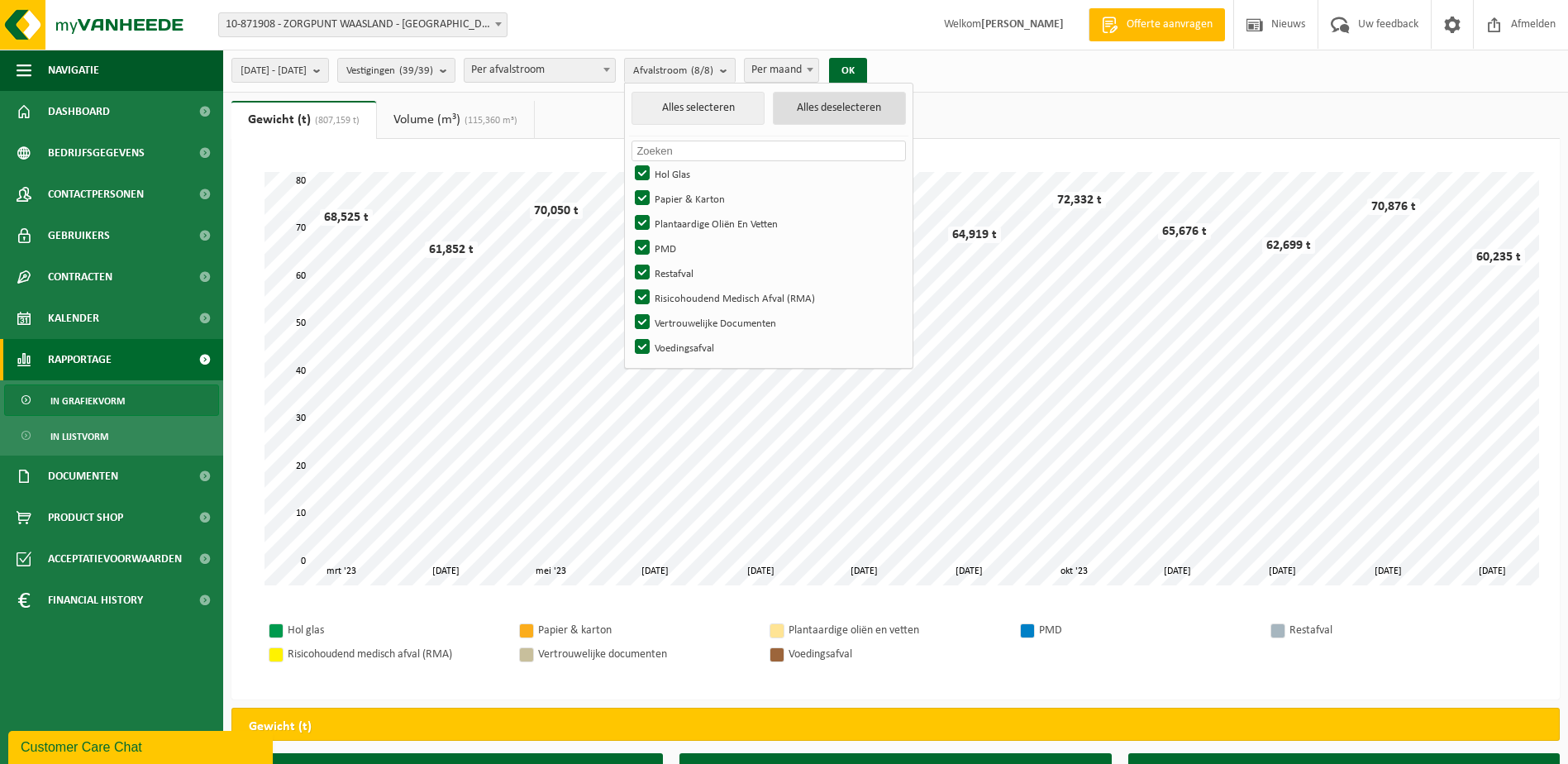
click at [887, 114] on button "Alles deselecteren" at bounding box center [838, 109] width 133 height 33
checkbox input "false"
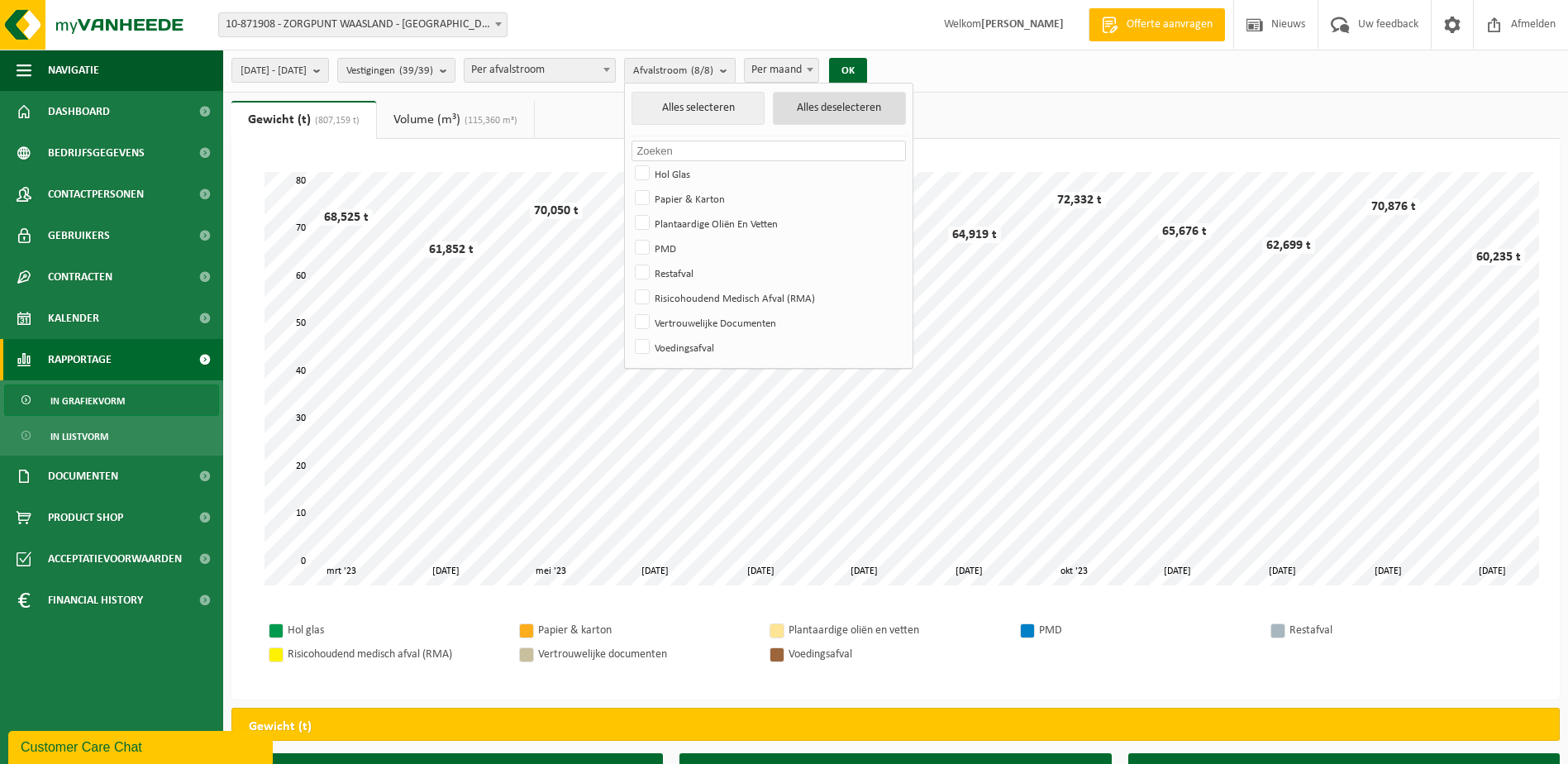
checkbox input "false"
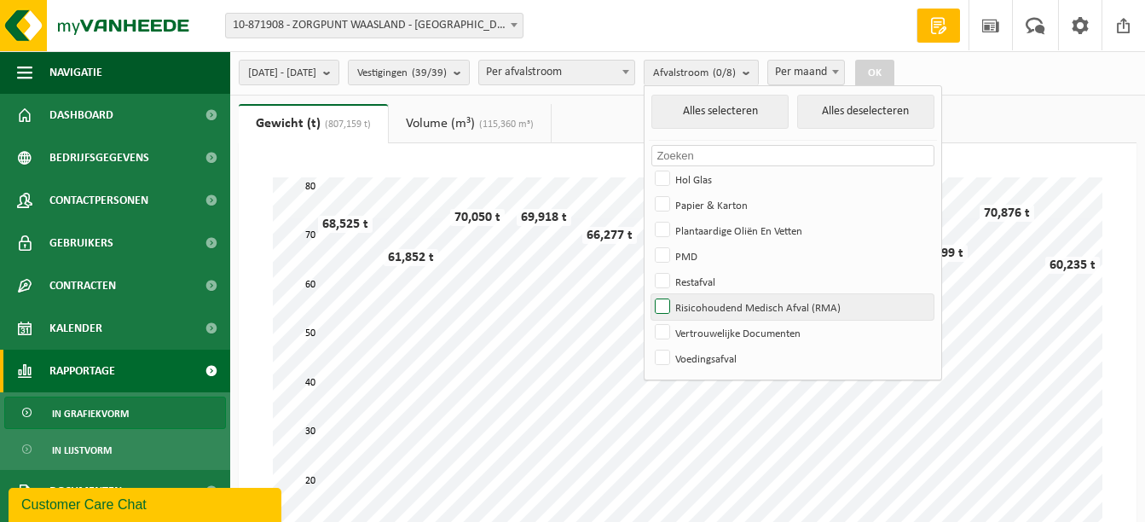
click at [711, 305] on label "Risicohoudend Medisch Afval (RMA)" at bounding box center [793, 307] width 282 height 26
click at [649, 294] on input "Risicohoudend Medisch Afval (RMA)" at bounding box center [648, 293] width 1 height 1
click at [895, 70] on button "OK" at bounding box center [874, 73] width 39 height 27
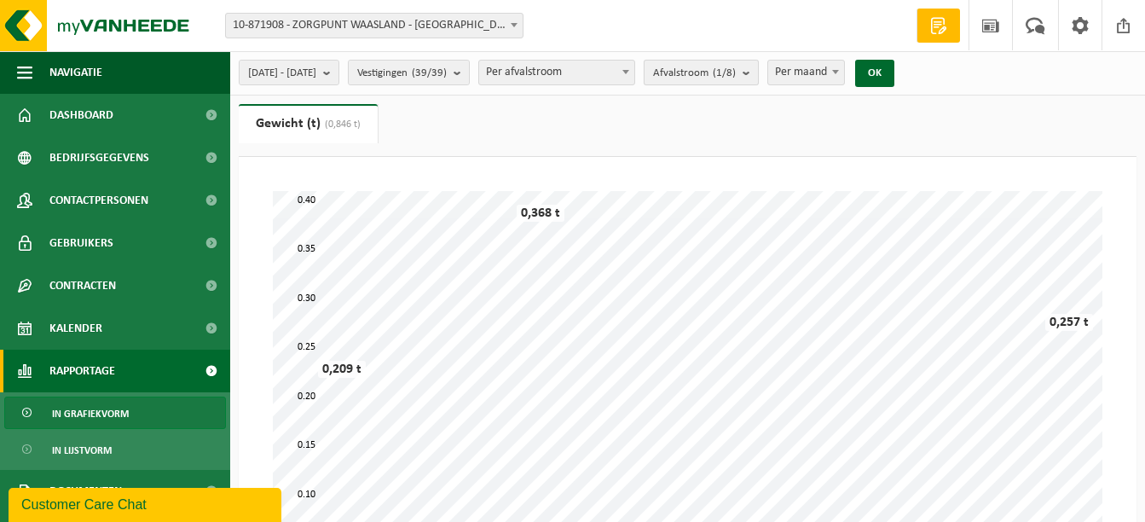
click at [710, 78] on span "Afvalstroom (1/8)" at bounding box center [694, 74] width 83 height 26
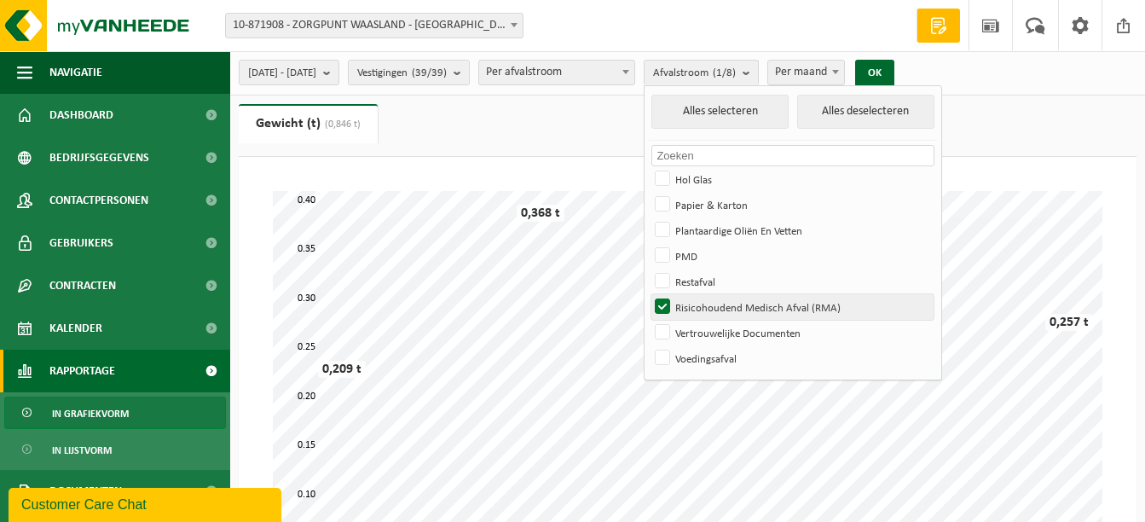
click at [704, 309] on label "Risicohoudend Medisch Afval (RMA)" at bounding box center [793, 307] width 282 height 26
click at [649, 294] on input "Risicohoudend Medisch Afval (RMA)" at bounding box center [648, 293] width 1 height 1
checkbox input "false"
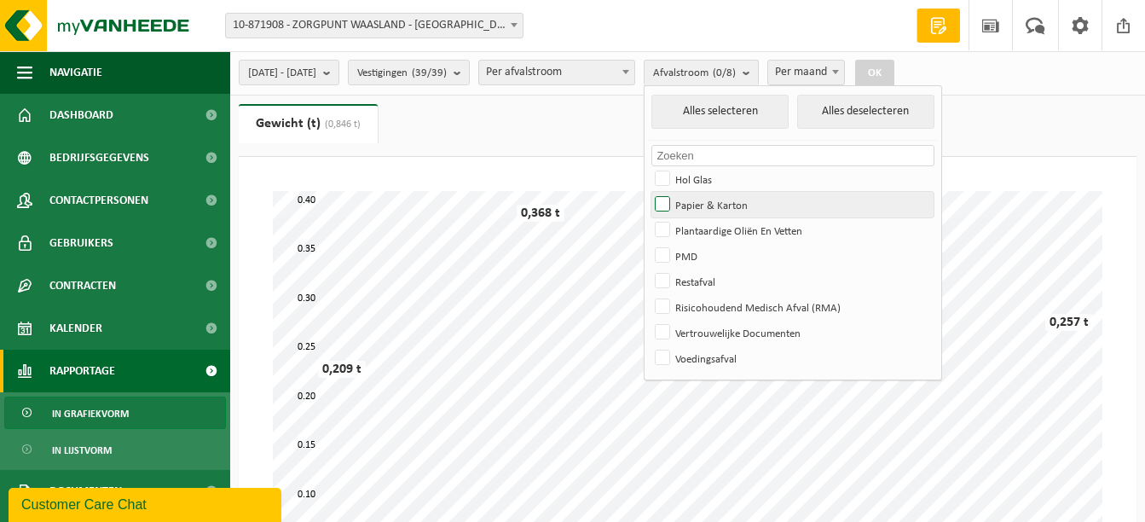
click at [707, 213] on label "Papier & Karton" at bounding box center [793, 205] width 282 height 26
click at [649, 192] on input "Papier & Karton" at bounding box center [648, 191] width 1 height 1
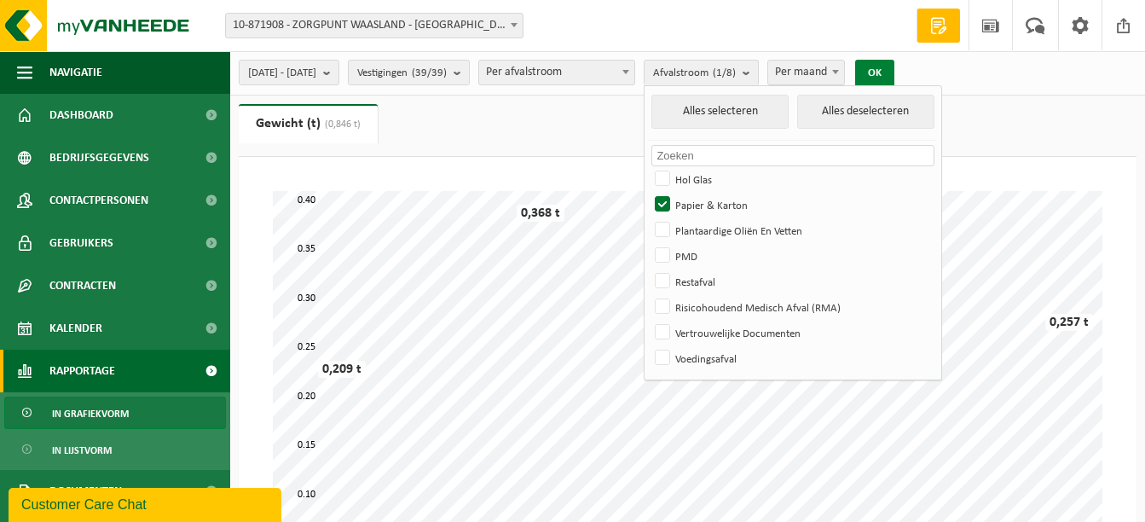
click at [895, 69] on button "OK" at bounding box center [874, 73] width 39 height 27
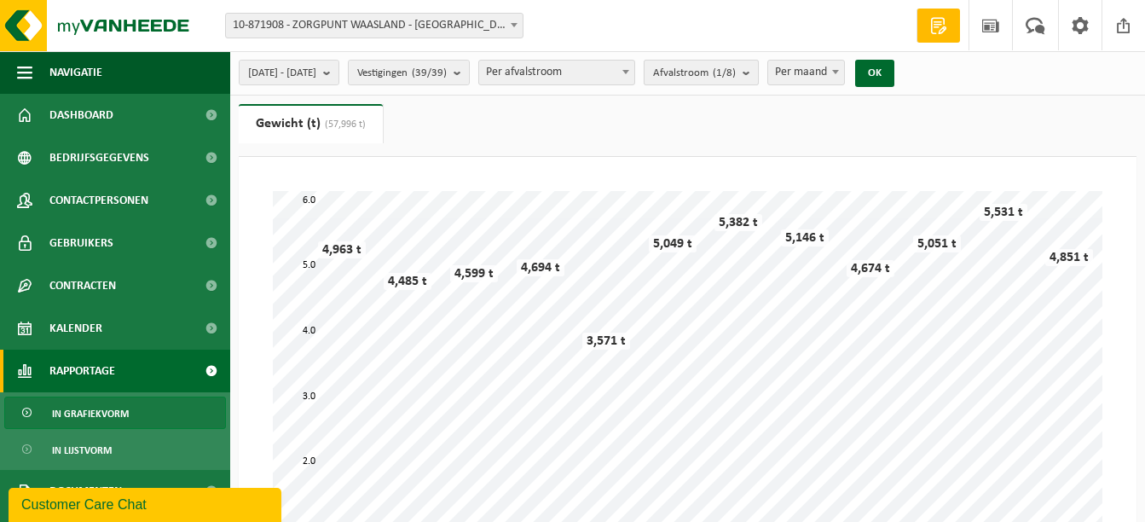
click at [758, 70] on b "submit" at bounding box center [750, 73] width 15 height 24
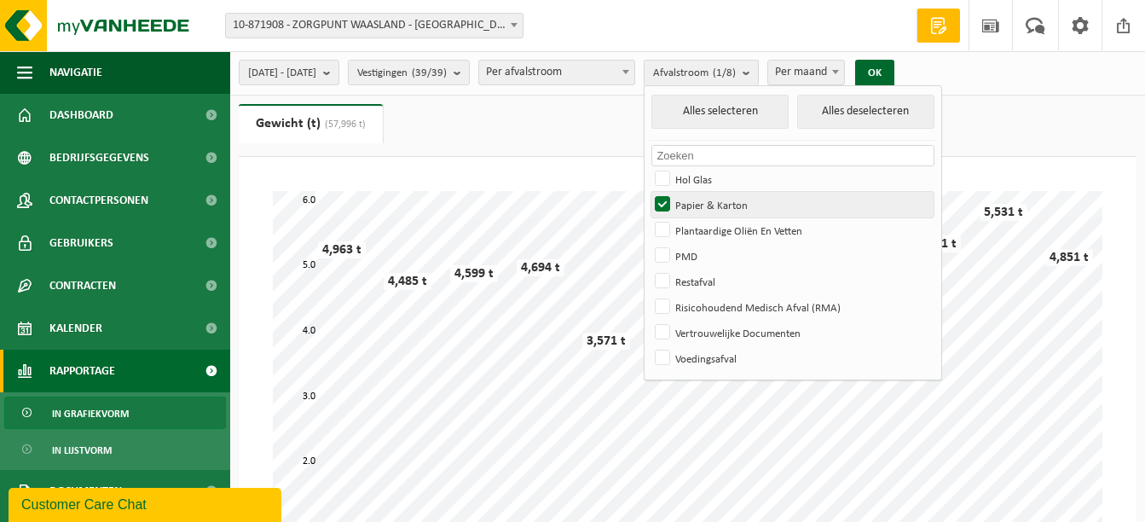
click at [708, 208] on label "Papier & Karton" at bounding box center [793, 205] width 282 height 26
click at [649, 192] on input "Papier & Karton" at bounding box center [648, 191] width 1 height 1
checkbox input "false"
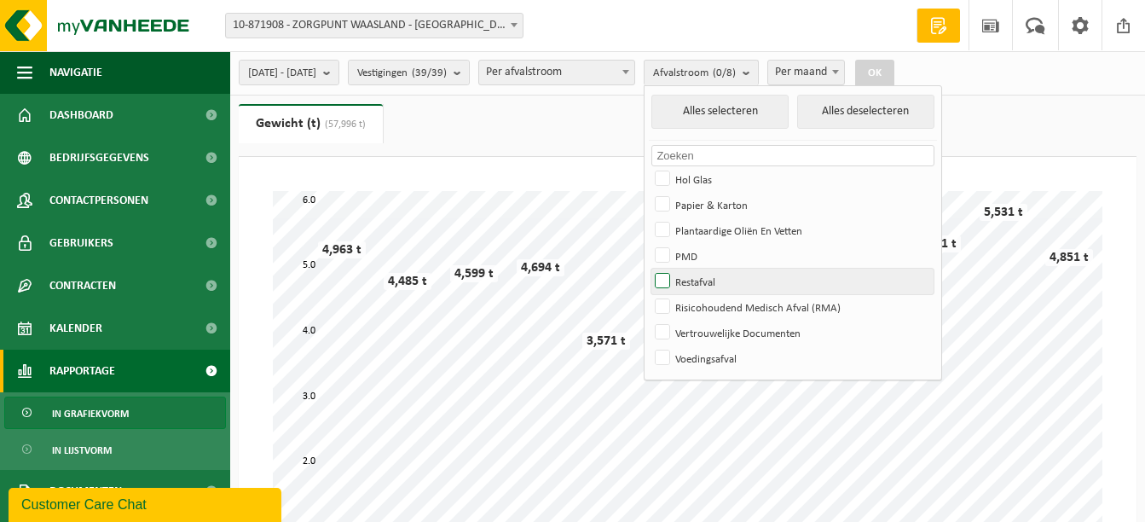
click at [708, 274] on label "Restafval" at bounding box center [793, 282] width 282 height 26
click at [649, 269] on input "Restafval" at bounding box center [648, 268] width 1 height 1
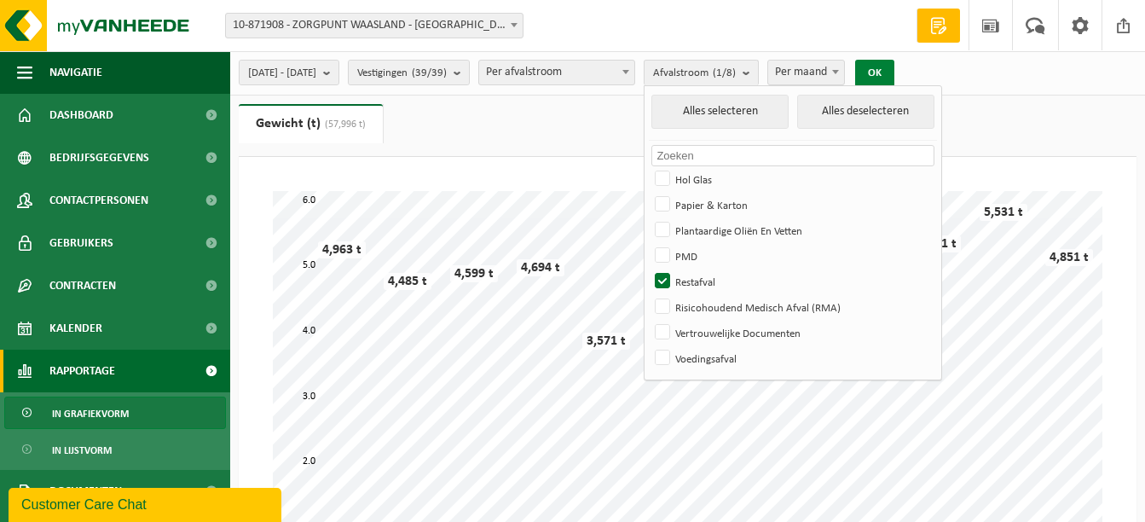
click at [895, 72] on button "OK" at bounding box center [874, 73] width 39 height 27
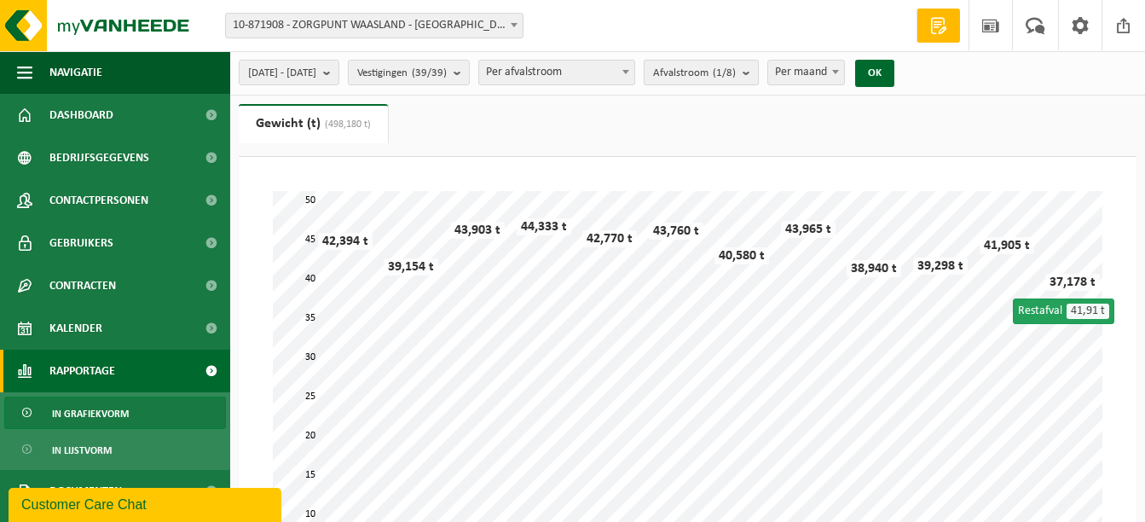
click at [758, 73] on b "submit" at bounding box center [750, 73] width 15 height 24
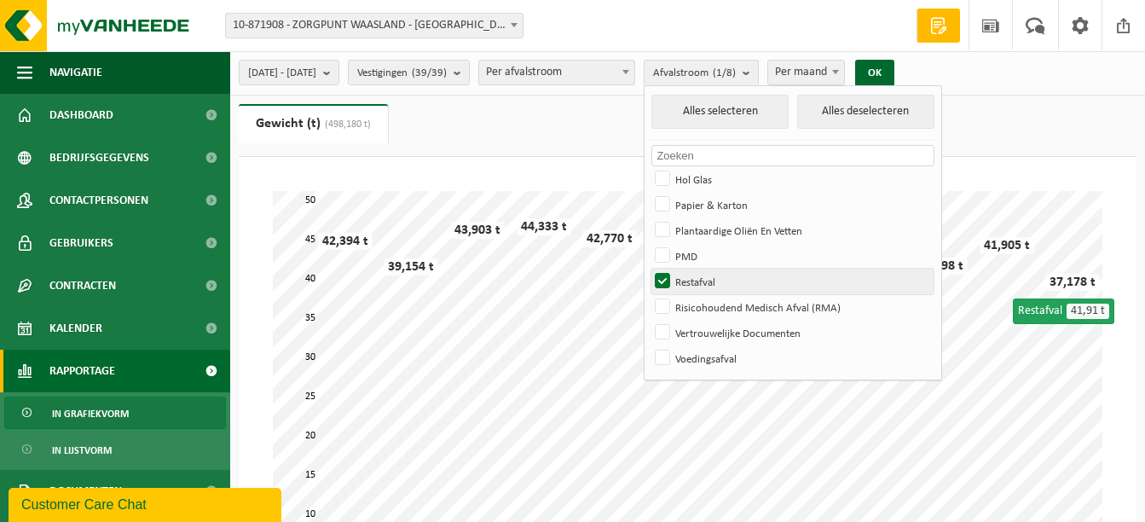
click at [713, 276] on label "Restafval" at bounding box center [793, 282] width 282 height 26
click at [649, 269] on input "Restafval" at bounding box center [648, 268] width 1 height 1
checkbox input "false"
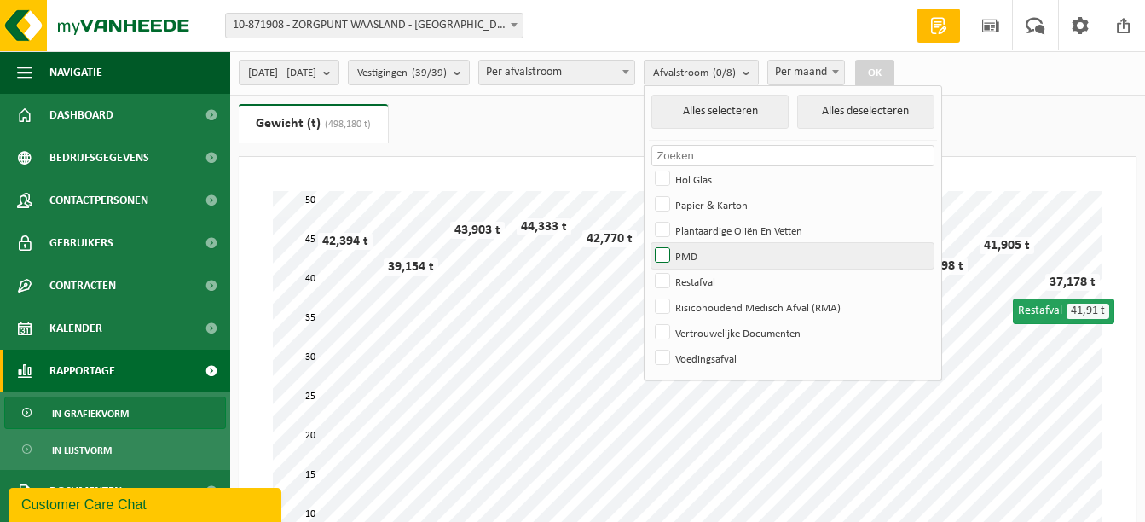
click at [714, 246] on label "PMD" at bounding box center [793, 256] width 282 height 26
click at [649, 243] on input "PMD" at bounding box center [648, 242] width 1 height 1
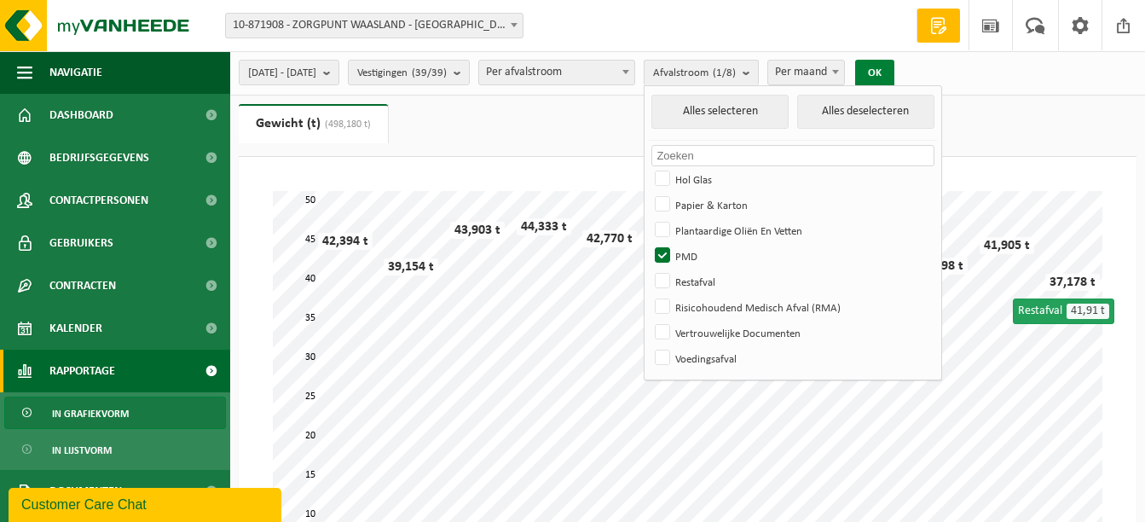
click at [895, 65] on button "OK" at bounding box center [874, 73] width 39 height 27
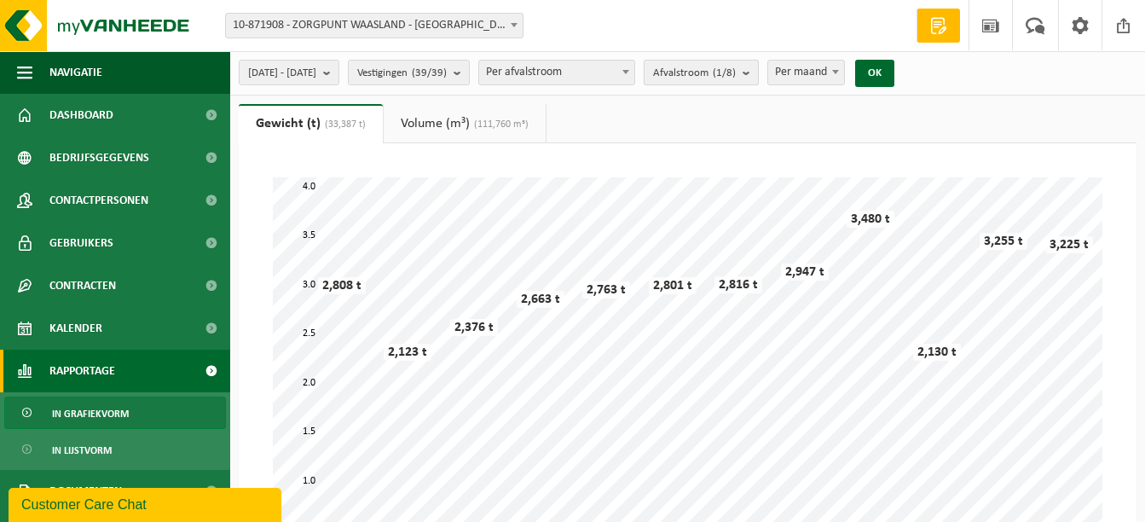
click at [759, 70] on button "Afvalstroom (1/8)" at bounding box center [701, 73] width 115 height 26
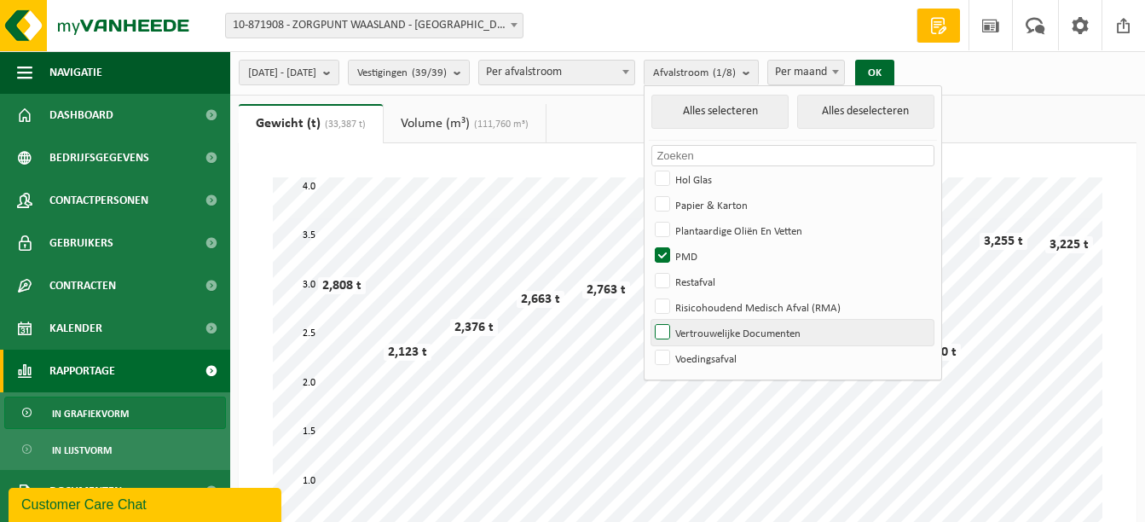
drag, startPoint x: 708, startPoint y: 252, endPoint x: 719, endPoint y: 329, distance: 78.4
click at [708, 252] on label "PMD" at bounding box center [793, 256] width 282 height 26
click at [649, 243] on input "PMD" at bounding box center [648, 242] width 1 height 1
checkbox input "false"
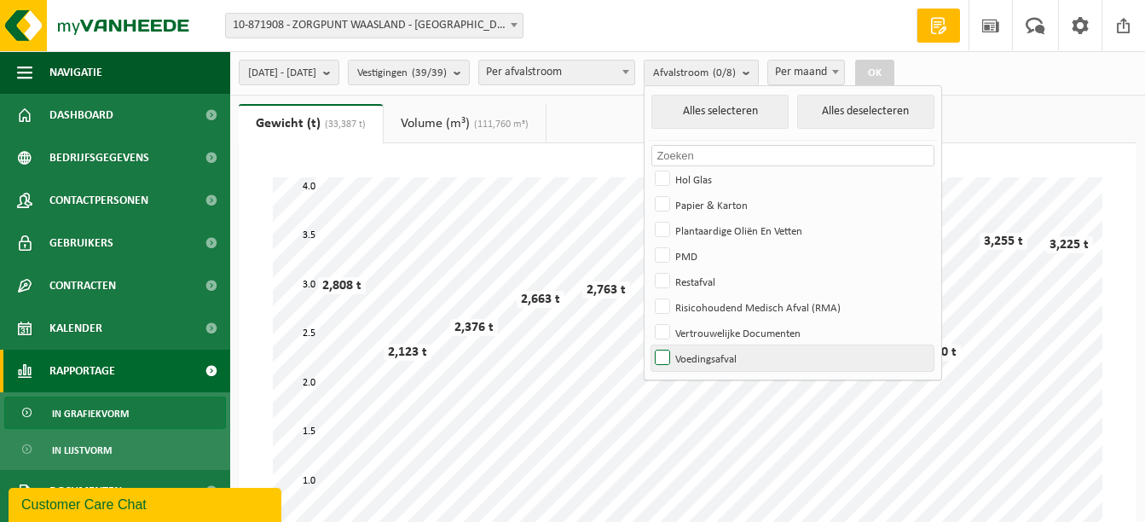
click at [713, 357] on label "Voedingsafval" at bounding box center [793, 358] width 282 height 26
click at [649, 345] on input "Voedingsafval" at bounding box center [648, 345] width 1 height 1
checkbox input "true"
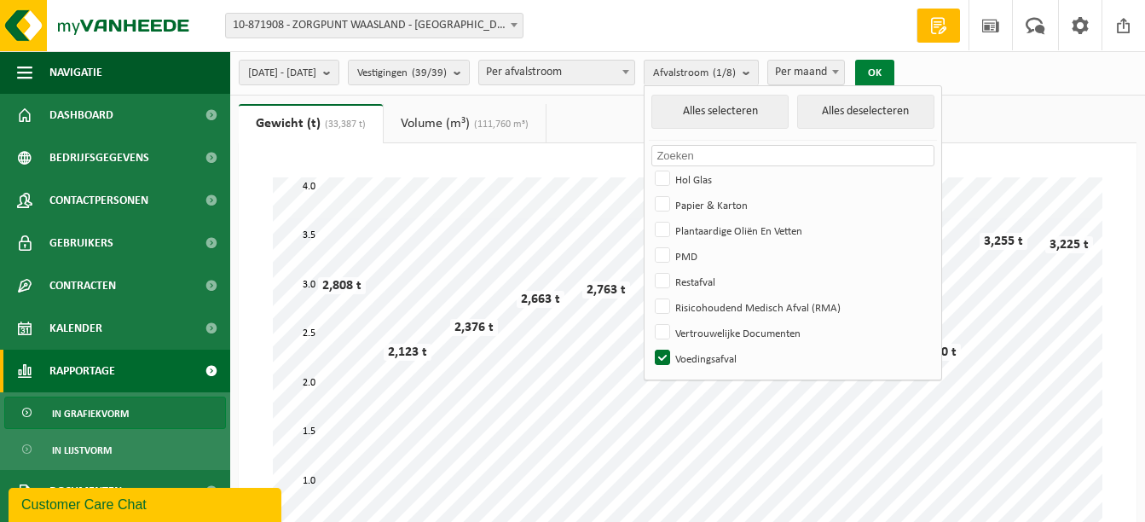
click at [895, 72] on button "OK" at bounding box center [874, 73] width 39 height 27
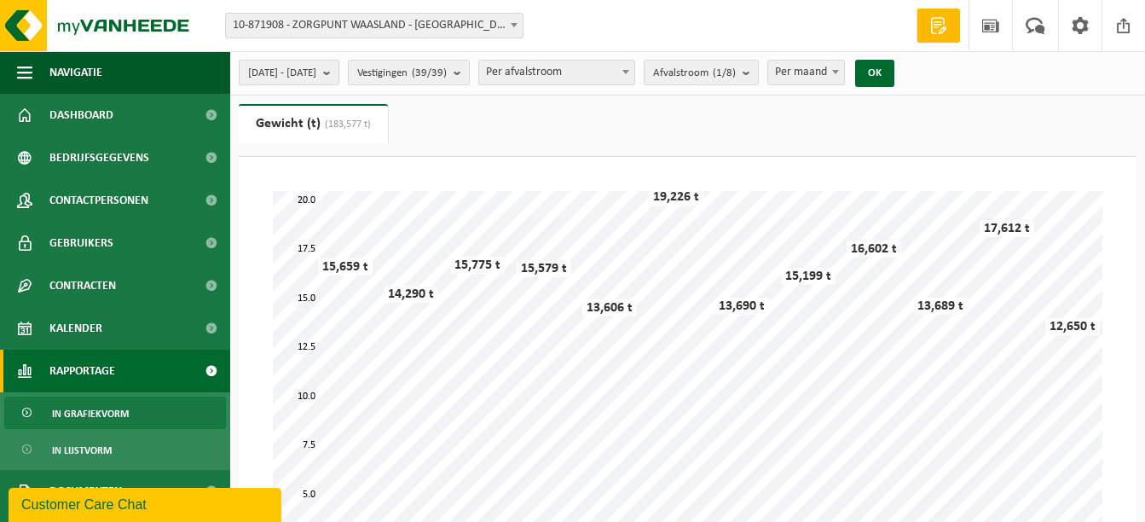
click at [339, 68] on button "2023-03-01 - 2024-02-29" at bounding box center [289, 73] width 101 height 26
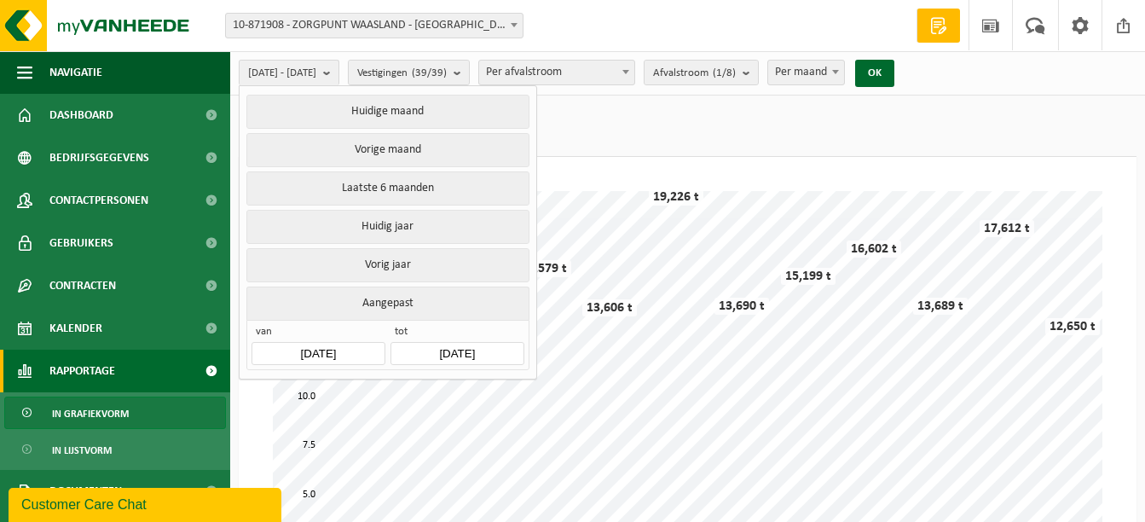
click at [327, 349] on input "2023-03-01" at bounding box center [318, 353] width 133 height 23
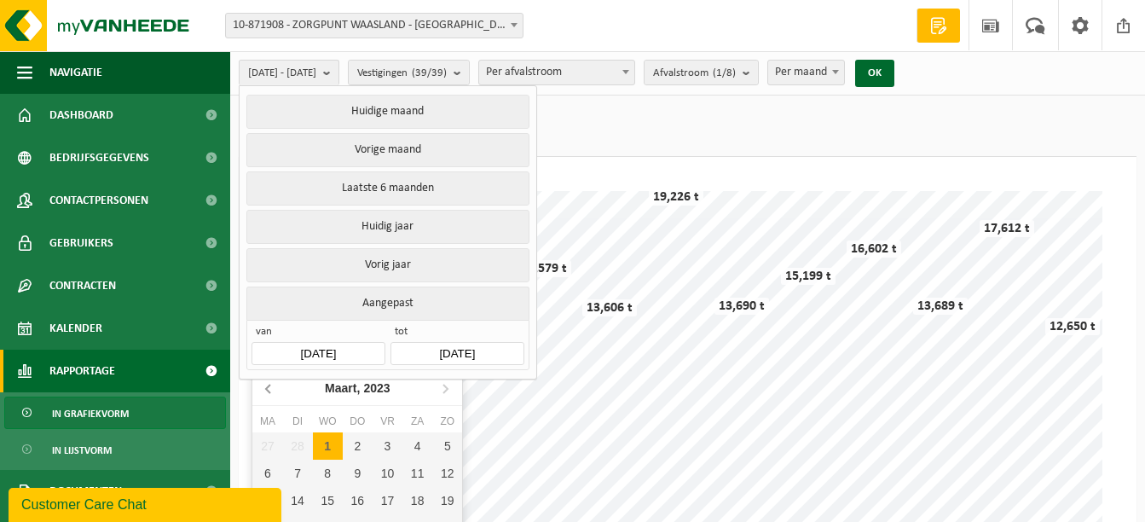
click at [267, 388] on icon at bounding box center [268, 389] width 4 height 9
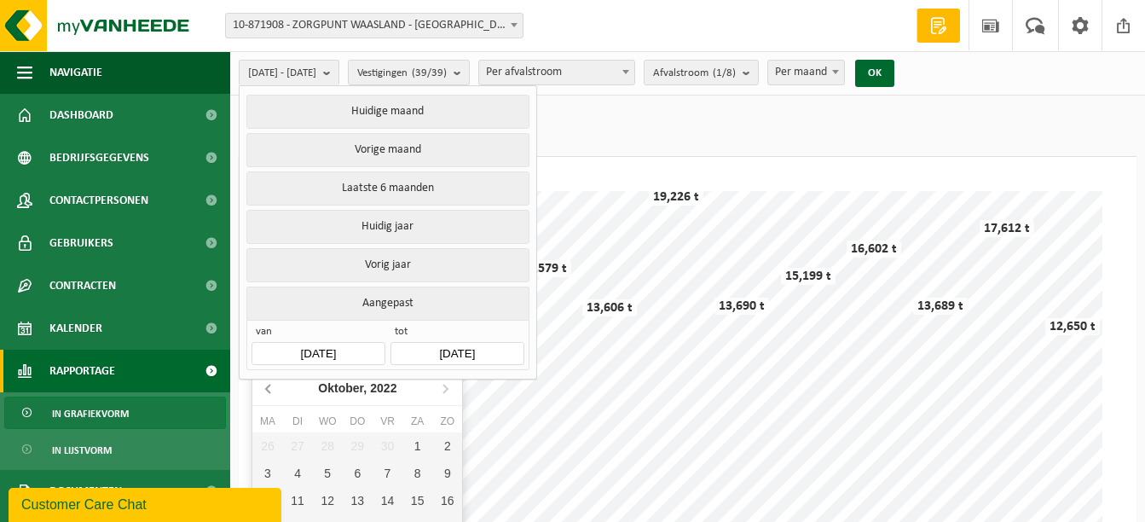
click at [267, 388] on icon at bounding box center [268, 389] width 4 height 9
click at [266, 389] on icon at bounding box center [268, 389] width 4 height 9
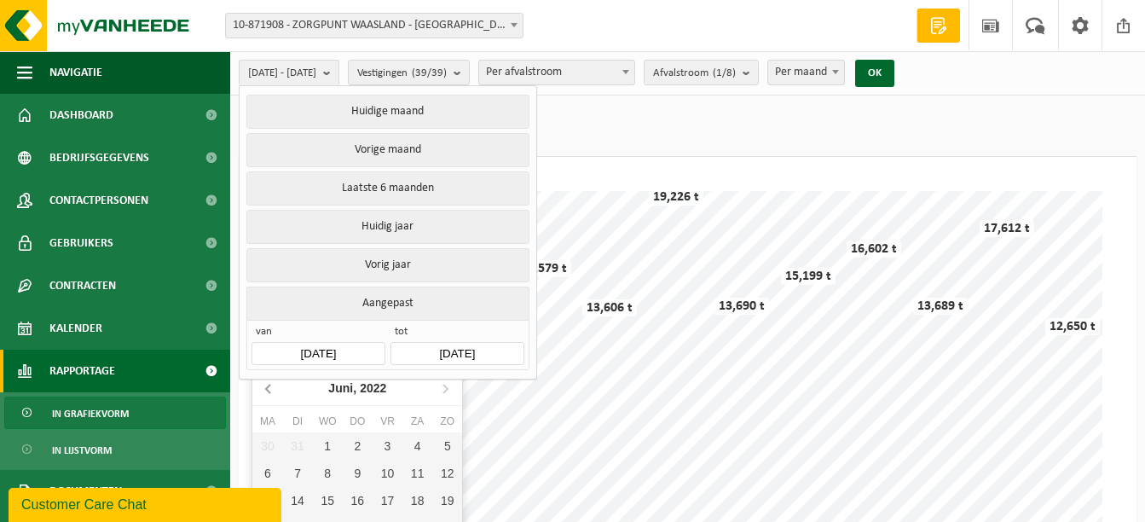
click at [266, 389] on icon at bounding box center [268, 389] width 4 height 9
click at [294, 447] on div "1" at bounding box center [298, 445] width 30 height 27
type input "2022-03-01"
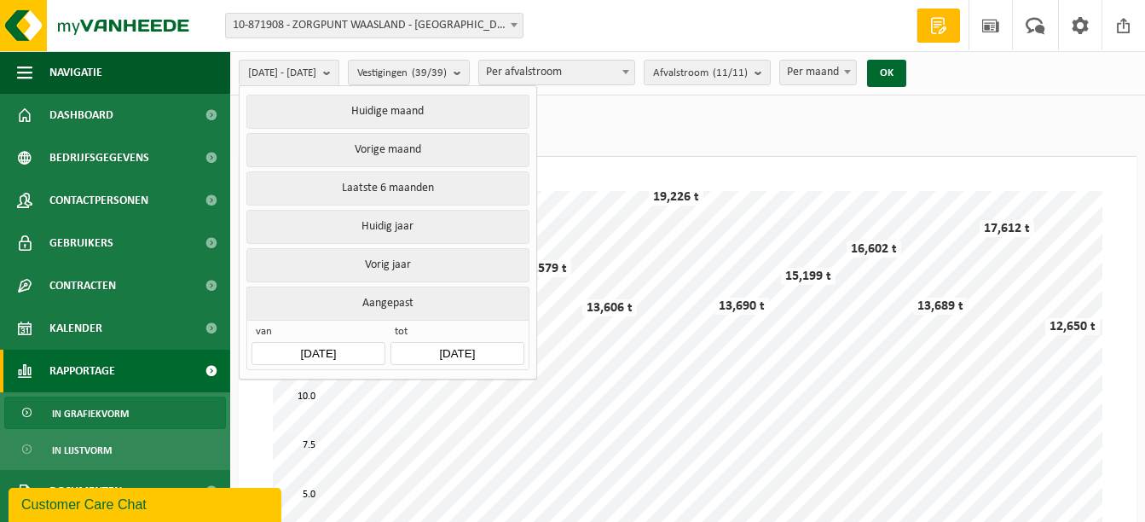
click at [443, 349] on input "2024-02-29" at bounding box center [457, 353] width 133 height 23
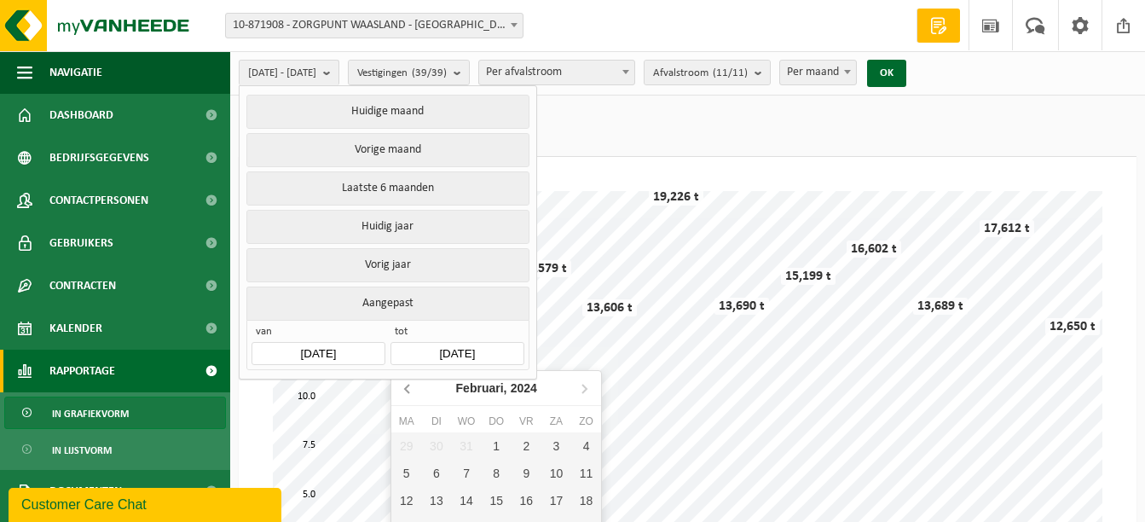
click at [414, 392] on icon at bounding box center [408, 387] width 27 height 27
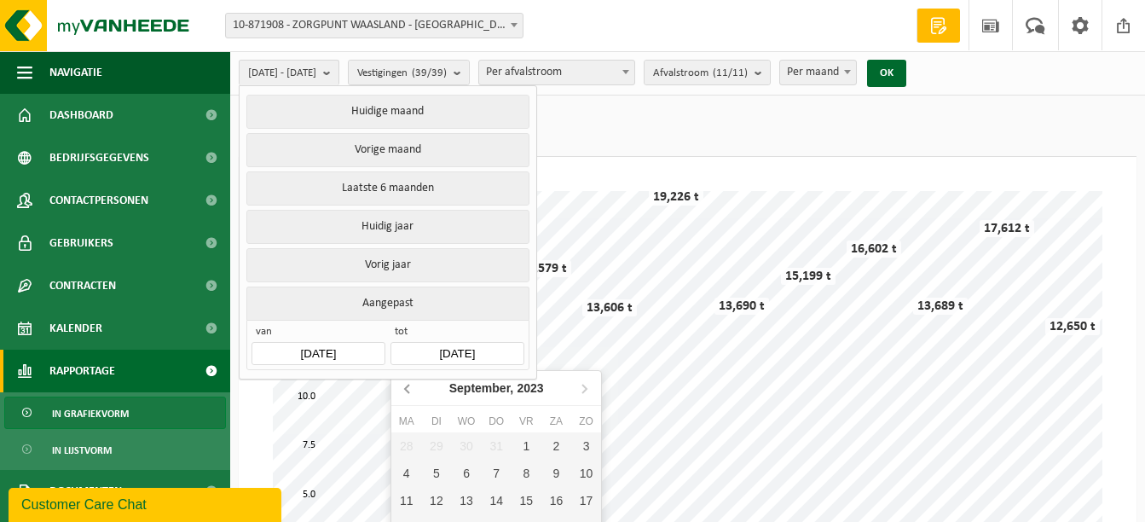
click at [414, 392] on icon at bounding box center [408, 387] width 27 height 27
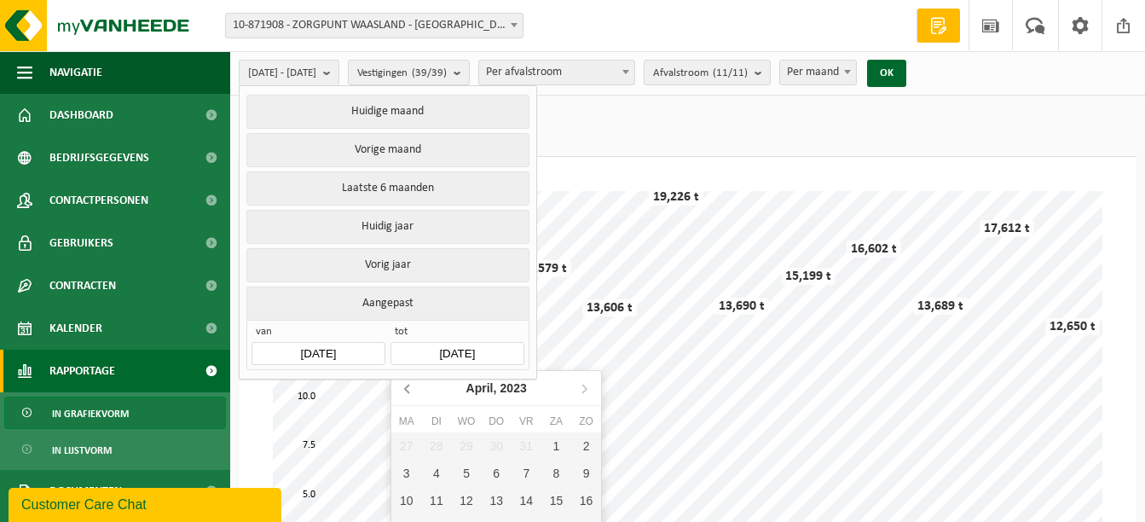
click at [414, 392] on icon at bounding box center [408, 387] width 27 height 27
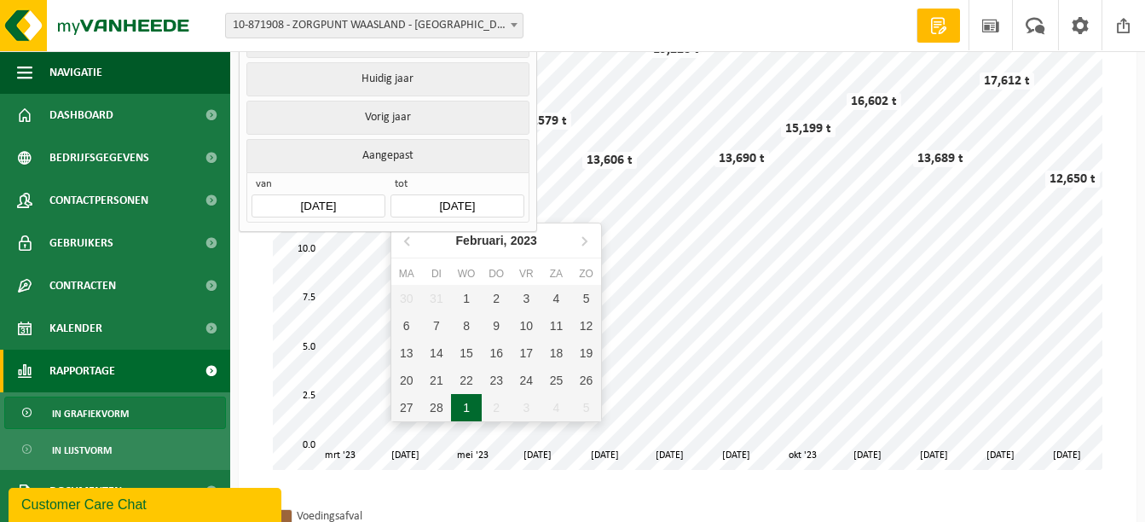
scroll to position [171, 0]
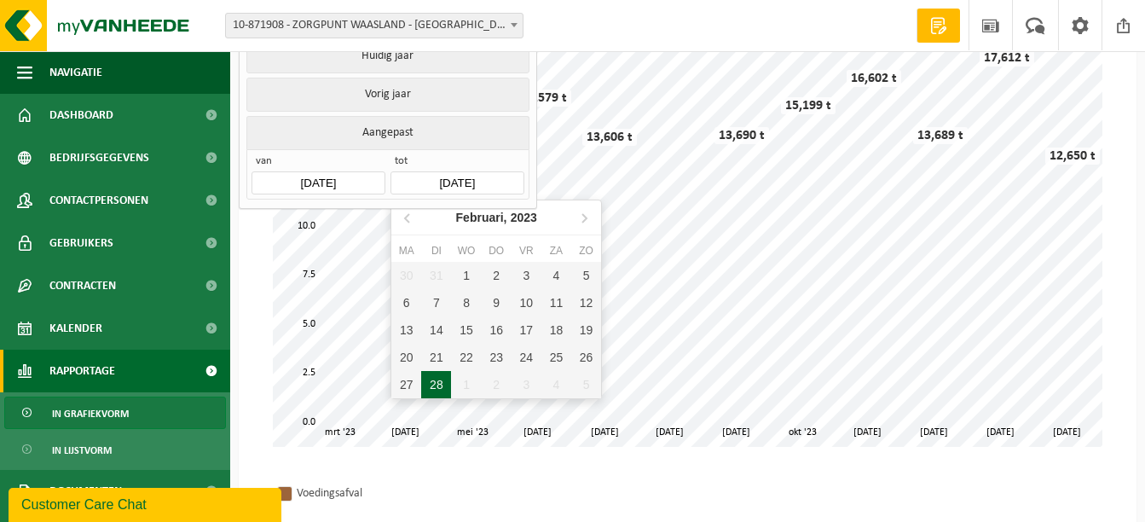
click at [442, 387] on div "28" at bounding box center [436, 384] width 30 height 27
type input "2023-02-28"
type input "2022-03-01"
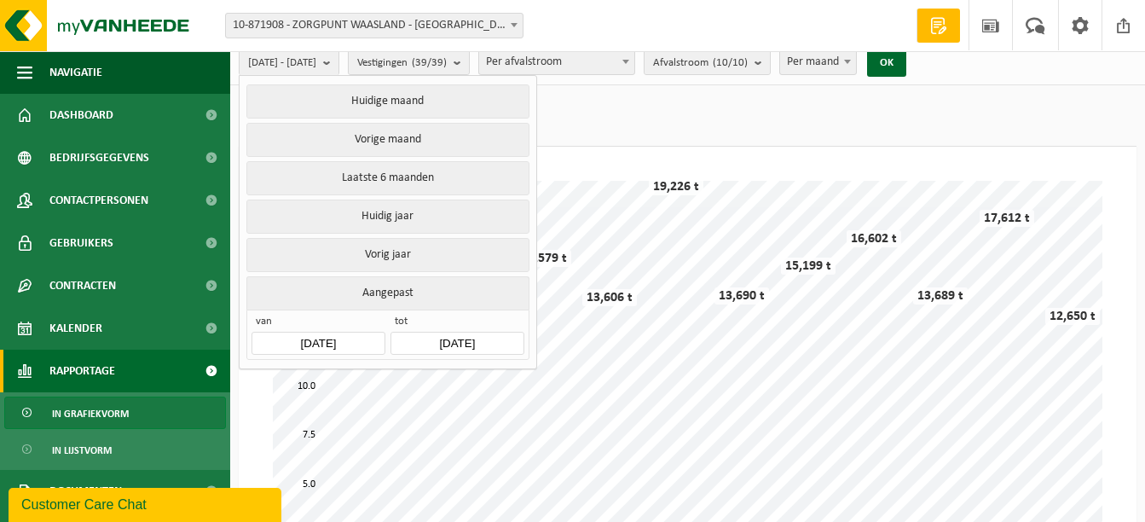
scroll to position [0, 0]
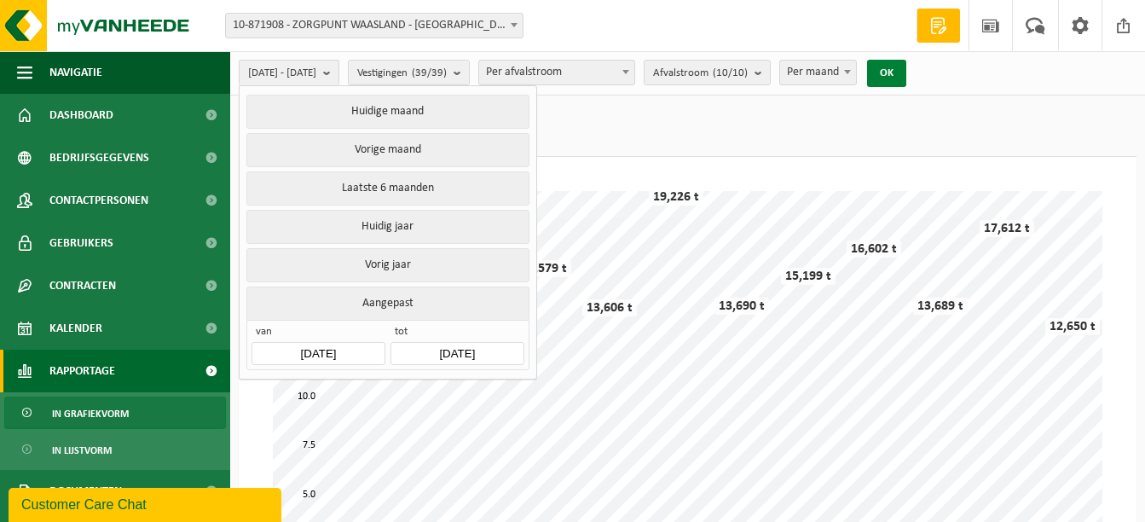
click at [907, 73] on button "OK" at bounding box center [886, 73] width 39 height 27
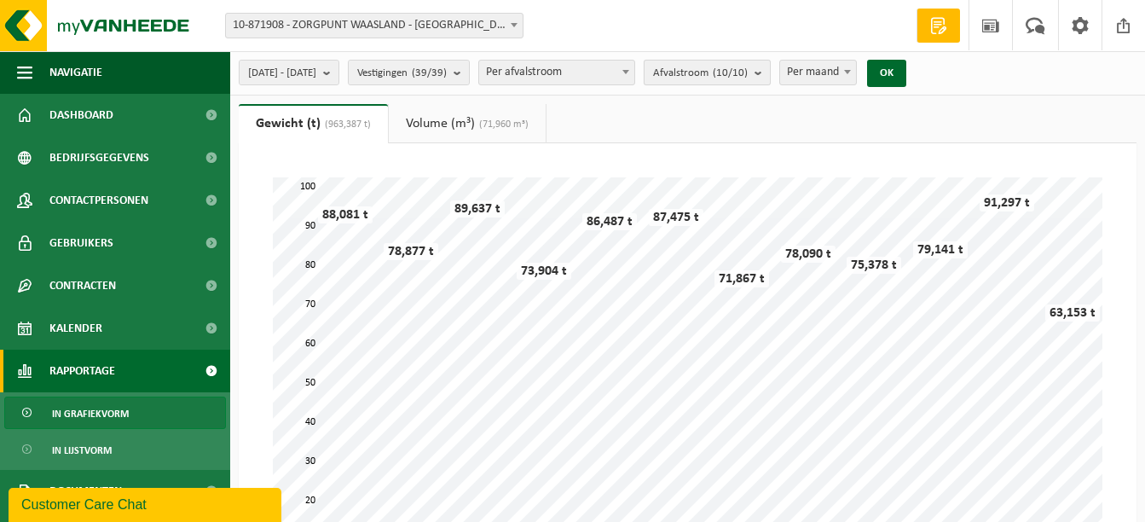
click at [770, 72] on b "submit" at bounding box center [762, 73] width 15 height 24
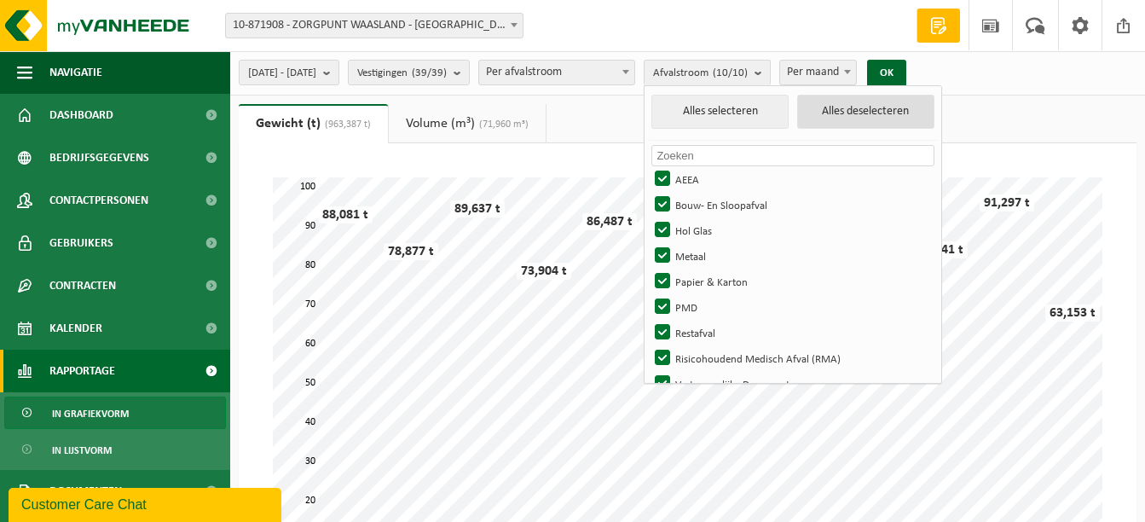
click at [907, 107] on button "Alles deselecteren" at bounding box center [865, 112] width 137 height 34
checkbox input "false"
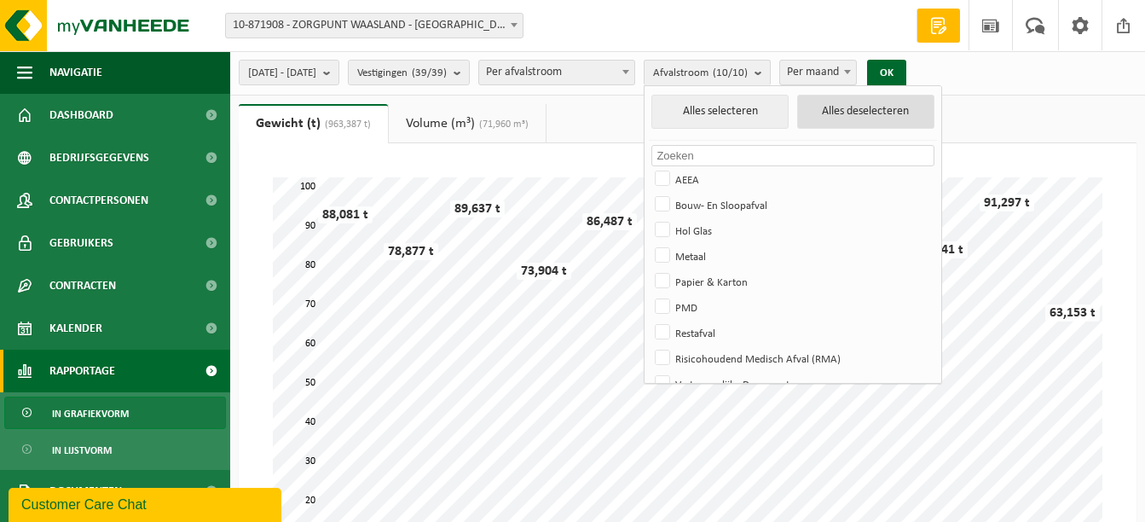
checkbox input "false"
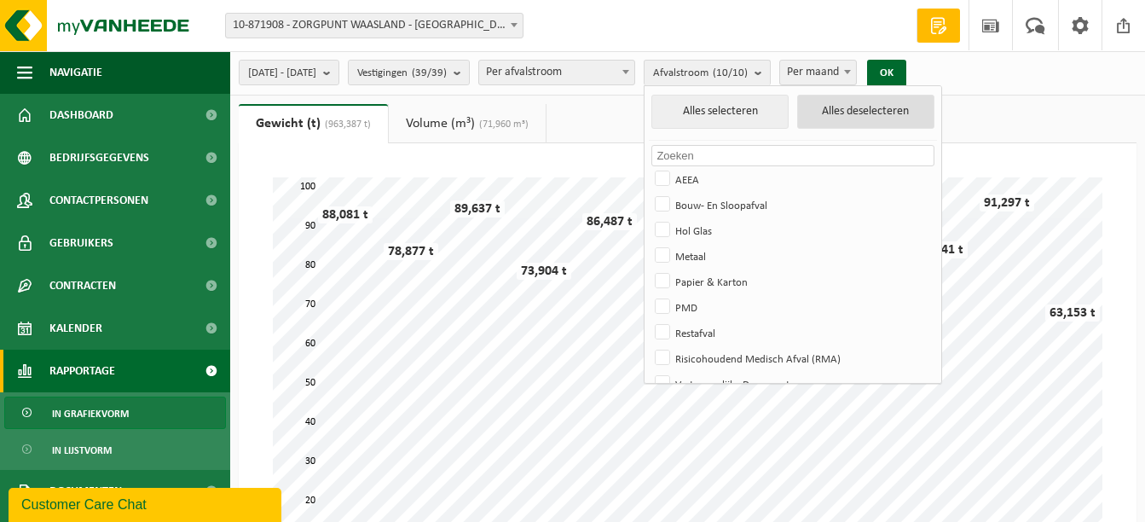
checkbox input "false"
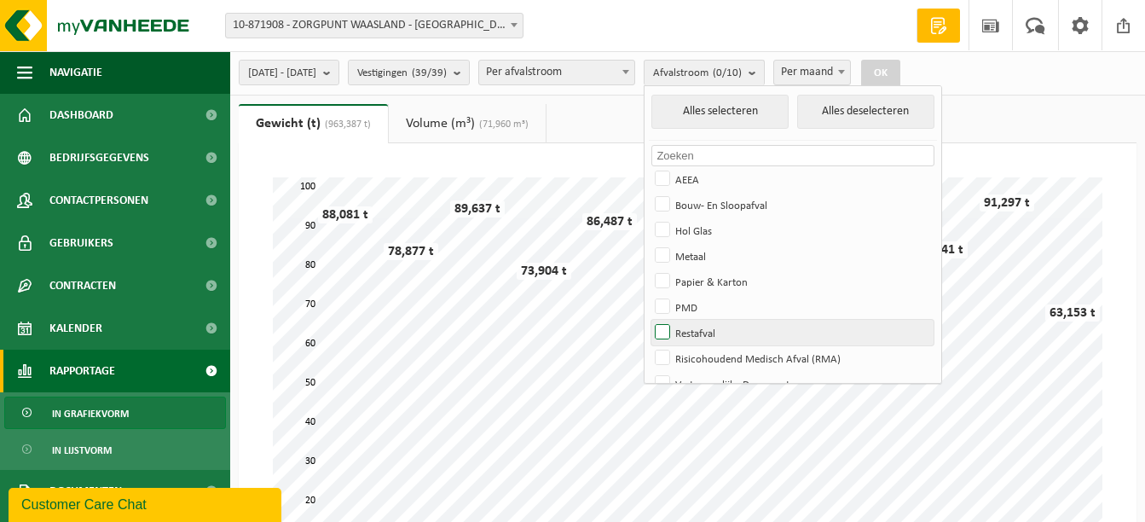
scroll to position [47, 0]
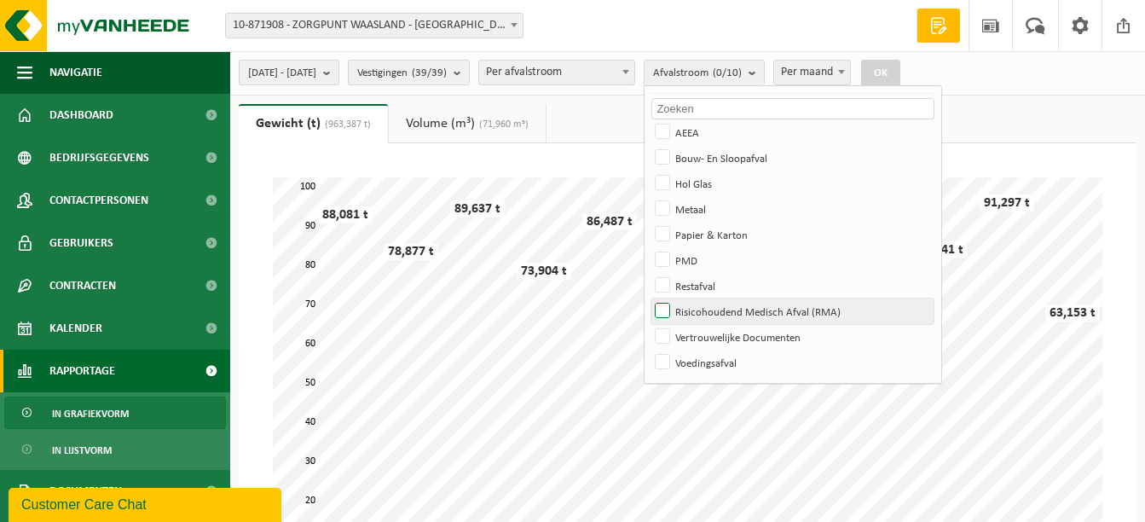
click at [710, 310] on label "Risicohoudend Medisch Afval (RMA)" at bounding box center [793, 311] width 282 height 26
click at [649, 298] on input "Risicohoudend Medisch Afval (RMA)" at bounding box center [648, 298] width 1 height 1
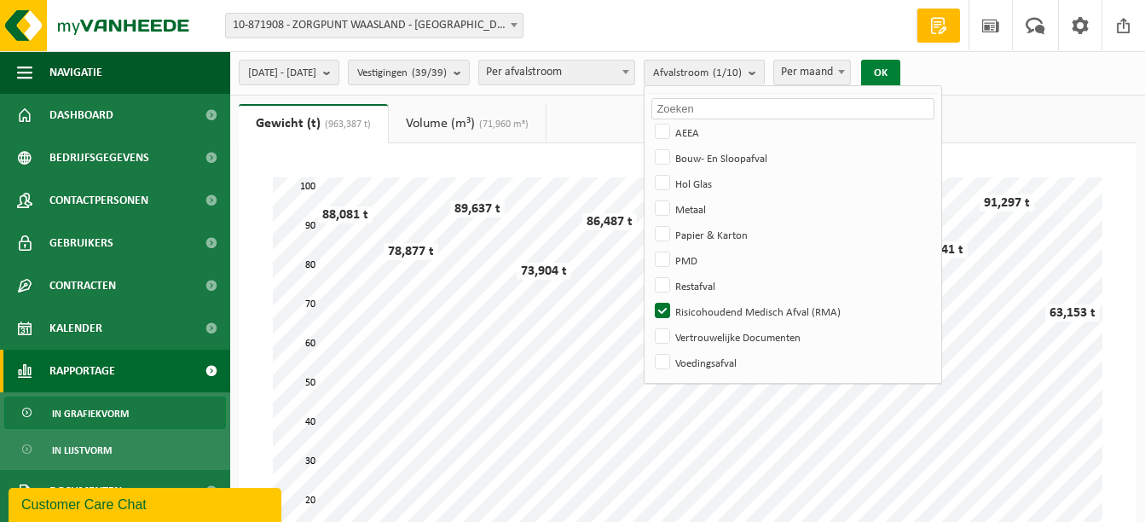
click at [901, 69] on button "OK" at bounding box center [880, 73] width 39 height 27
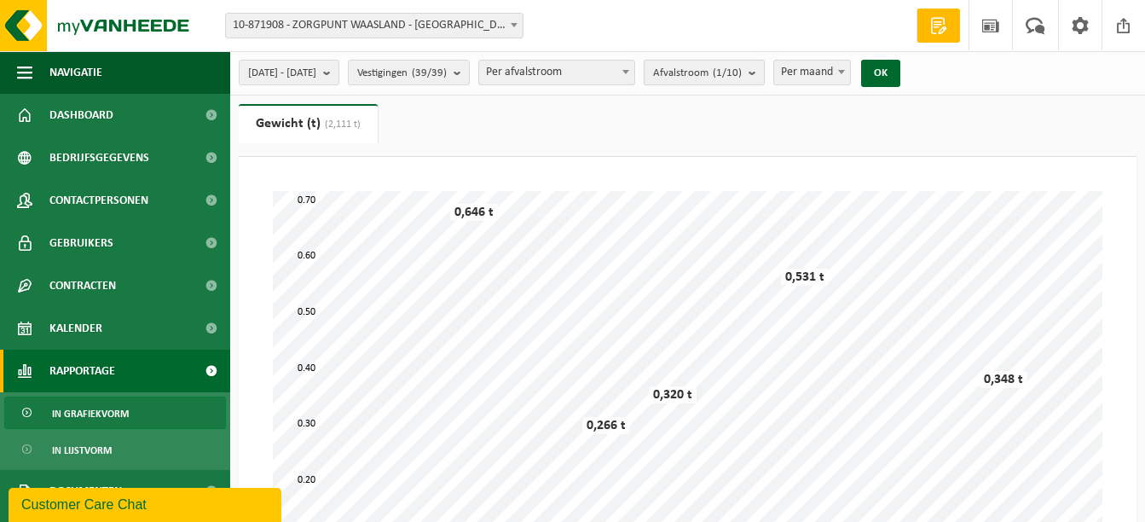
click at [764, 76] on b "submit" at bounding box center [756, 73] width 15 height 24
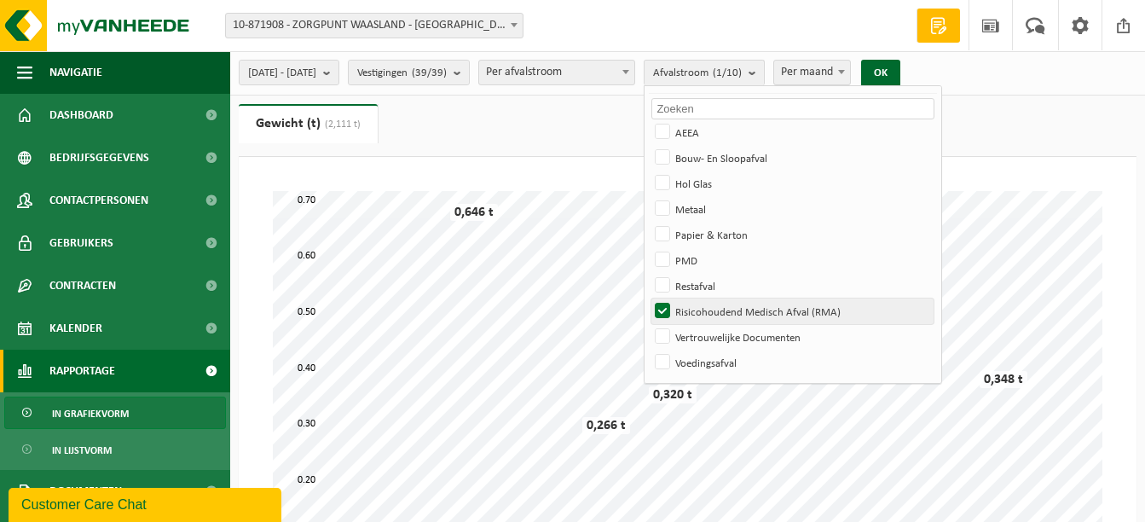
click at [707, 316] on label "Risicohoudend Medisch Afval (RMA)" at bounding box center [793, 311] width 282 height 26
click at [649, 298] on input "Risicohoudend Medisch Afval (RMA)" at bounding box center [648, 298] width 1 height 1
checkbox input "false"
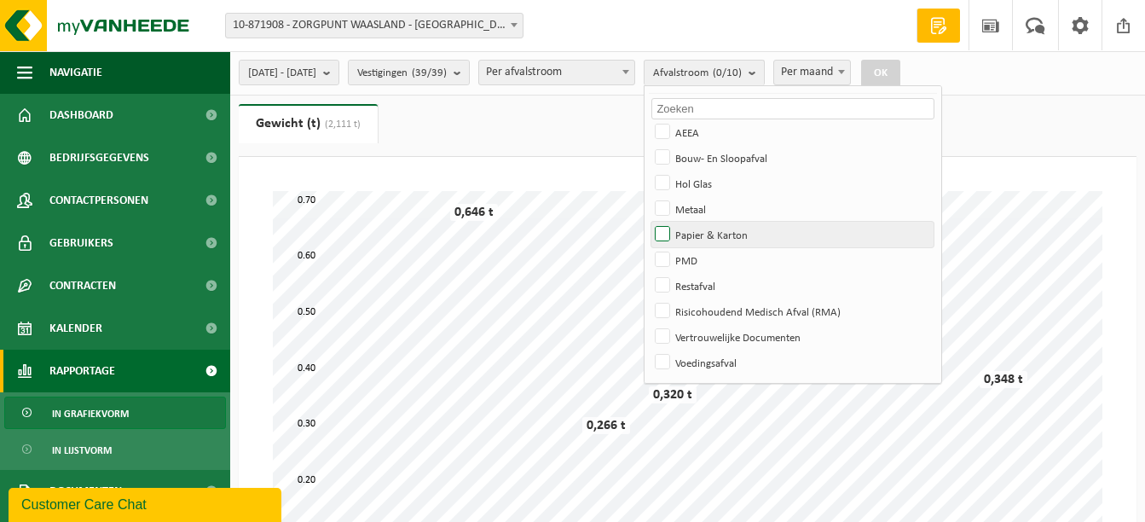
click at [709, 235] on label "Papier & Karton" at bounding box center [793, 235] width 282 height 26
click at [649, 222] on input "Papier & Karton" at bounding box center [648, 221] width 1 height 1
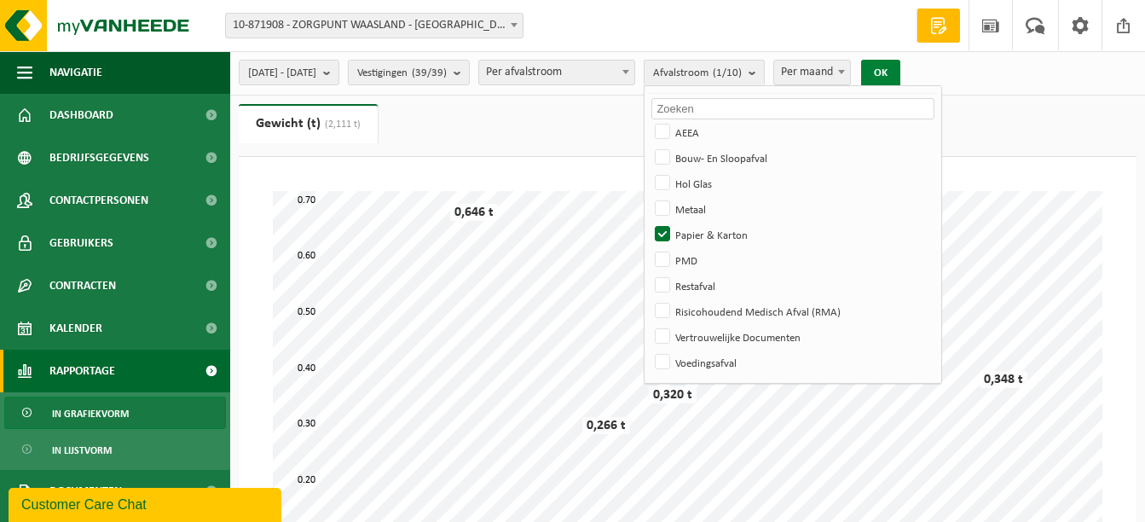
click at [901, 63] on button "OK" at bounding box center [880, 73] width 39 height 27
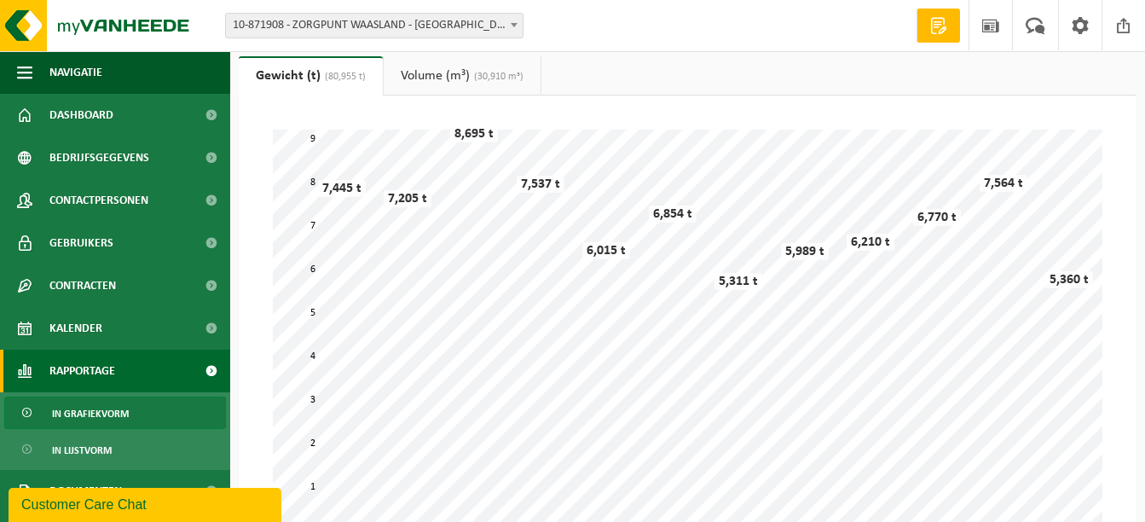
scroll to position [0, 0]
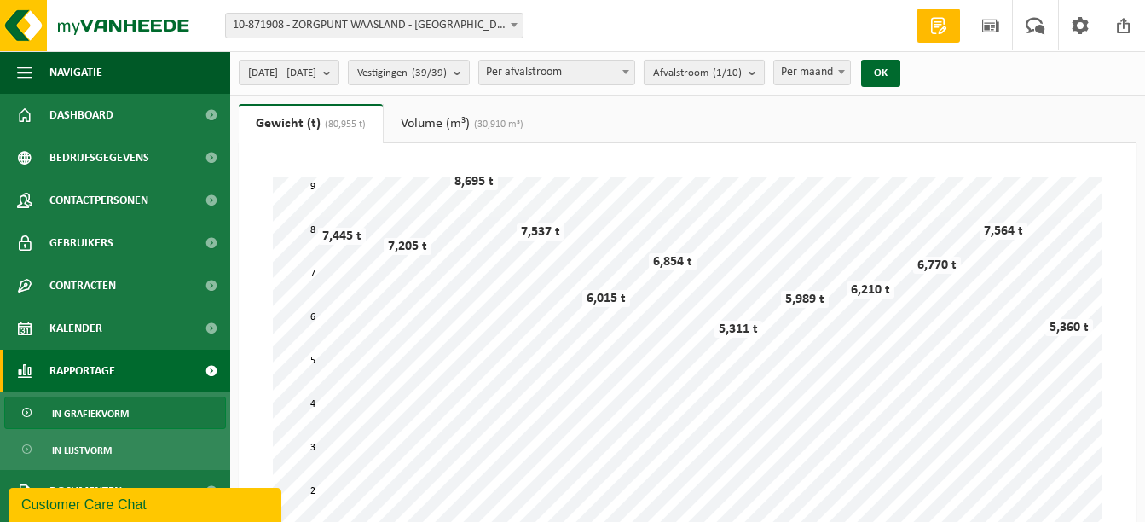
click at [764, 72] on b "submit" at bounding box center [756, 73] width 15 height 24
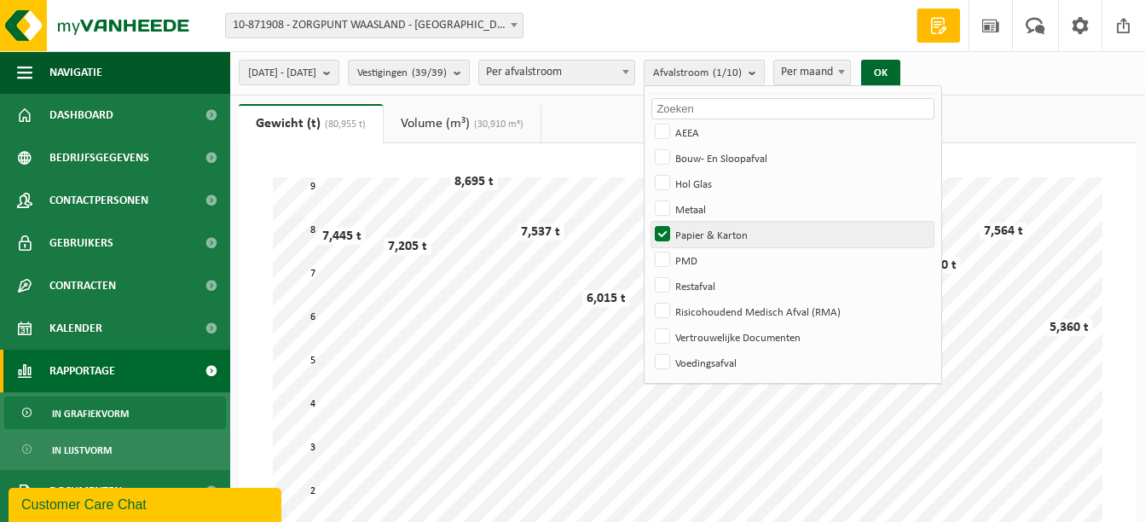
click at [712, 231] on label "Papier & Karton" at bounding box center [793, 235] width 282 height 26
click at [649, 222] on input "Papier & Karton" at bounding box center [648, 221] width 1 height 1
checkbox input "false"
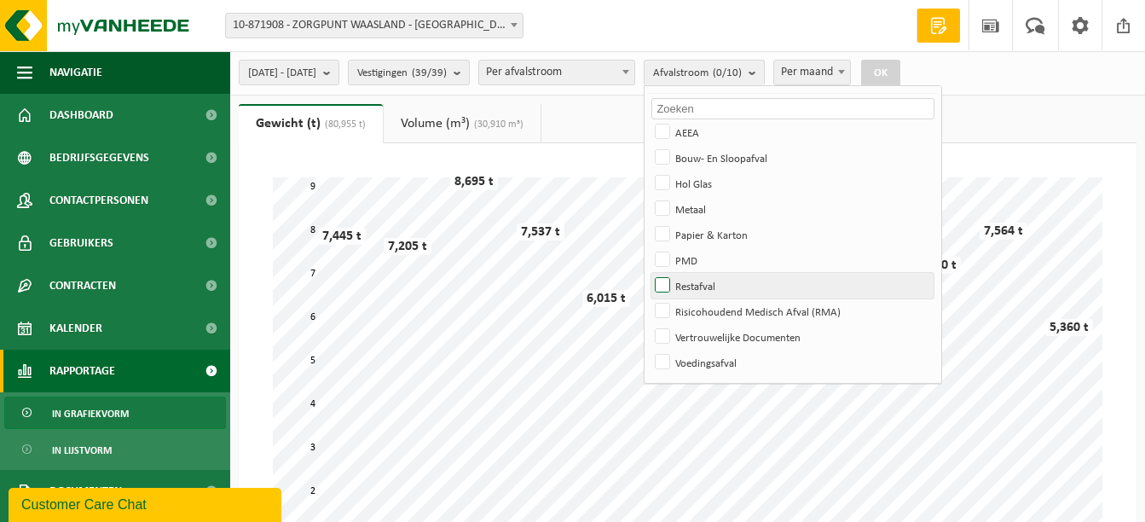
click at [711, 290] on label "Restafval" at bounding box center [793, 286] width 282 height 26
click at [649, 273] on input "Restafval" at bounding box center [648, 272] width 1 height 1
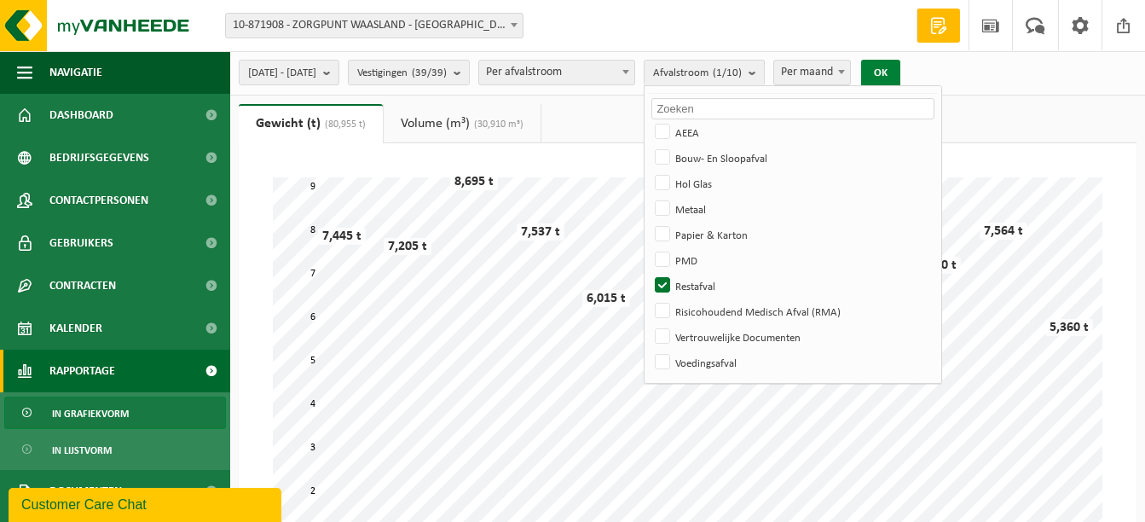
click at [901, 75] on button "OK" at bounding box center [880, 73] width 39 height 27
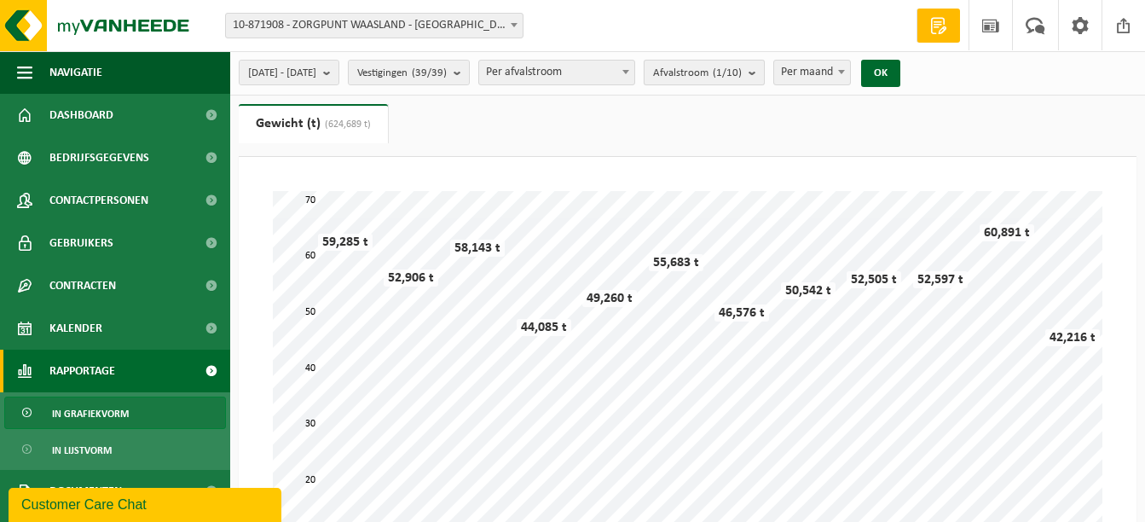
click at [764, 73] on b "submit" at bounding box center [756, 73] width 15 height 24
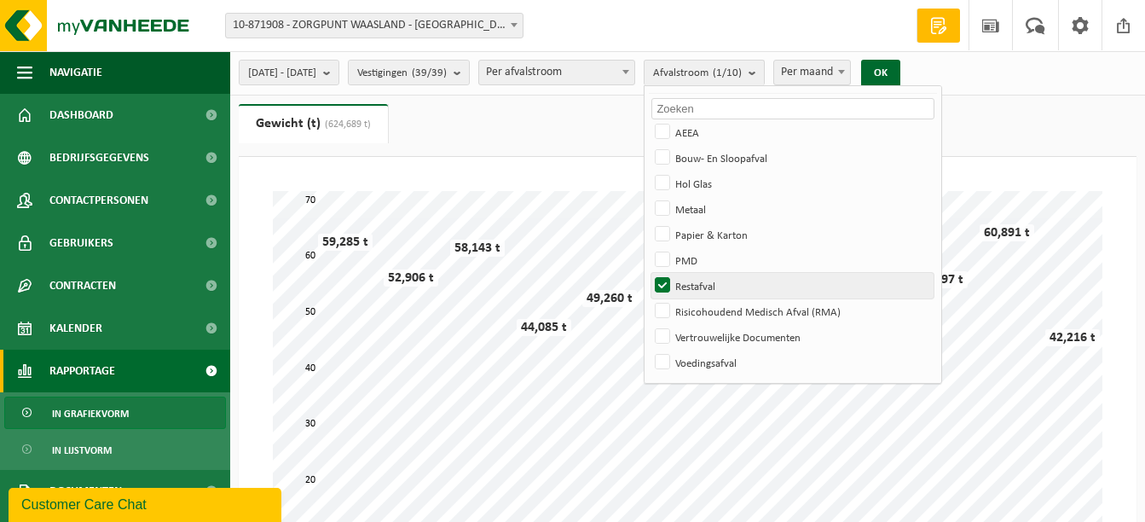
click at [710, 285] on label "Restafval" at bounding box center [793, 286] width 282 height 26
click at [649, 273] on input "Restafval" at bounding box center [648, 272] width 1 height 1
checkbox input "false"
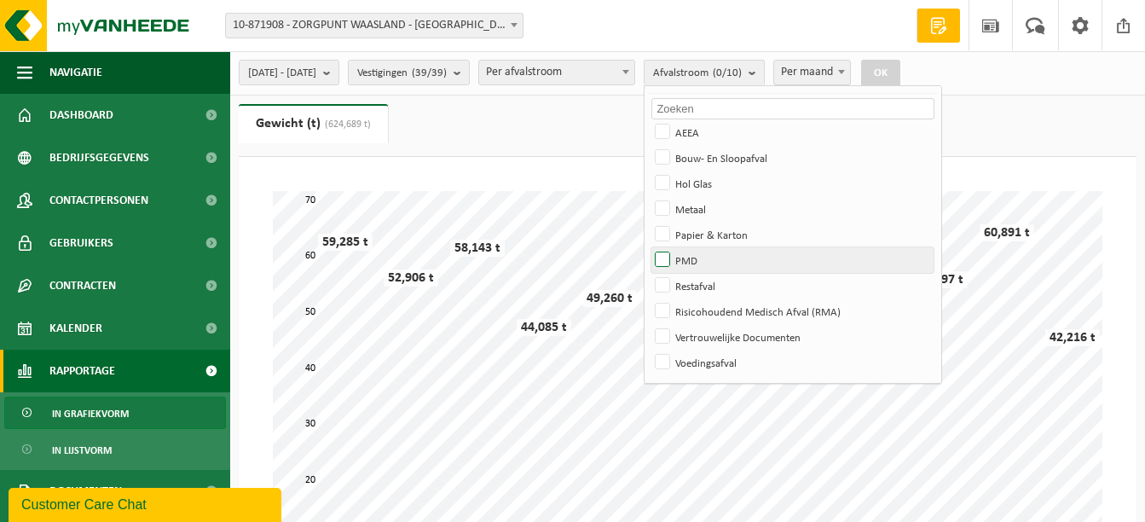
click at [706, 264] on label "PMD" at bounding box center [793, 260] width 282 height 26
click at [649, 247] on input "PMD" at bounding box center [648, 246] width 1 height 1
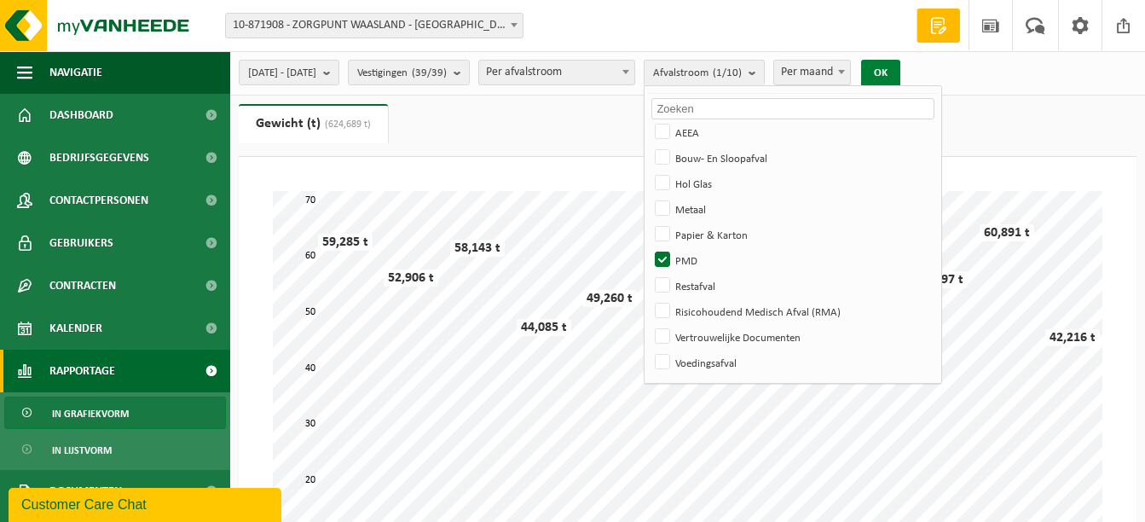
click at [901, 69] on button "OK" at bounding box center [880, 73] width 39 height 27
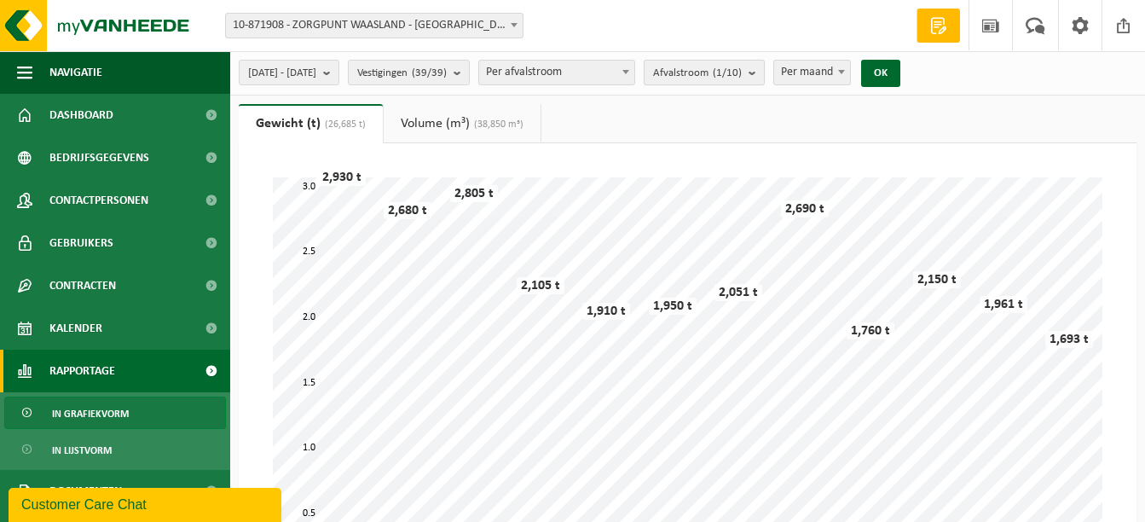
click at [764, 74] on b "submit" at bounding box center [756, 73] width 15 height 24
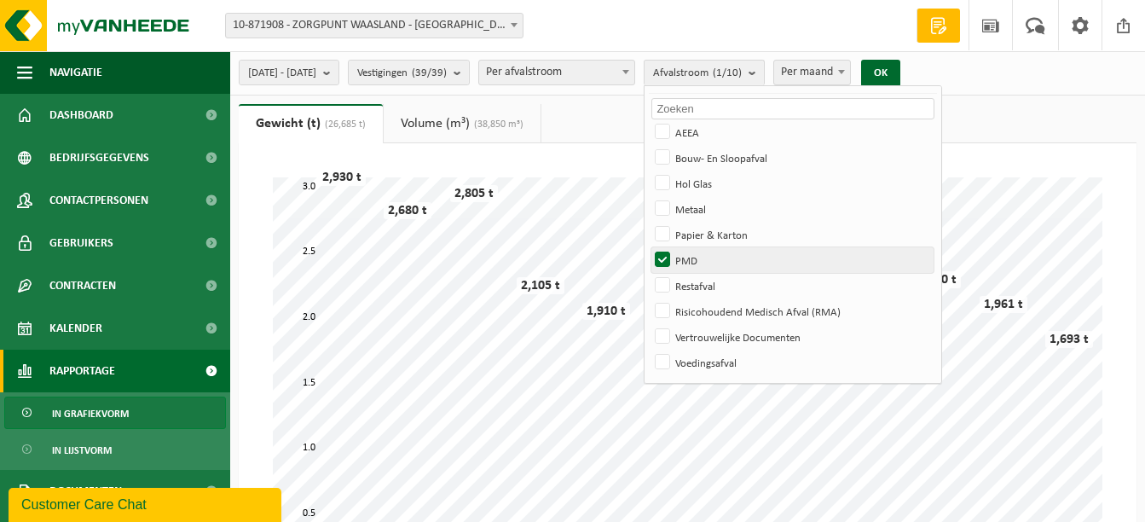
click at [710, 259] on label "PMD" at bounding box center [793, 260] width 282 height 26
click at [649, 247] on input "PMD" at bounding box center [648, 246] width 1 height 1
checkbox input "false"
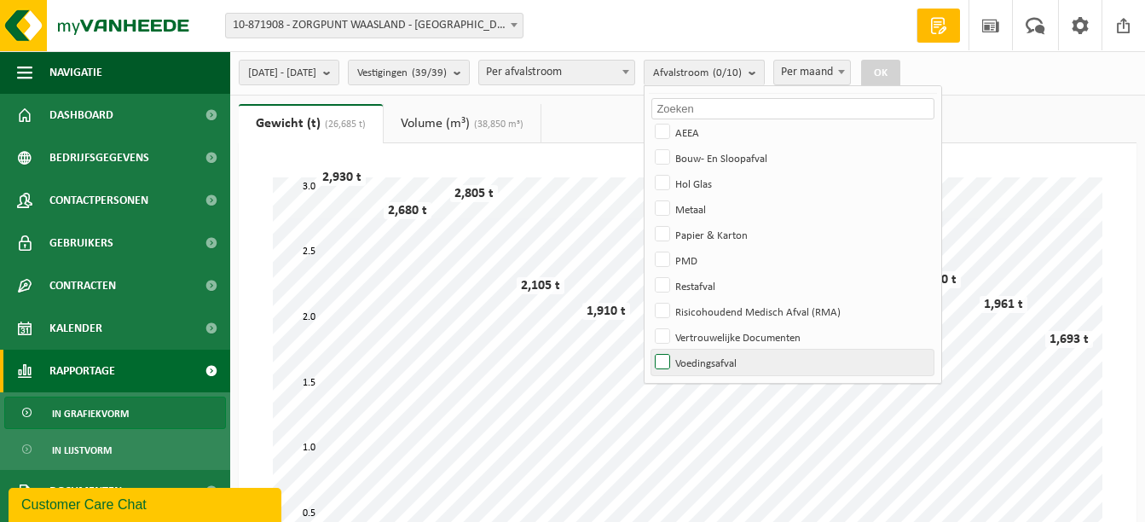
click at [704, 363] on label "Voedingsafval" at bounding box center [793, 363] width 282 height 26
click at [649, 350] on input "Voedingsafval" at bounding box center [648, 349] width 1 height 1
checkbox input "true"
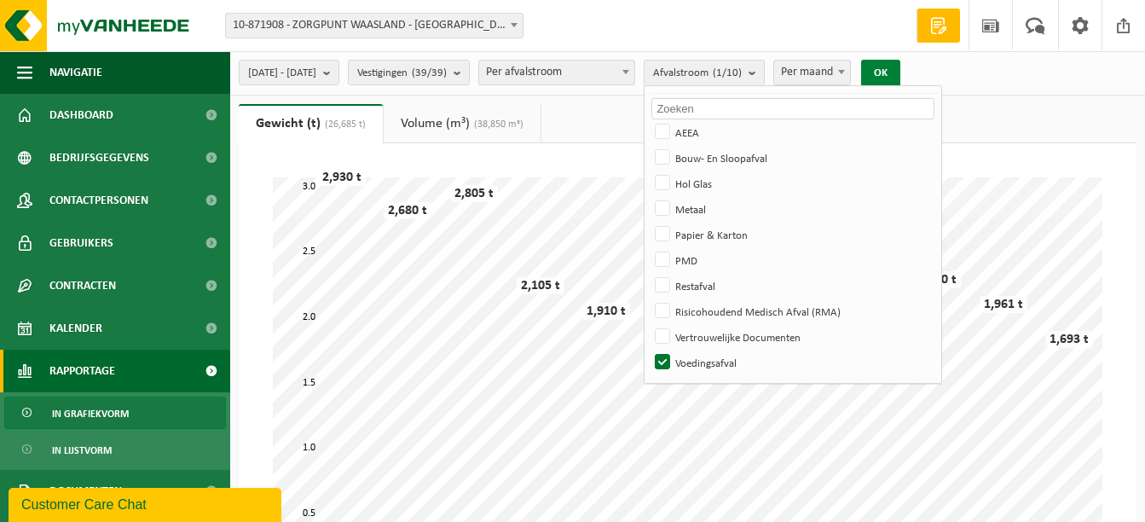
click at [901, 72] on button "OK" at bounding box center [880, 73] width 39 height 27
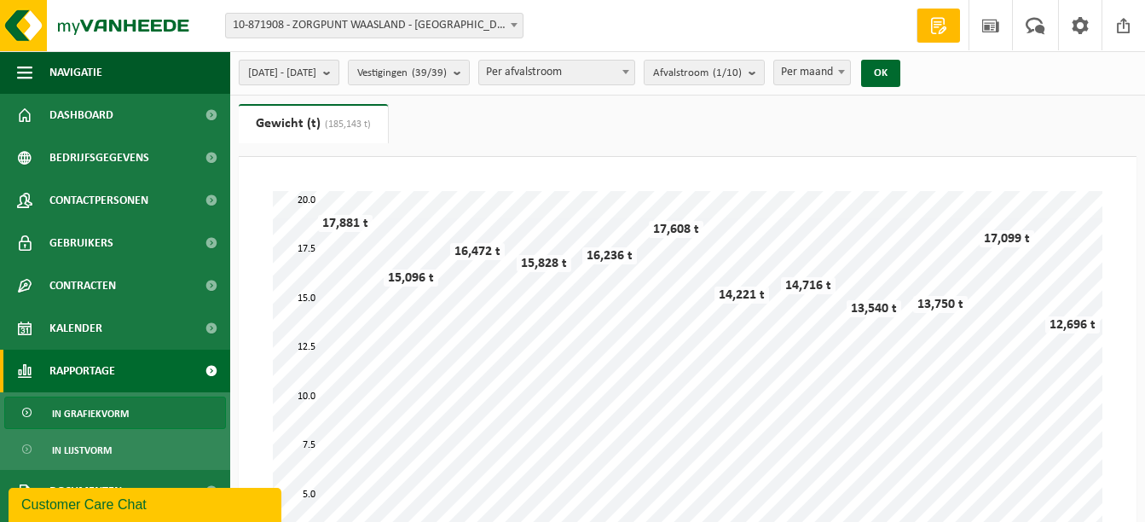
click at [316, 61] on span "2022-03-01 - 2023-02-28" at bounding box center [282, 74] width 68 height 26
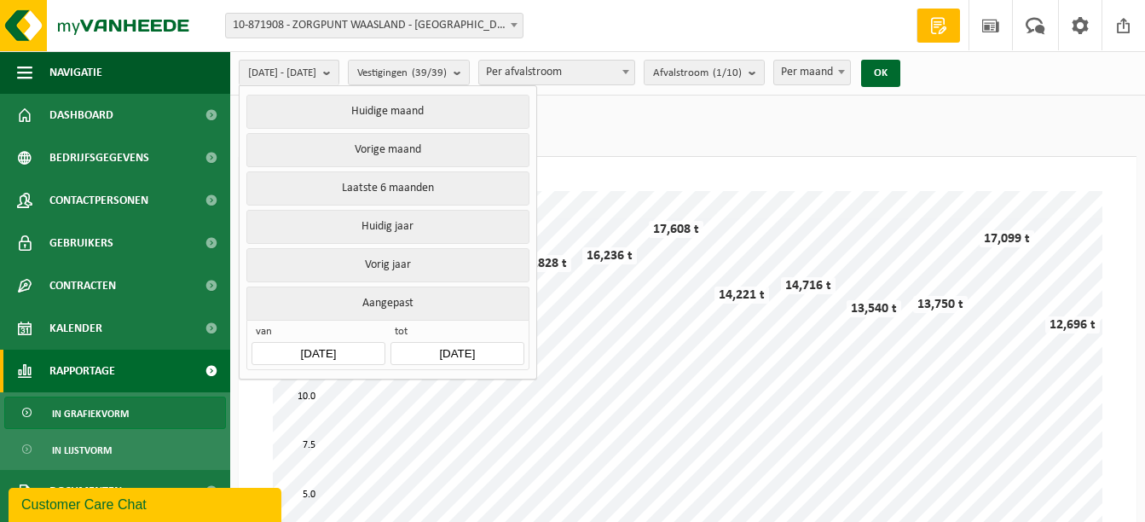
click at [346, 336] on span "van" at bounding box center [318, 333] width 133 height 17
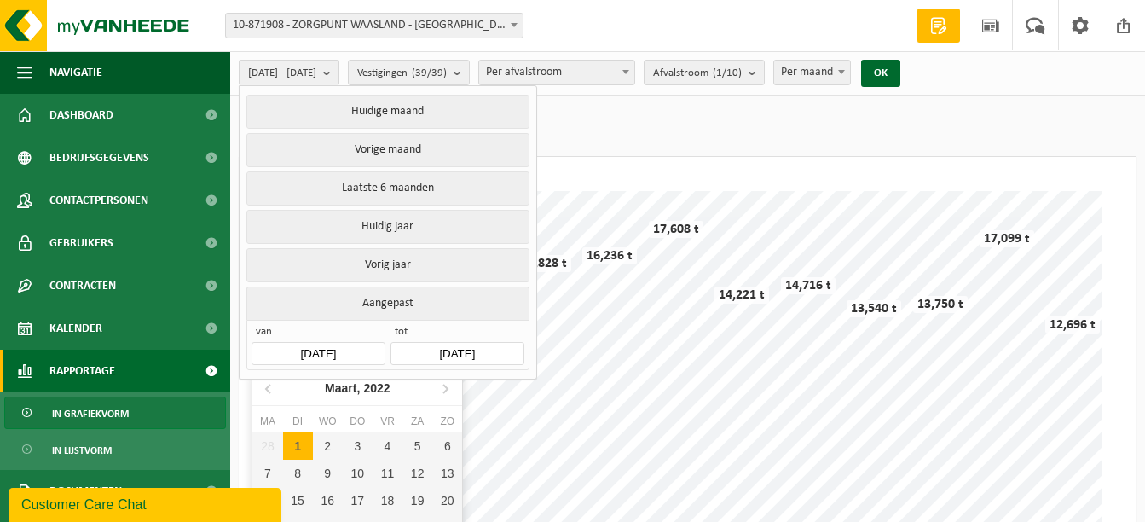
click at [316, 351] on input "2022-03-01" at bounding box center [318, 353] width 133 height 23
click at [261, 396] on icon at bounding box center [269, 387] width 27 height 27
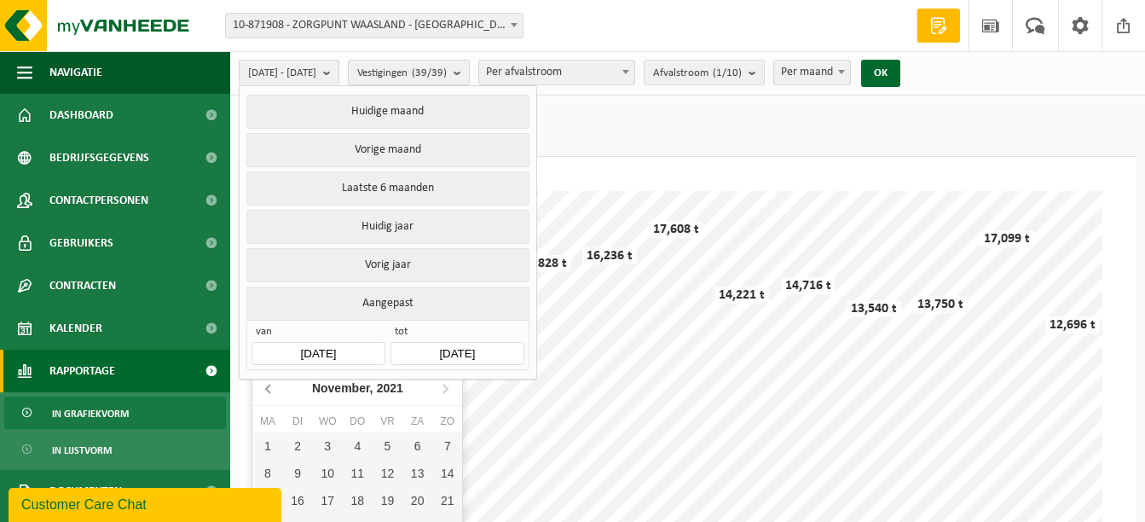
click at [261, 396] on icon at bounding box center [269, 387] width 27 height 27
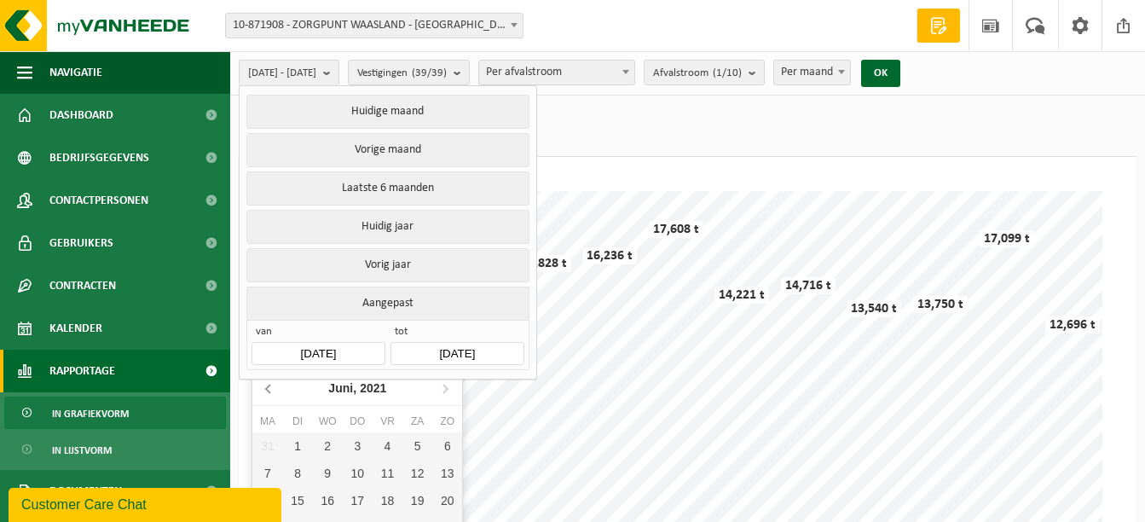
click at [261, 396] on icon at bounding box center [269, 387] width 27 height 27
click at [260, 443] on div "1" at bounding box center [267, 445] width 30 height 27
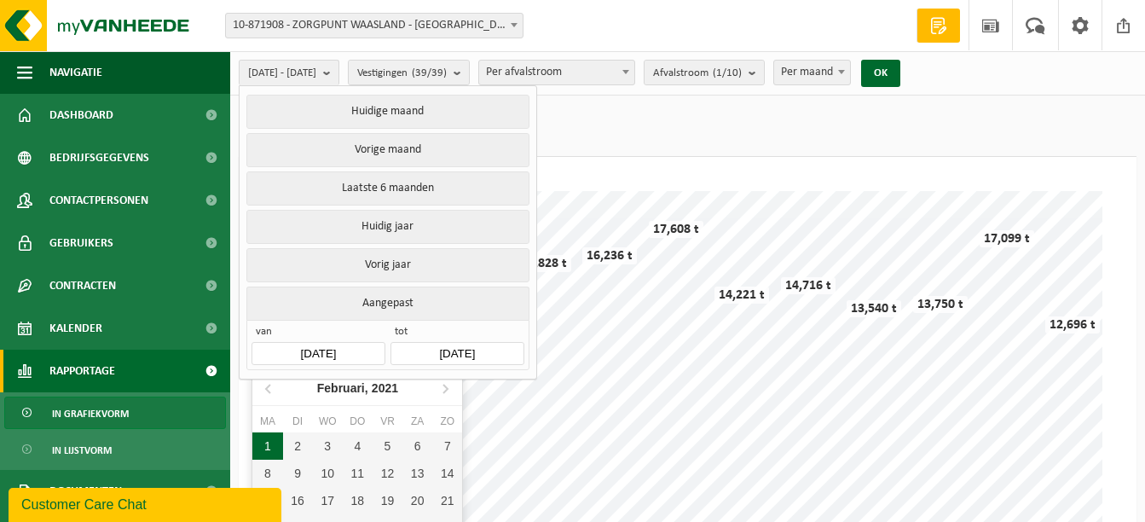
type input "2021-02-01"
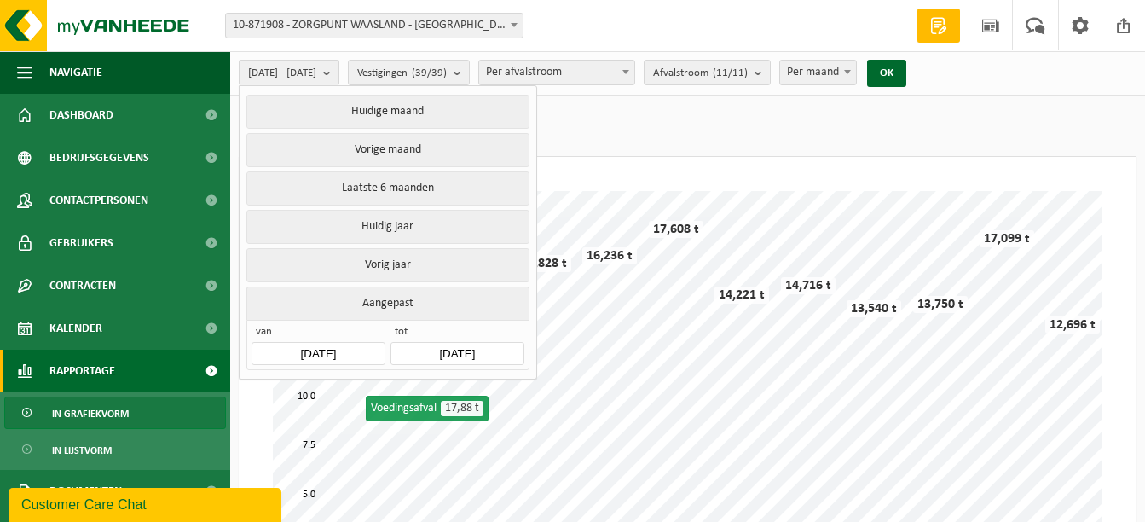
click at [439, 344] on input "2023-02-28" at bounding box center [457, 353] width 133 height 23
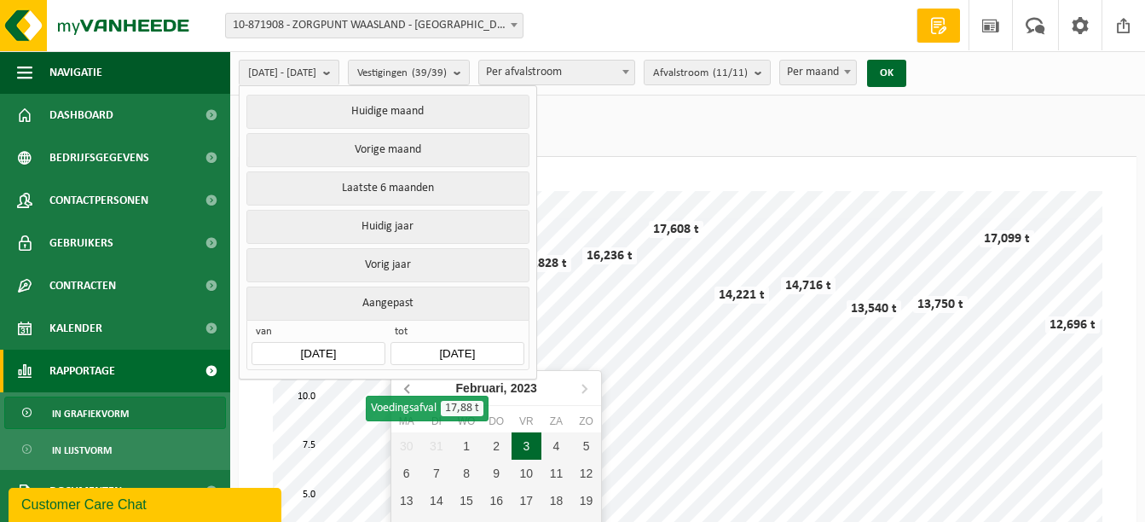
click at [404, 391] on icon at bounding box center [408, 387] width 27 height 27
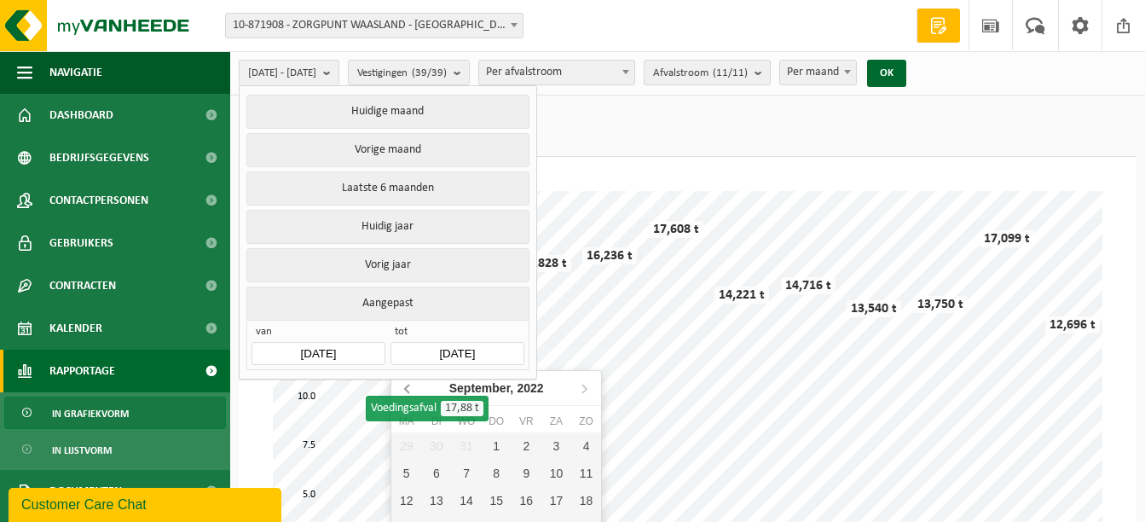
click at [404, 391] on icon at bounding box center [408, 387] width 27 height 27
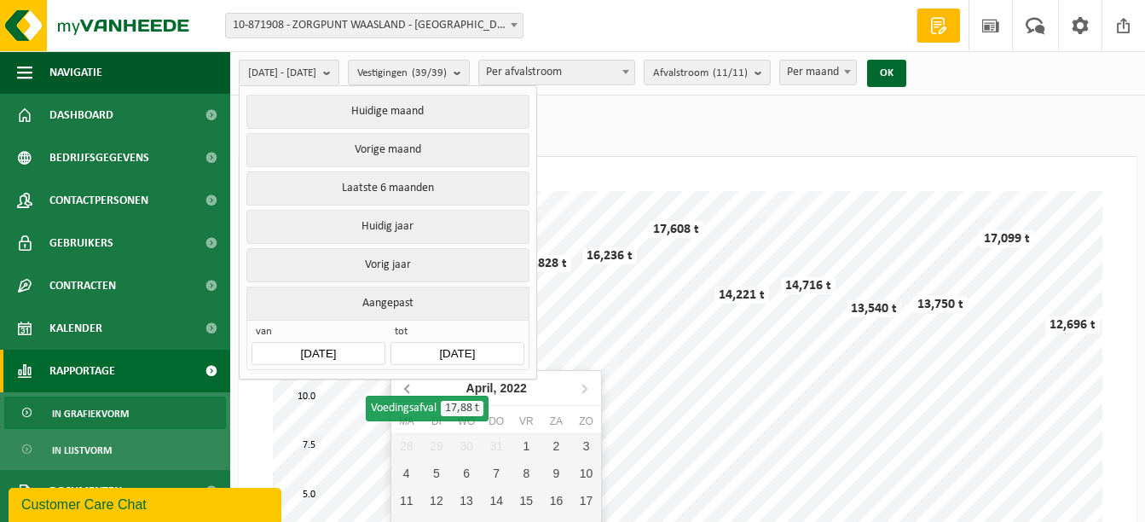
click at [404, 391] on icon at bounding box center [408, 387] width 27 height 27
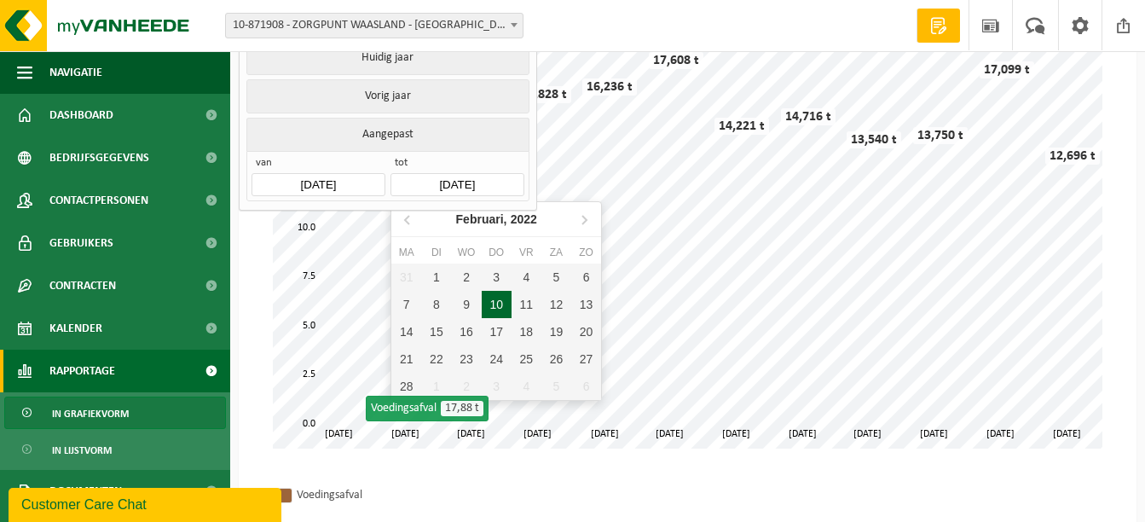
scroll to position [171, 0]
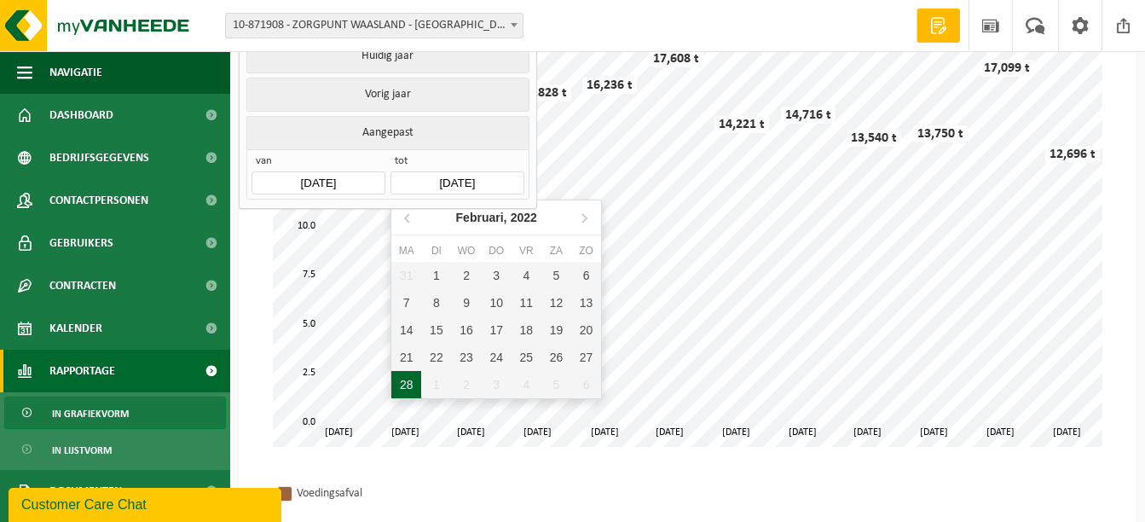
click at [411, 385] on div "28" at bounding box center [406, 384] width 30 height 27
type input "2022-02-28"
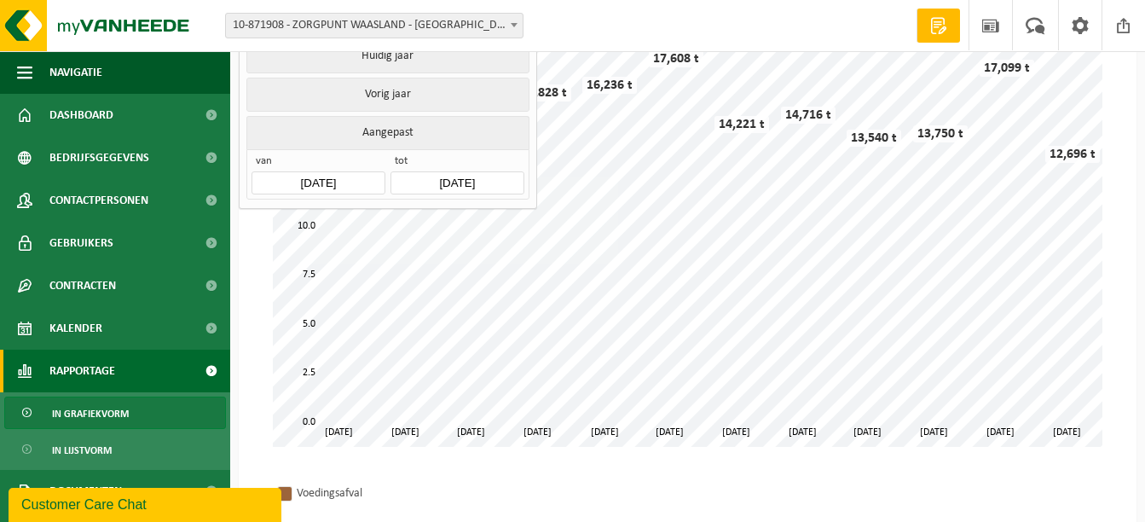
click at [334, 178] on input "2021-02-01" at bounding box center [318, 182] width 133 height 23
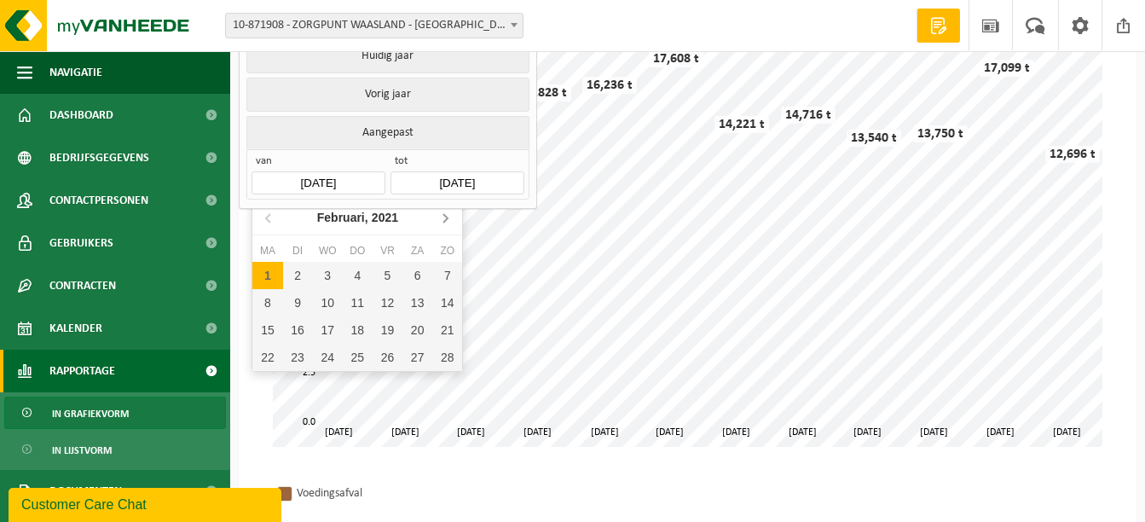
click at [446, 219] on icon at bounding box center [445, 218] width 4 height 9
click at [269, 278] on div "1" at bounding box center [267, 275] width 30 height 27
type input "2021-03-01"
type input "2022-02-28"
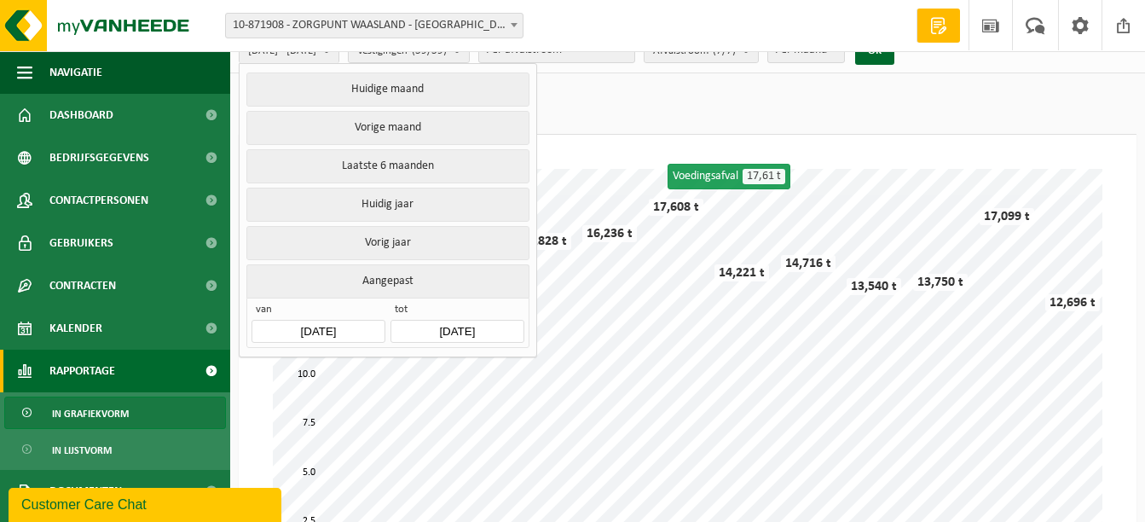
scroll to position [0, 0]
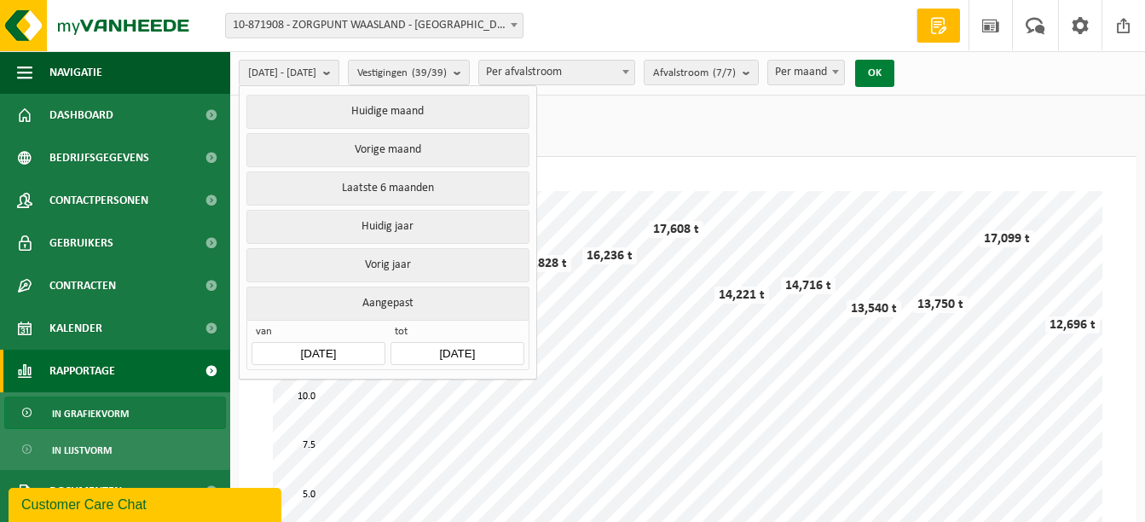
click at [895, 77] on button "OK" at bounding box center [874, 73] width 39 height 27
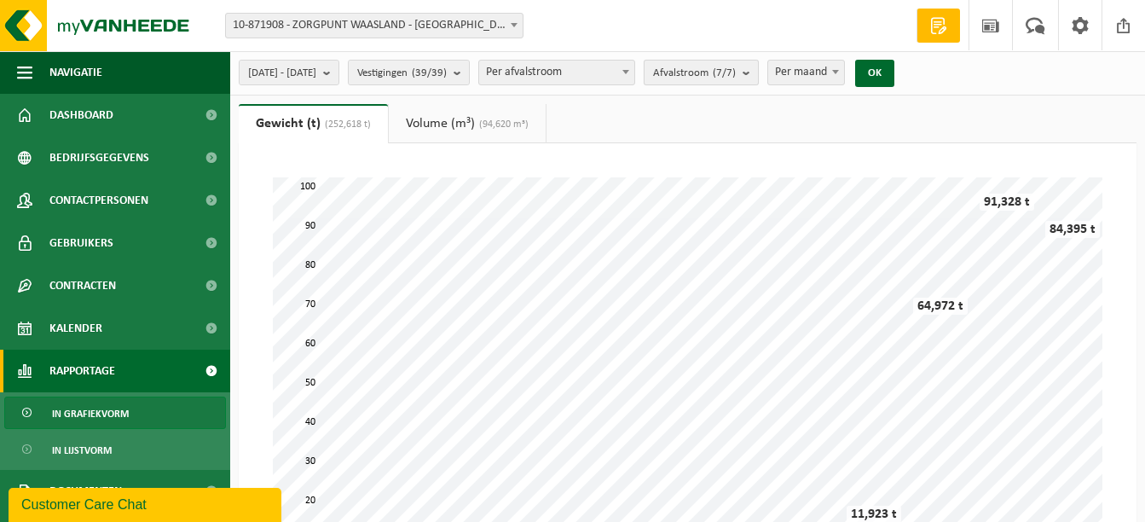
click at [758, 70] on b "submit" at bounding box center [750, 73] width 15 height 24
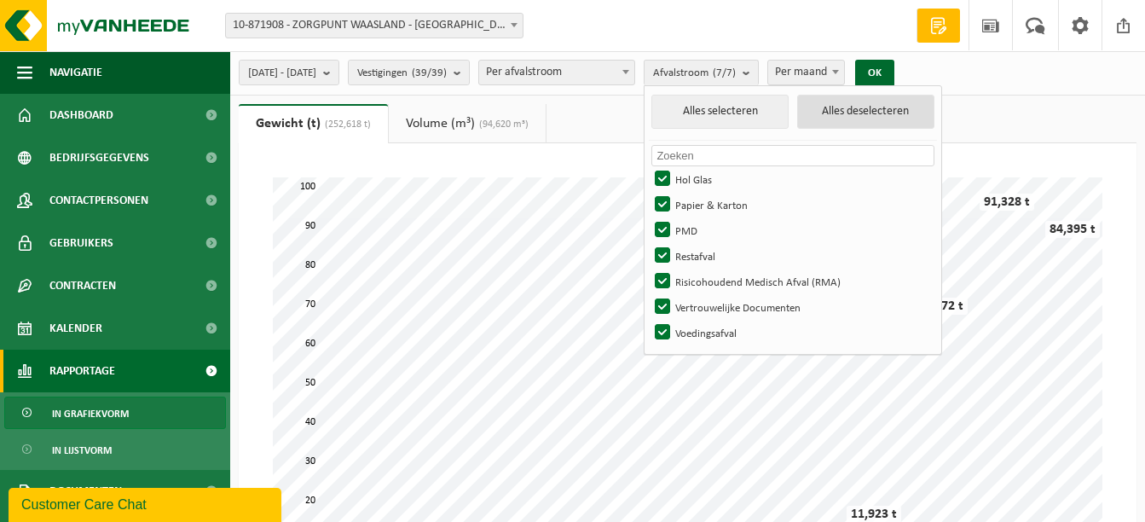
click at [869, 111] on button "Alles deselecteren" at bounding box center [865, 112] width 137 height 34
checkbox input "false"
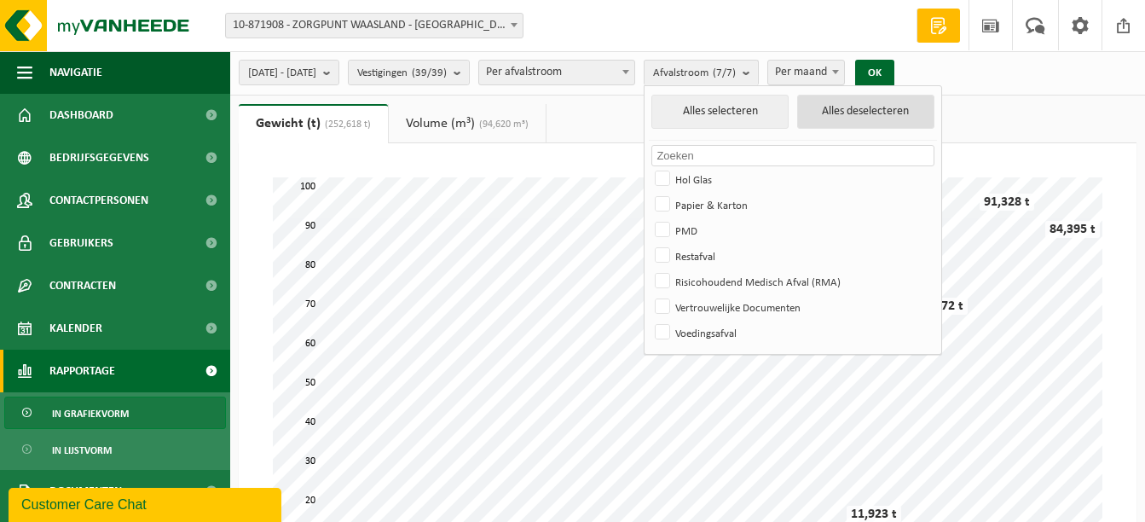
checkbox input "false"
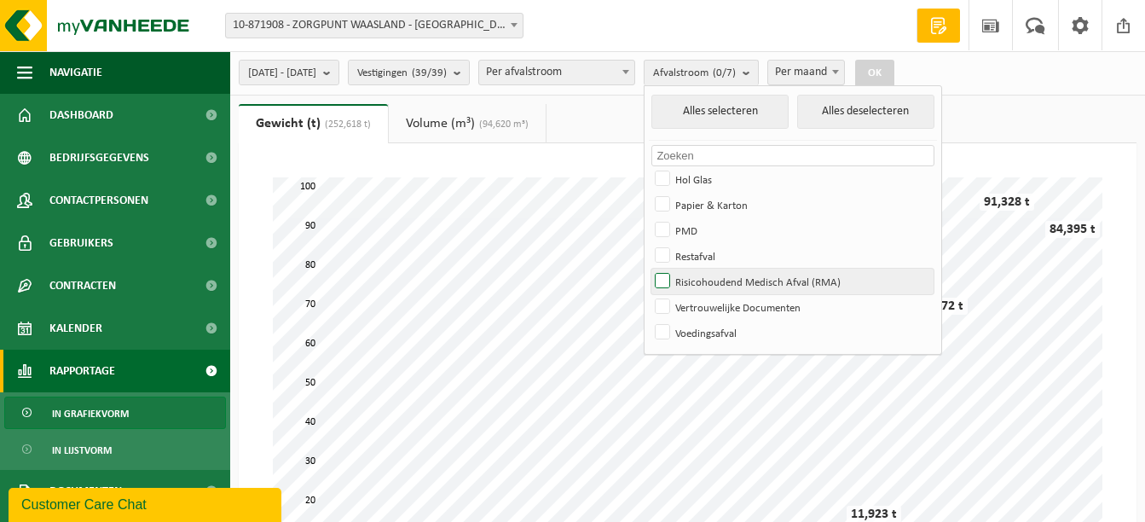
click at [712, 287] on label "Risicohoudend Medisch Afval (RMA)" at bounding box center [793, 282] width 282 height 26
click at [649, 269] on input "Risicohoudend Medisch Afval (RMA)" at bounding box center [648, 268] width 1 height 1
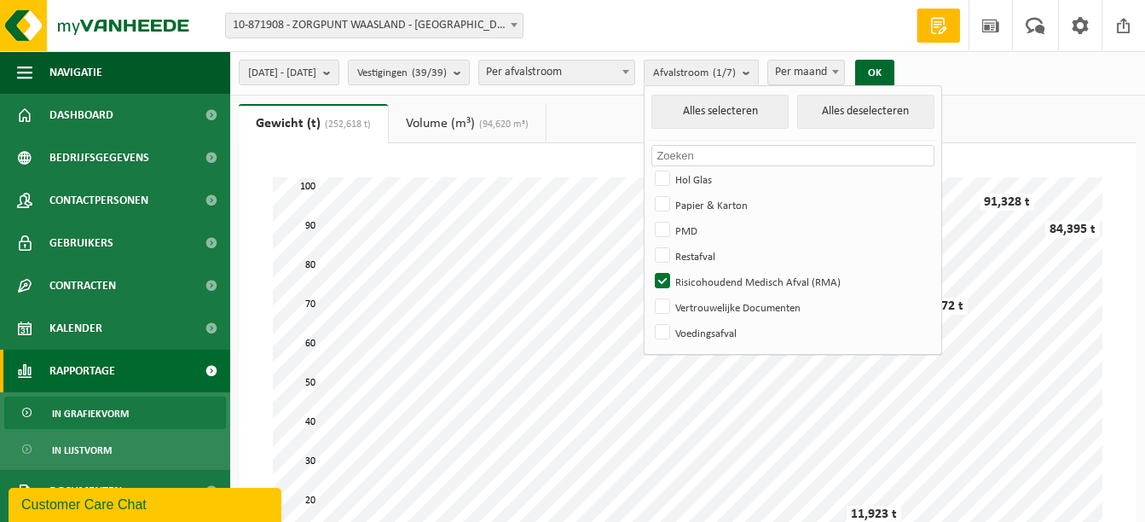
drag, startPoint x: 913, startPoint y: 79, endPoint x: 899, endPoint y: 113, distance: 37.1
click at [895, 78] on button "OK" at bounding box center [874, 73] width 39 height 27
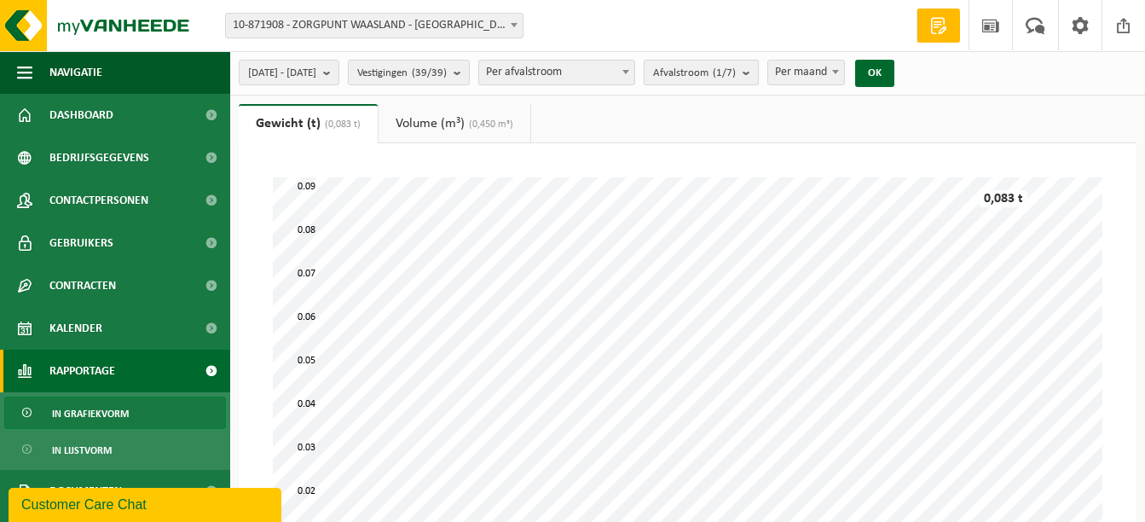
click at [736, 74] on count "(1/7)" at bounding box center [724, 72] width 23 height 11
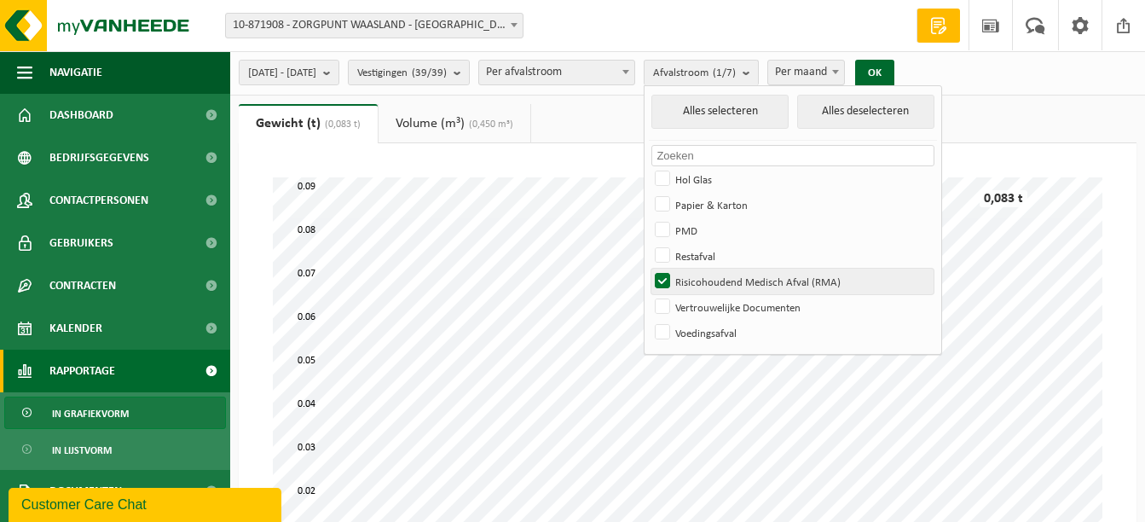
click at [712, 275] on label "Risicohoudend Medisch Afval (RMA)" at bounding box center [793, 282] width 282 height 26
click at [649, 269] on input "Risicohoudend Medisch Afval (RMA)" at bounding box center [648, 268] width 1 height 1
checkbox input "false"
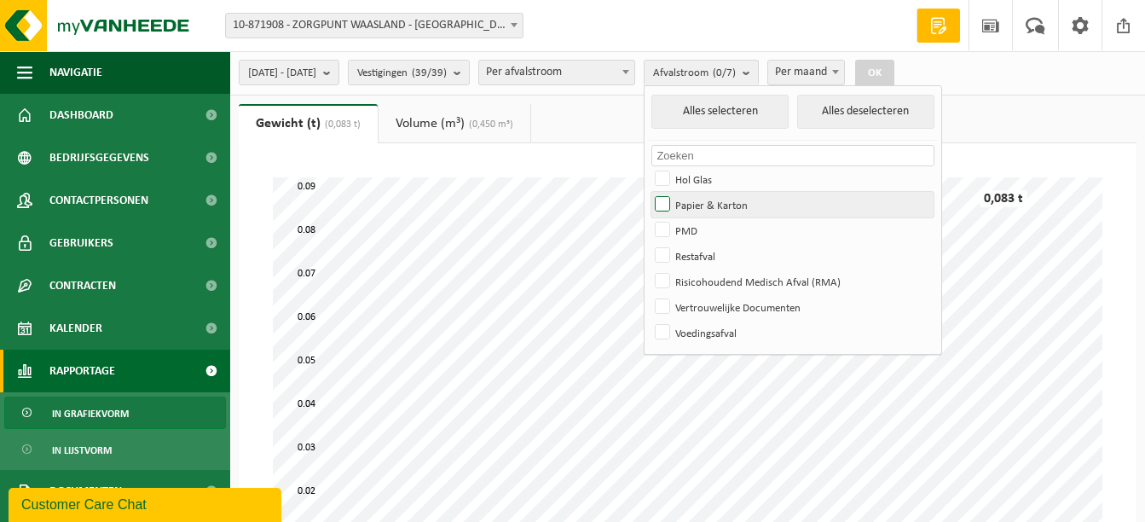
click at [710, 205] on label "Papier & Karton" at bounding box center [793, 205] width 282 height 26
click at [649, 192] on input "Papier & Karton" at bounding box center [648, 191] width 1 height 1
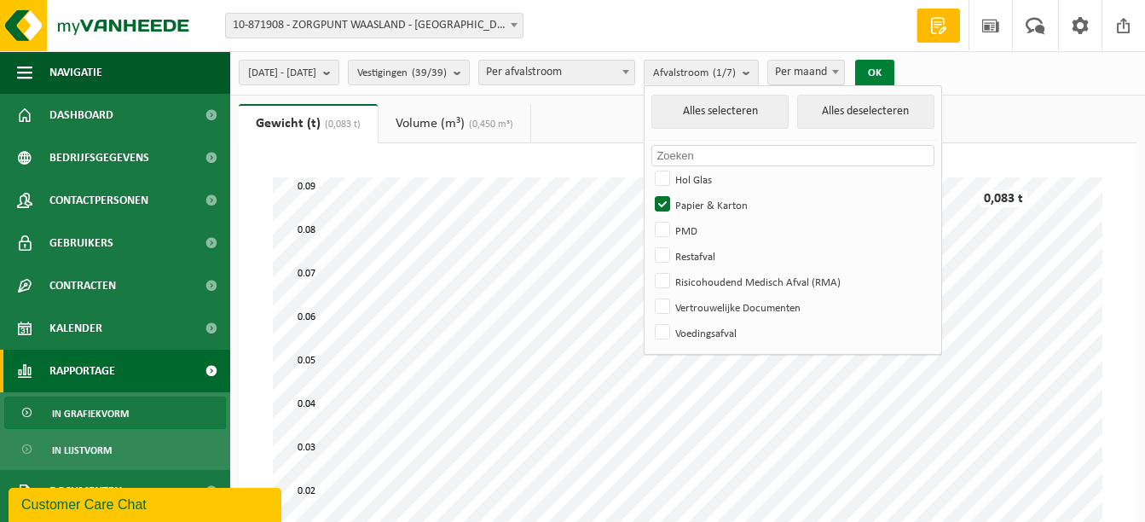
click at [895, 67] on button "OK" at bounding box center [874, 73] width 39 height 27
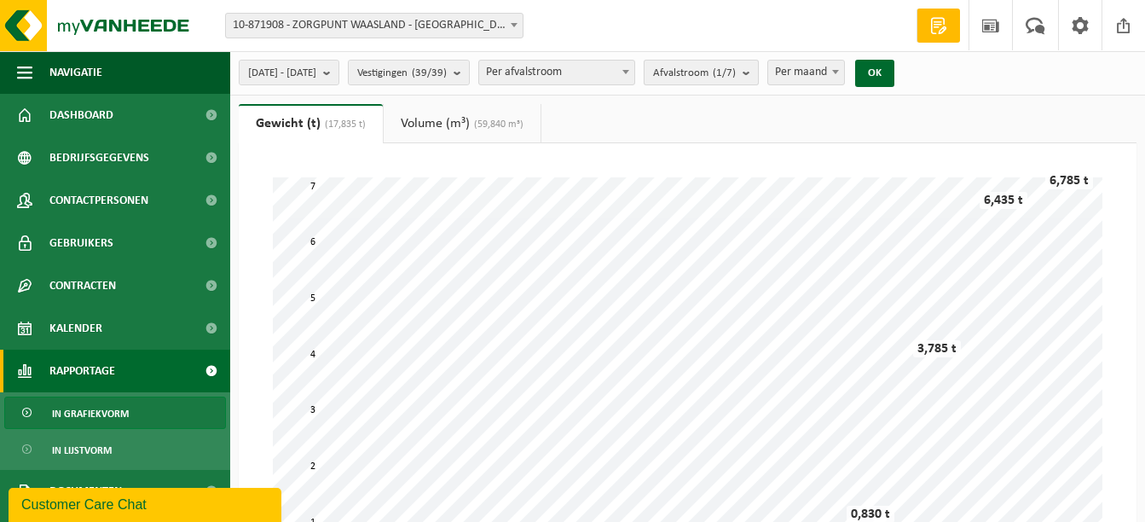
click at [736, 69] on span "Afvalstroom (1/7)" at bounding box center [694, 74] width 83 height 26
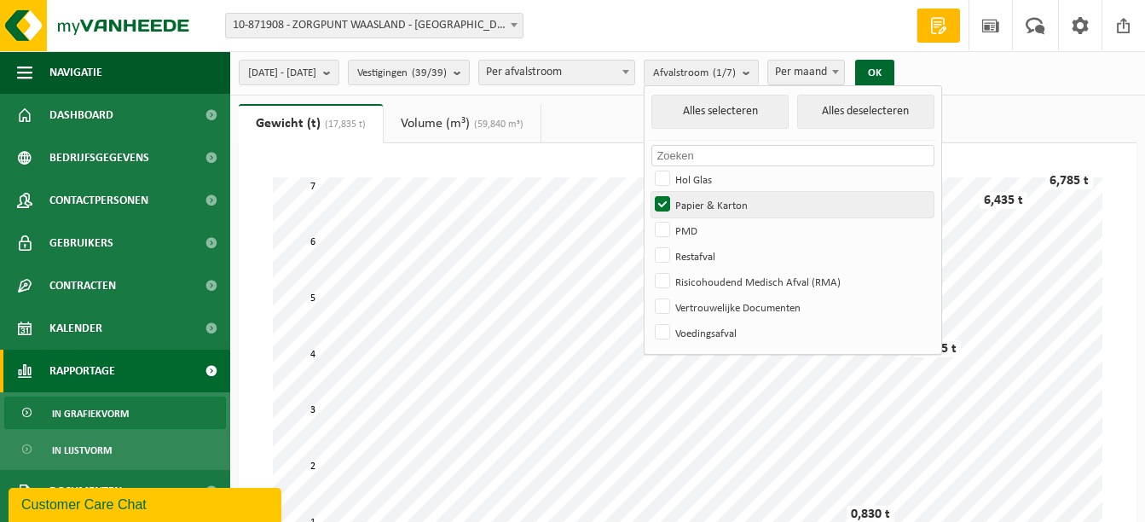
click at [712, 201] on label "Papier & Karton" at bounding box center [793, 205] width 282 height 26
click at [649, 192] on input "Papier & Karton" at bounding box center [648, 191] width 1 height 1
checkbox input "false"
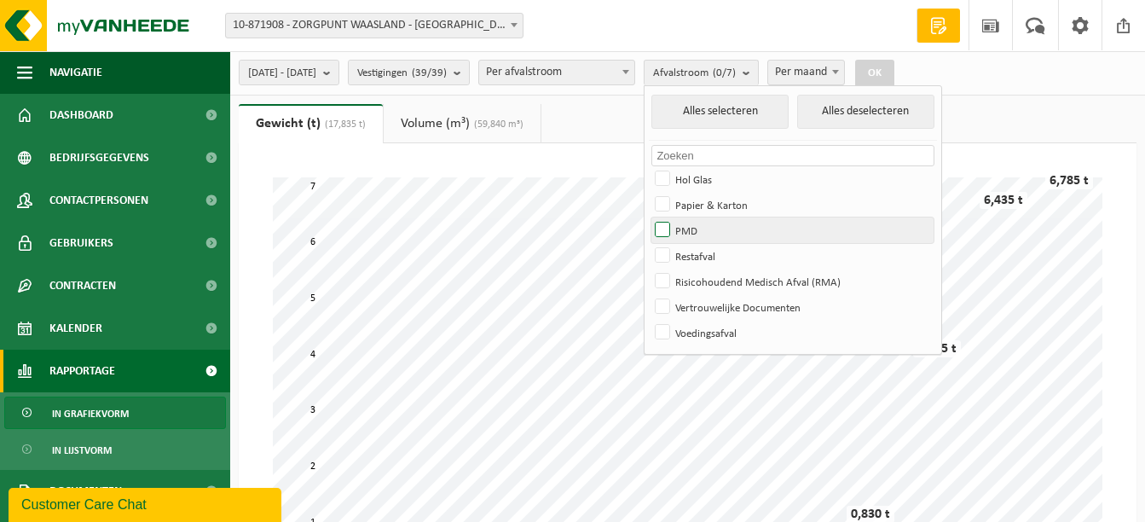
click at [714, 231] on label "PMD" at bounding box center [793, 230] width 282 height 26
click at [649, 217] on input "PMD" at bounding box center [648, 217] width 1 height 1
checkbox input "true"
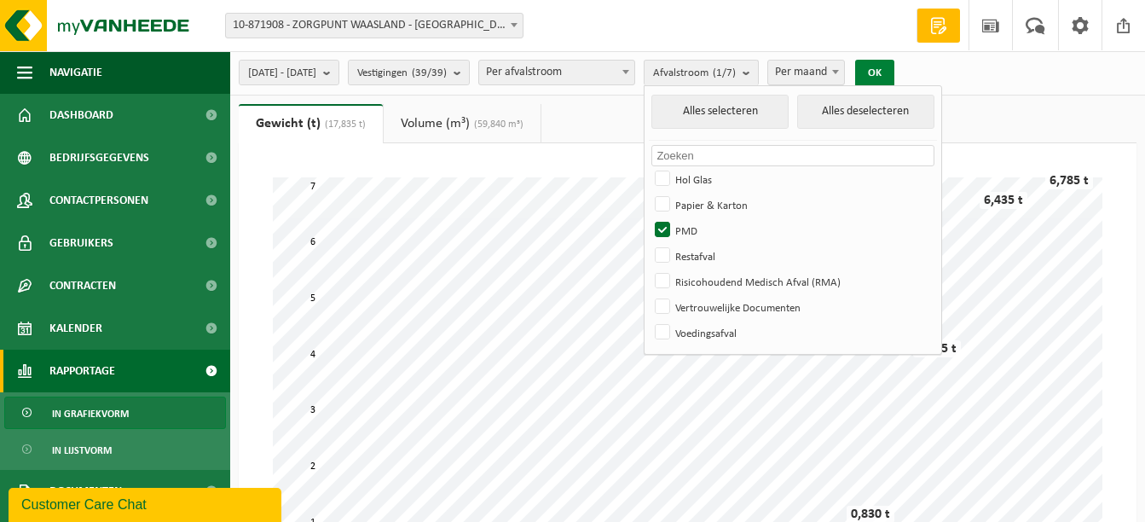
click at [895, 82] on button "OK" at bounding box center [874, 73] width 39 height 27
